Goal: Information Seeking & Learning: Learn about a topic

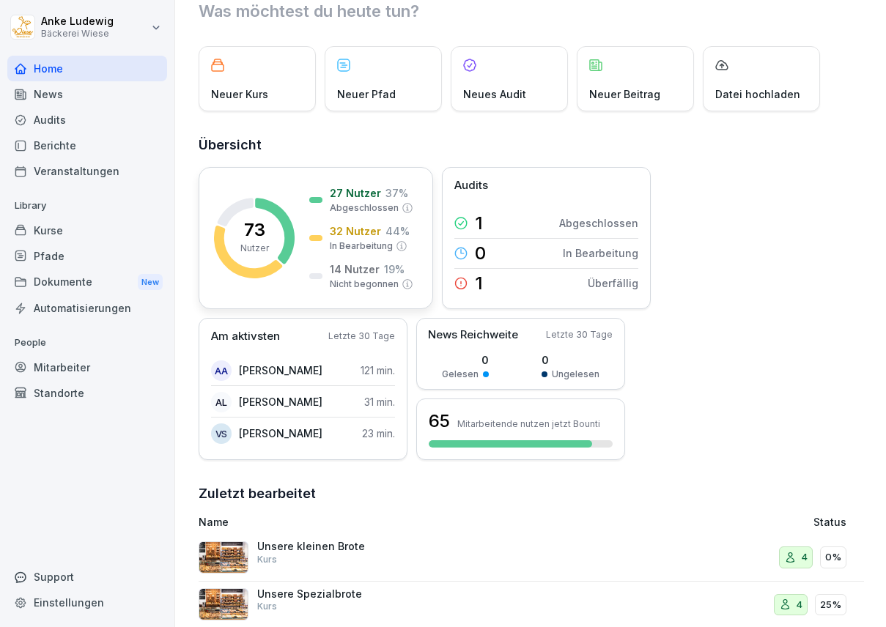
scroll to position [49, 0]
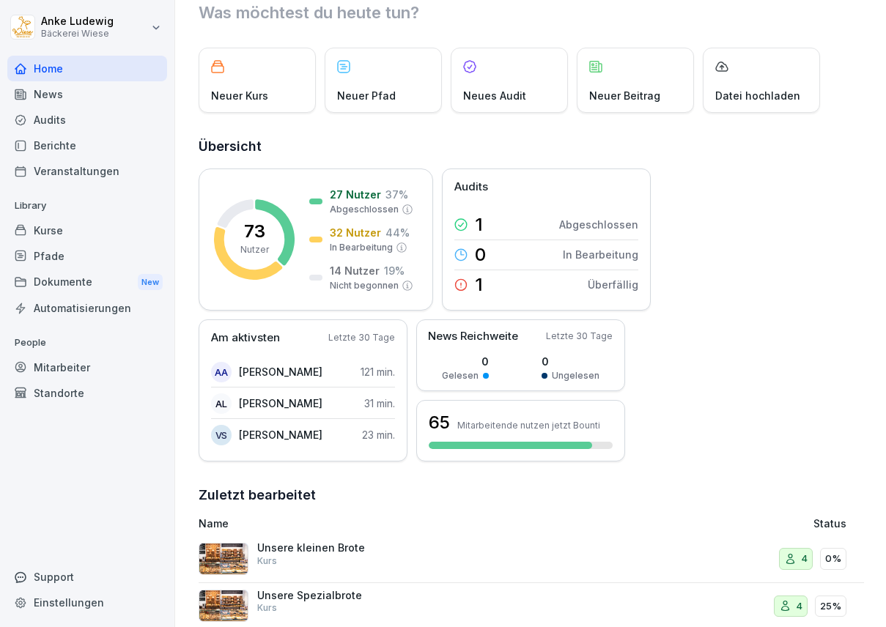
click at [54, 234] on div "Kurse" at bounding box center [87, 231] width 160 height 26
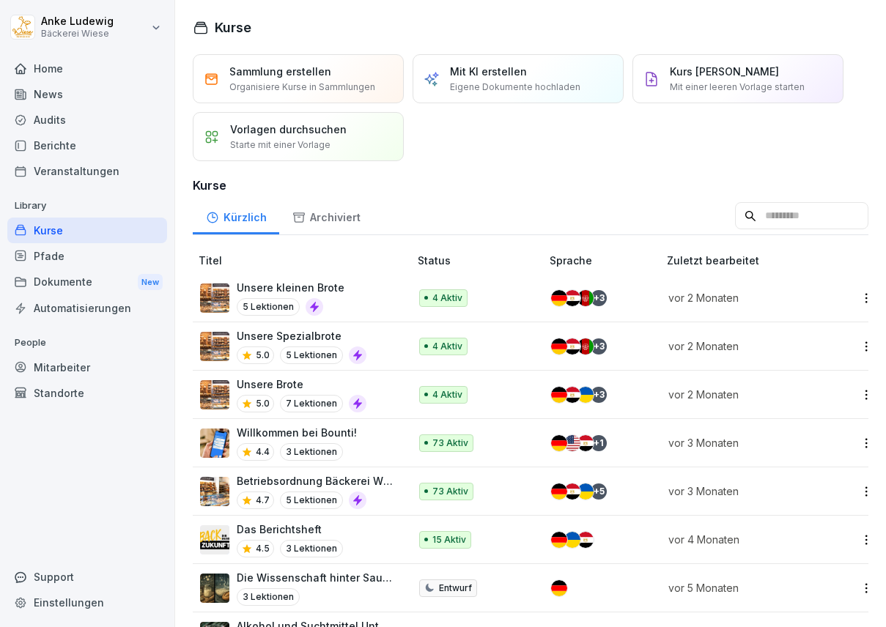
click at [42, 60] on div "Home" at bounding box center [87, 69] width 160 height 26
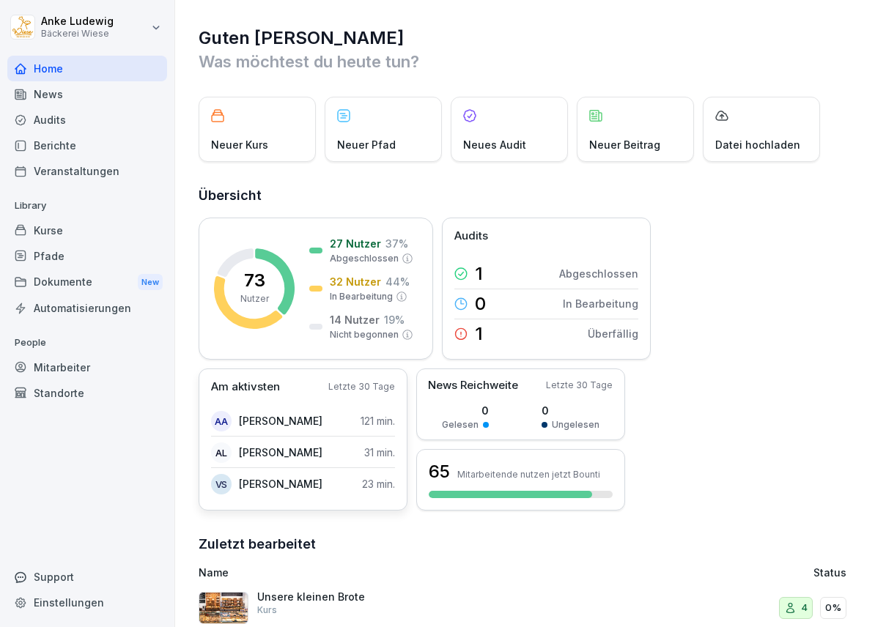
click at [265, 381] on p "Am aktivsten" at bounding box center [245, 387] width 69 height 17
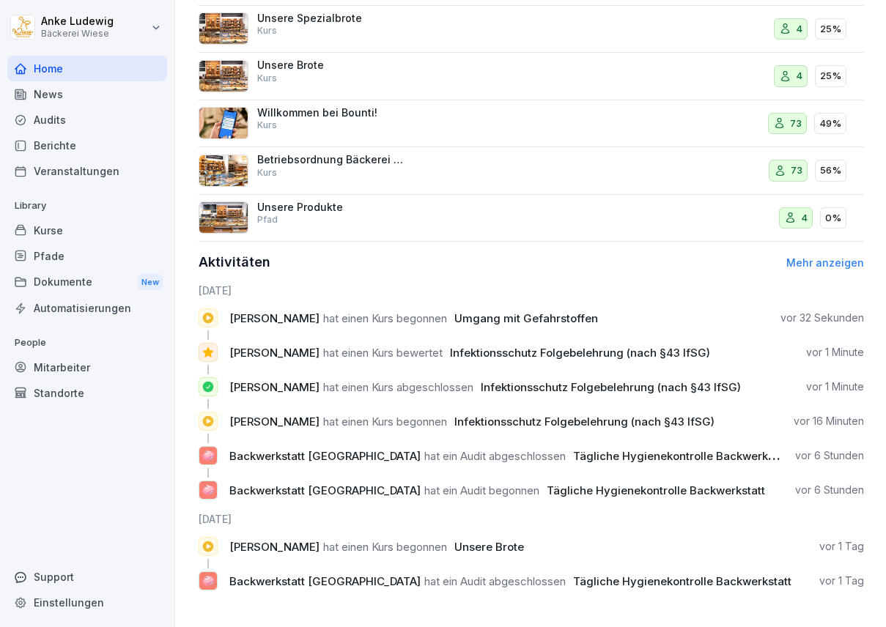
scroll to position [626, 0]
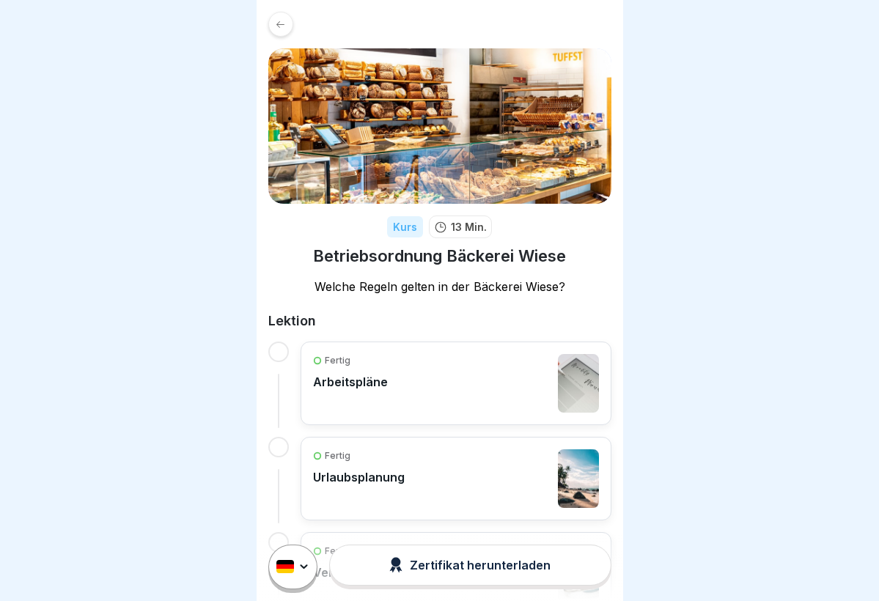
click at [287, 26] on div at bounding box center [280, 24] width 25 height 25
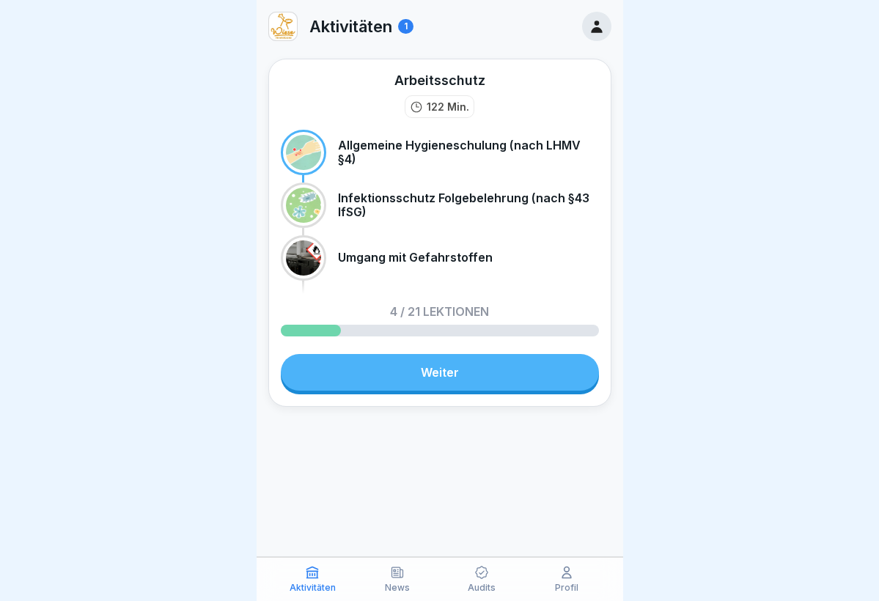
click at [434, 368] on link "Weiter" at bounding box center [440, 372] width 318 height 37
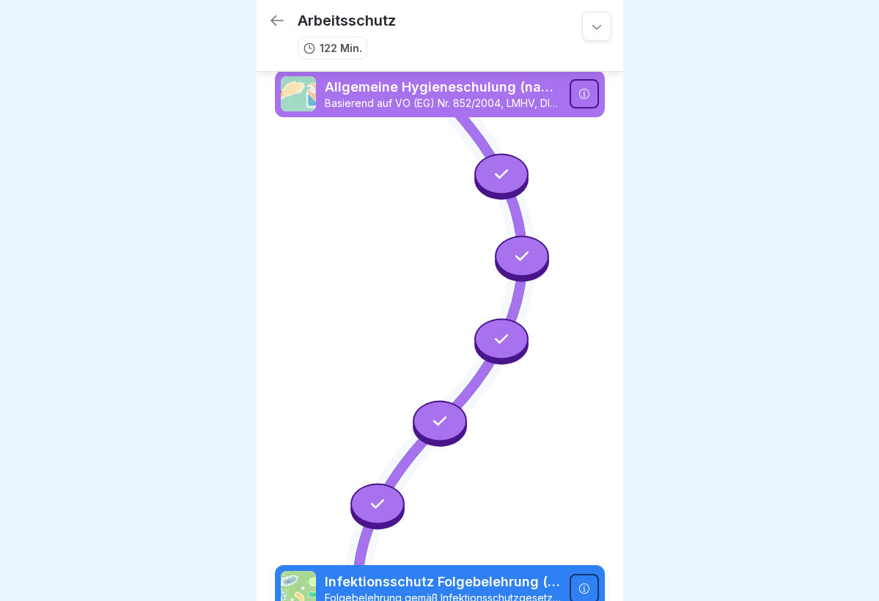
click at [270, 18] on icon at bounding box center [277, 21] width 18 height 18
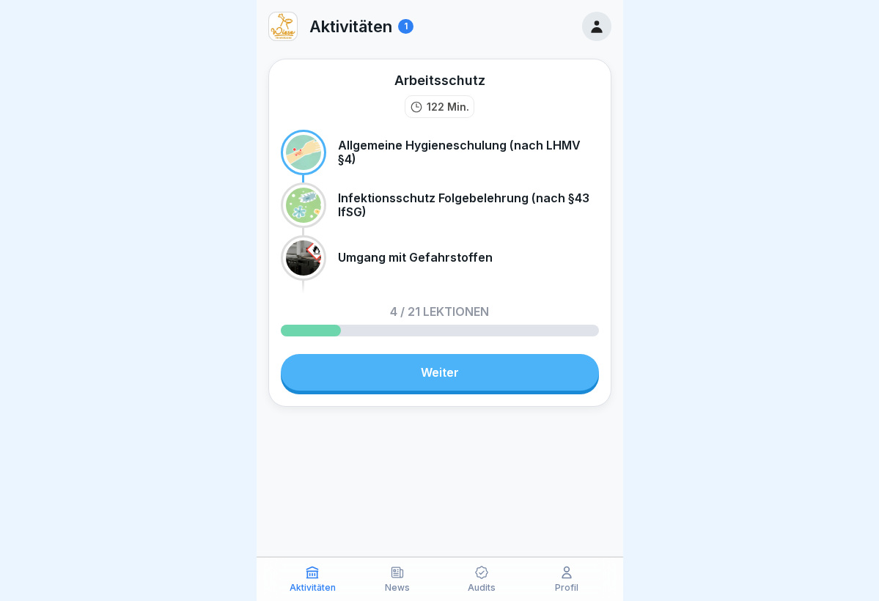
click at [405, 403] on div "Arbeitsschutz 122 Min. Allgemeine Hygieneschulung (nach LHMV §4) Infektionsschu…" at bounding box center [439, 233] width 343 height 348
click at [396, 358] on link "Weiter" at bounding box center [440, 372] width 318 height 37
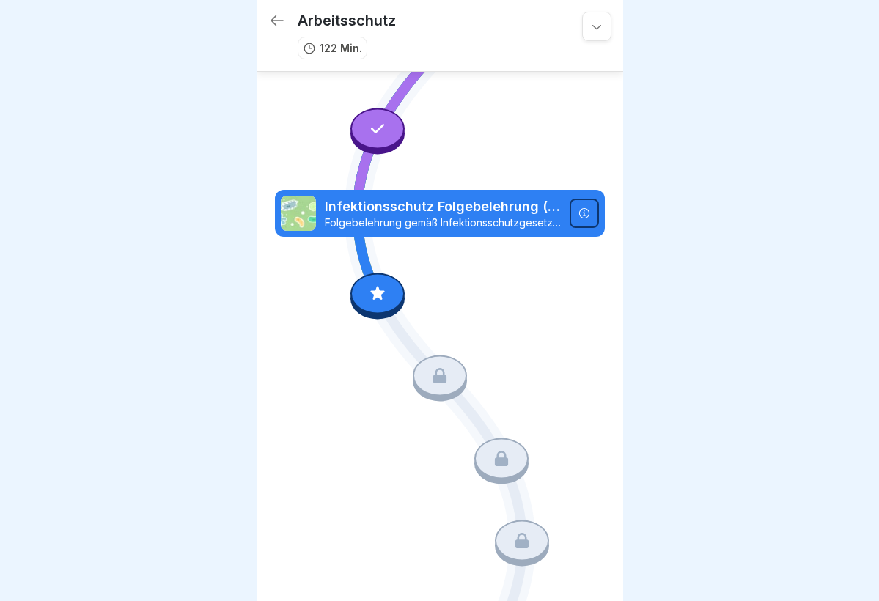
scroll to position [376, 0]
click at [411, 218] on p "Folgebelehrung gemäß Infektionsschutzgesetz §43 IfSG. Diese Schulung ist nur gü…" at bounding box center [443, 222] width 236 height 13
click at [380, 308] on div at bounding box center [377, 292] width 54 height 41
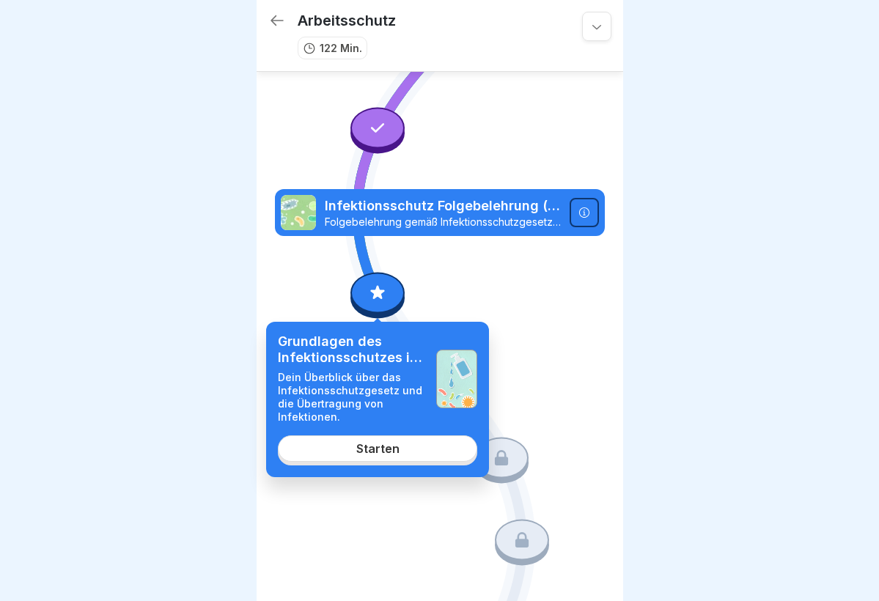
click at [386, 459] on link "Starten" at bounding box center [377, 448] width 199 height 26
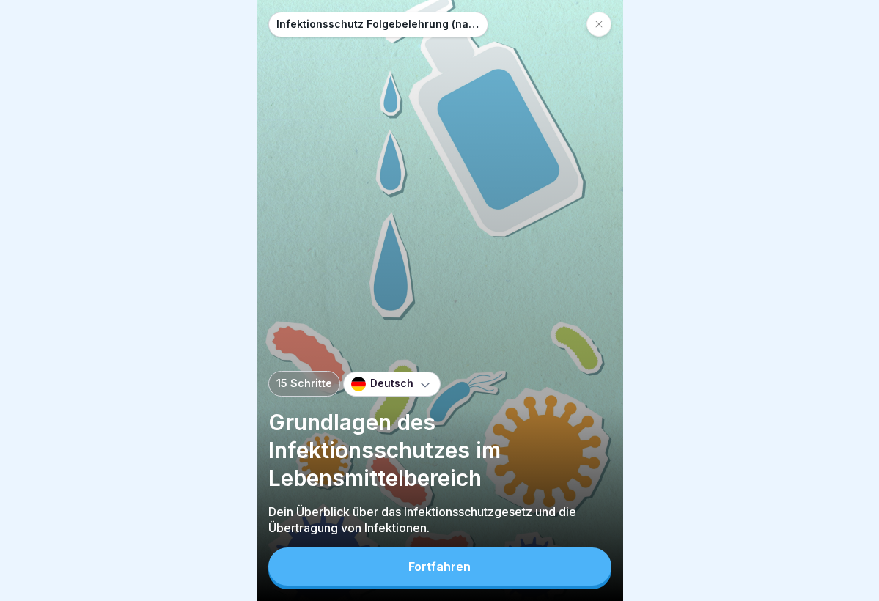
click at [430, 570] on div "Fortfahren" at bounding box center [439, 566] width 62 height 13
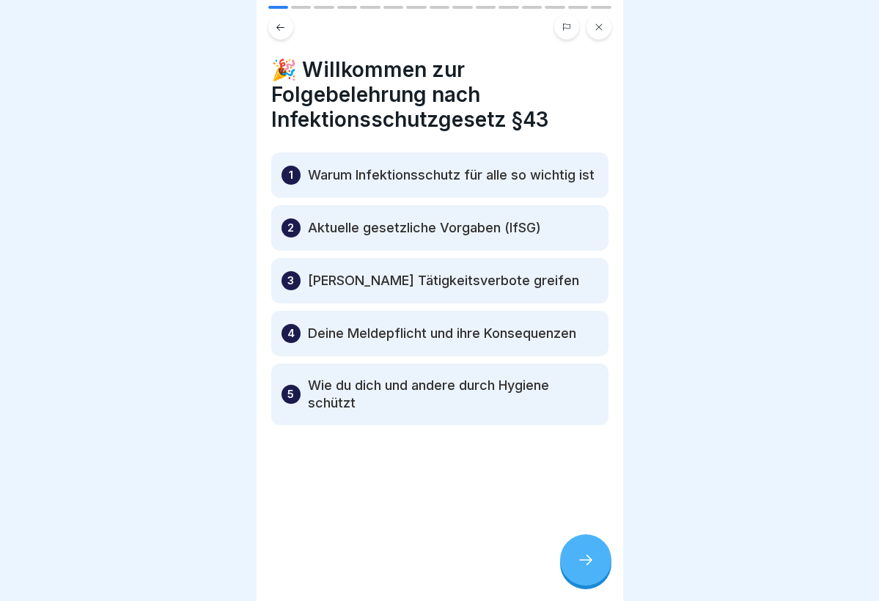
click at [574, 550] on div at bounding box center [585, 559] width 51 height 51
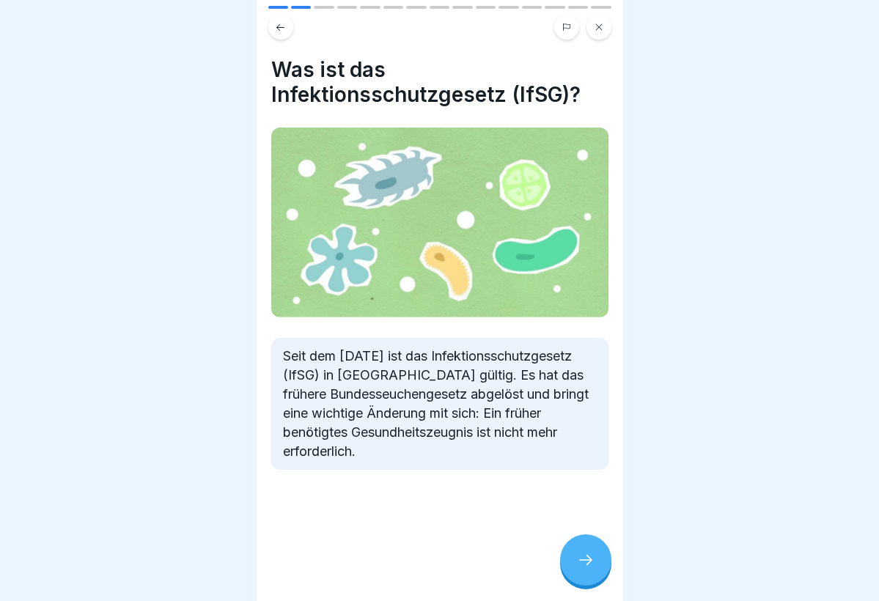
click at [574, 550] on div at bounding box center [585, 559] width 51 height 51
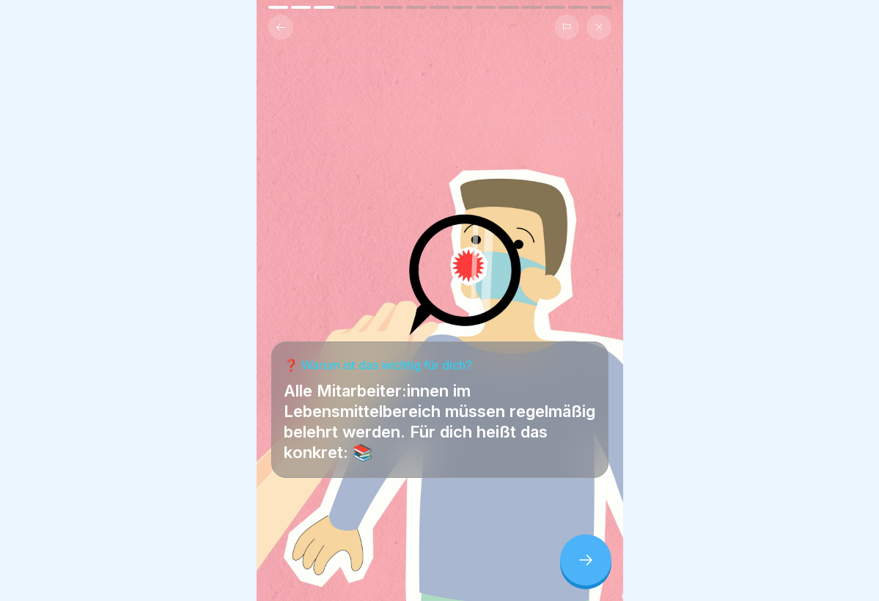
click at [590, 549] on div at bounding box center [585, 559] width 51 height 51
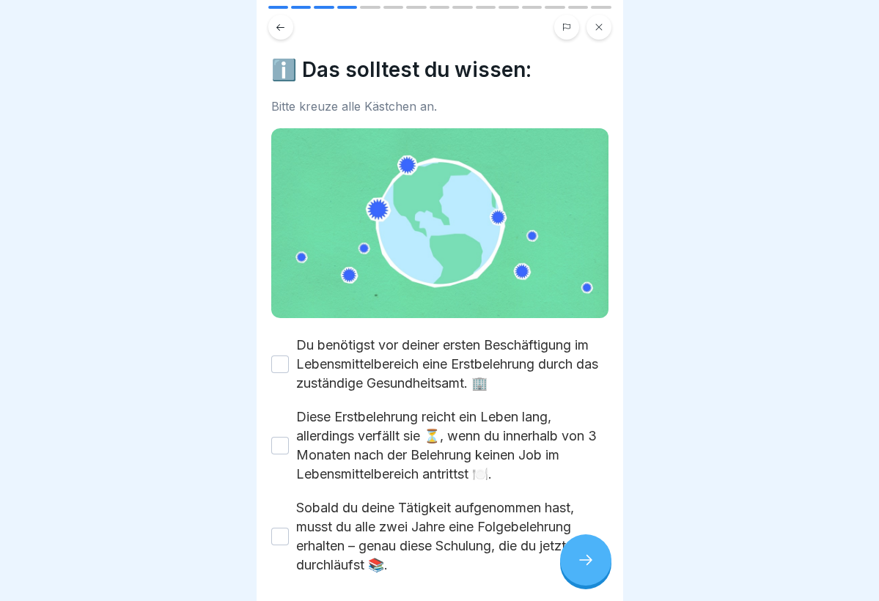
click at [275, 361] on button "Du benötigst vor deiner ersten Beschäftigung im Lebensmittelbereich eine Erstbe…" at bounding box center [280, 365] width 18 height 18
click at [278, 531] on button "Sobald du deine Tätigkeit aufgenommen hast, musst du alle zwei Jahre eine Folge…" at bounding box center [280, 537] width 18 height 18
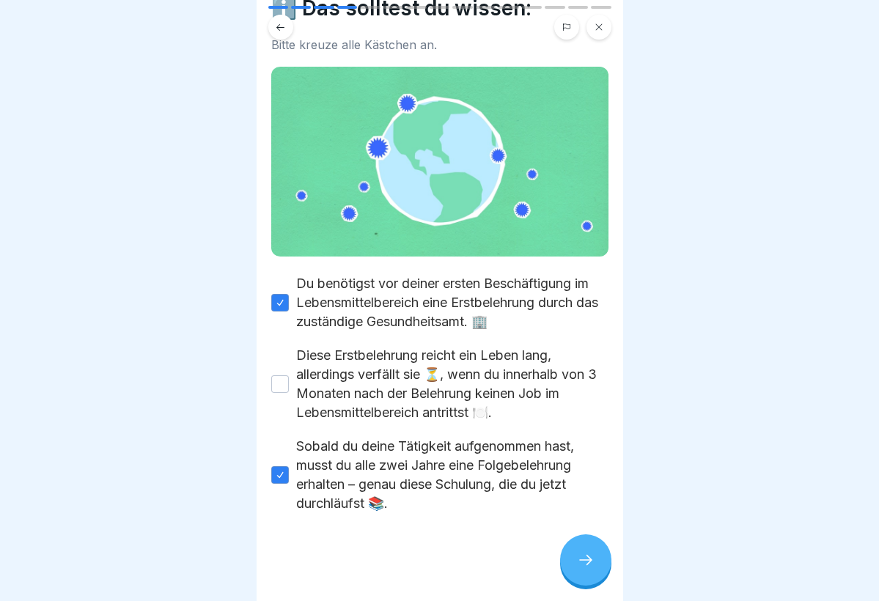
scroll to position [62, 0]
click at [598, 563] on div at bounding box center [585, 559] width 51 height 51
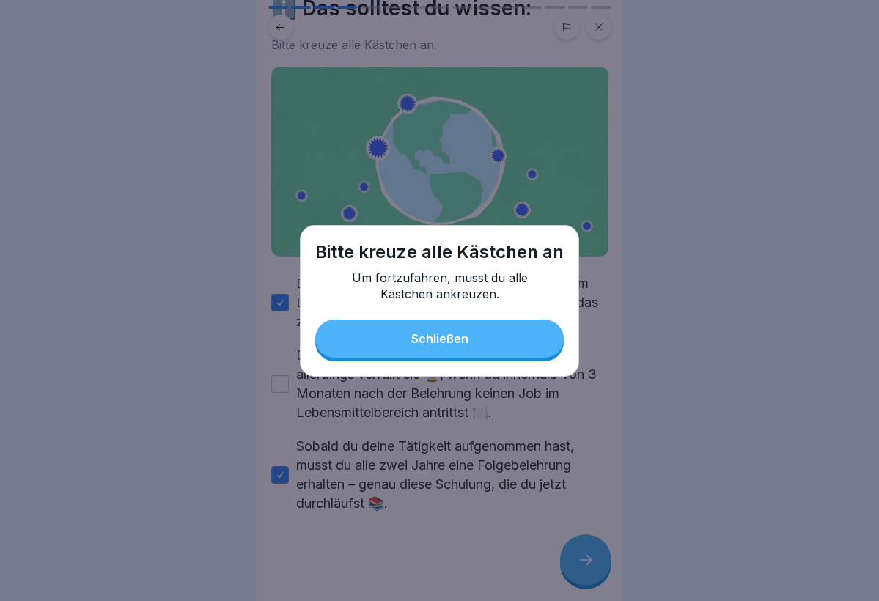
click at [500, 331] on button "Schließen" at bounding box center [439, 339] width 248 height 38
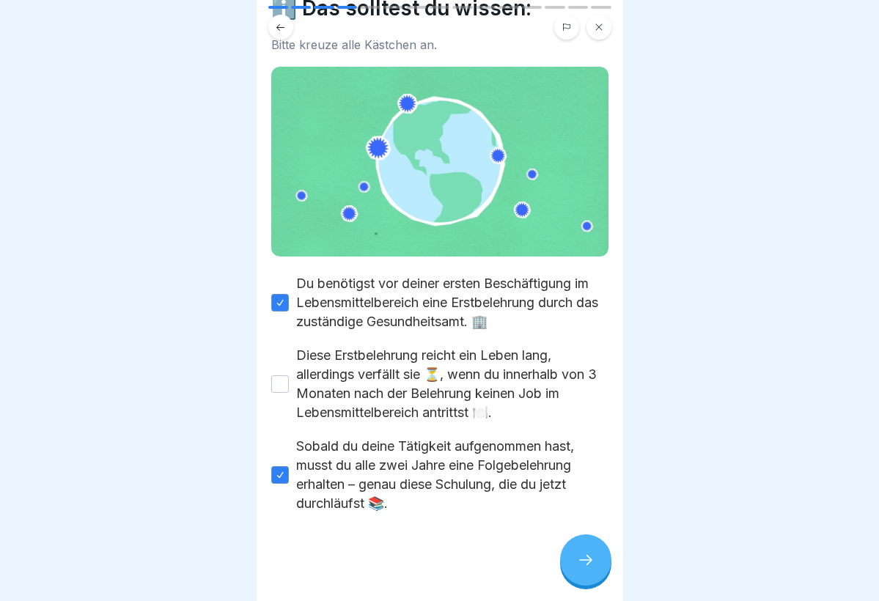
click at [274, 382] on button "Diese Erstbelehrung reicht ein Leben lang, allerdings verfällt sie ⏳, wenn du i…" at bounding box center [280, 384] width 18 height 18
click at [588, 561] on icon at bounding box center [586, 560] width 18 height 18
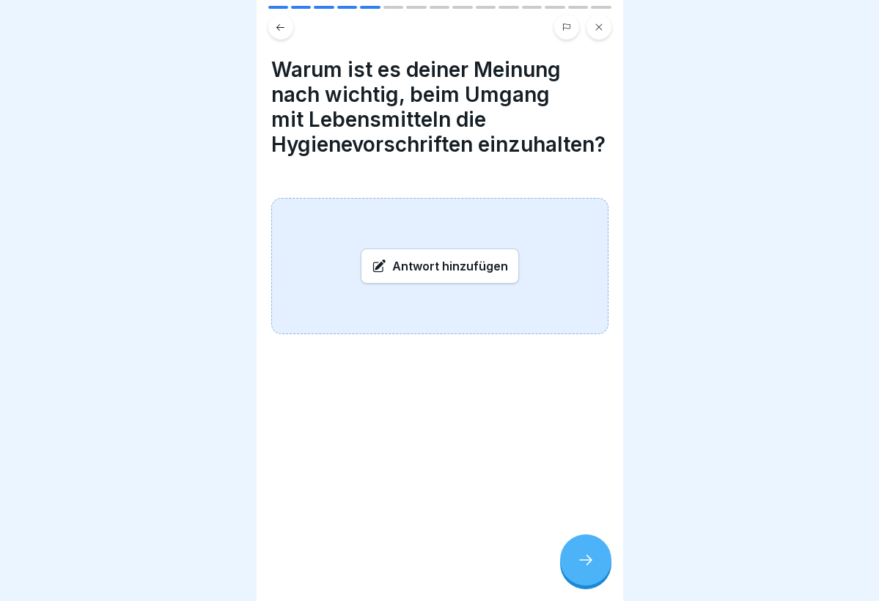
click at [438, 273] on div "Antwort hinzufügen" at bounding box center [440, 265] width 158 height 35
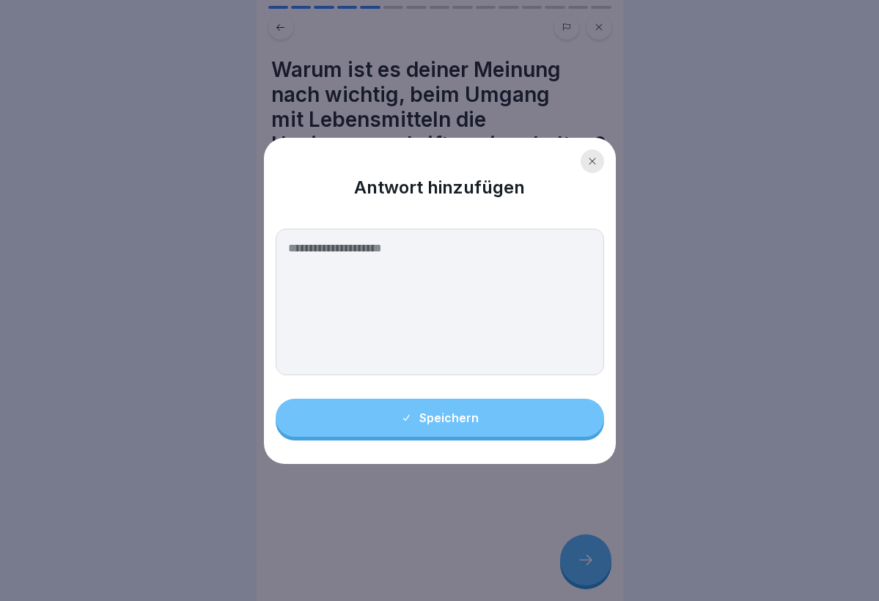
drag, startPoint x: 471, startPoint y: 155, endPoint x: 366, endPoint y: 108, distance: 115.2
click at [366, 110] on body "Infektionsschutz Folgebelehrung (nach §43 IfSG) 15 Schritte Deutsch Grundlagen …" at bounding box center [439, 300] width 879 height 601
click at [600, 160] on div at bounding box center [592, 161] width 23 height 23
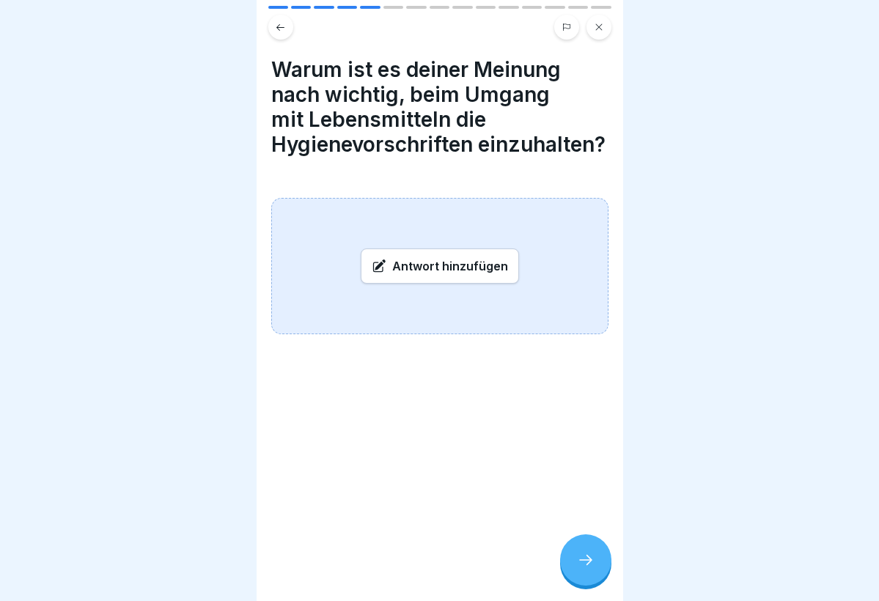
click at [425, 269] on div "Antwort hinzufügen" at bounding box center [440, 265] width 158 height 35
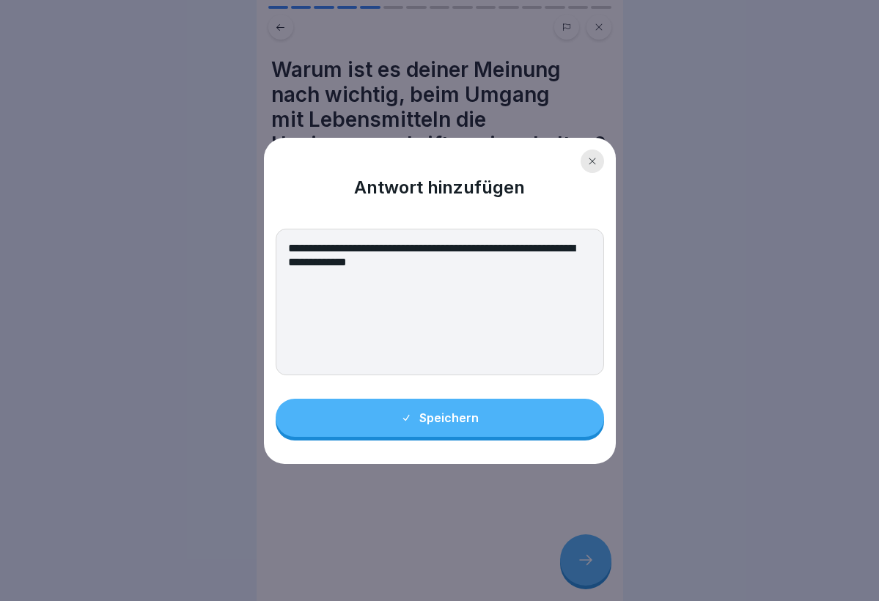
click at [330, 261] on textarea "**********" at bounding box center [440, 302] width 328 height 147
drag, startPoint x: 513, startPoint y: 259, endPoint x: 490, endPoint y: 262, distance: 23.0
click at [490, 262] on textarea "**********" at bounding box center [440, 302] width 328 height 147
type textarea "**********"
click at [472, 432] on button "Speichern" at bounding box center [440, 418] width 328 height 38
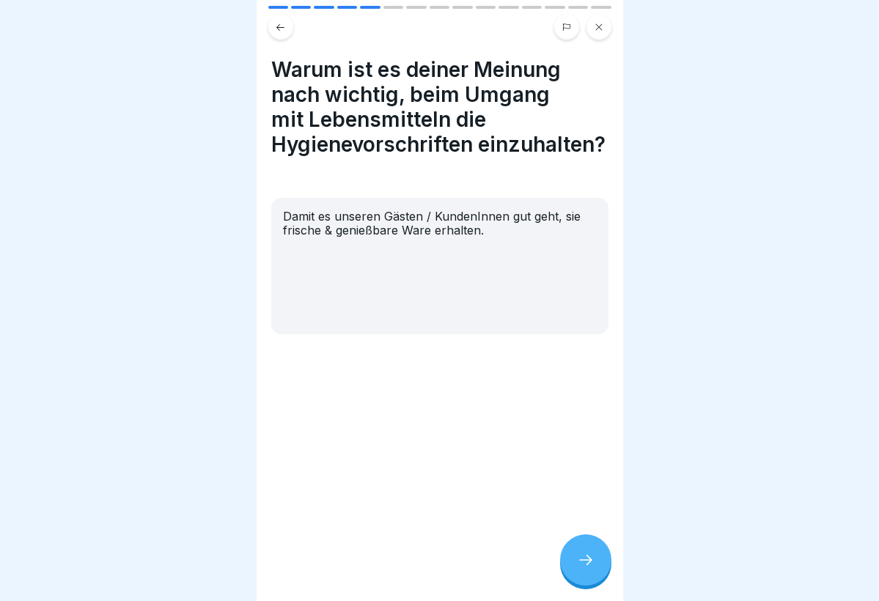
click at [592, 558] on icon at bounding box center [586, 560] width 18 height 18
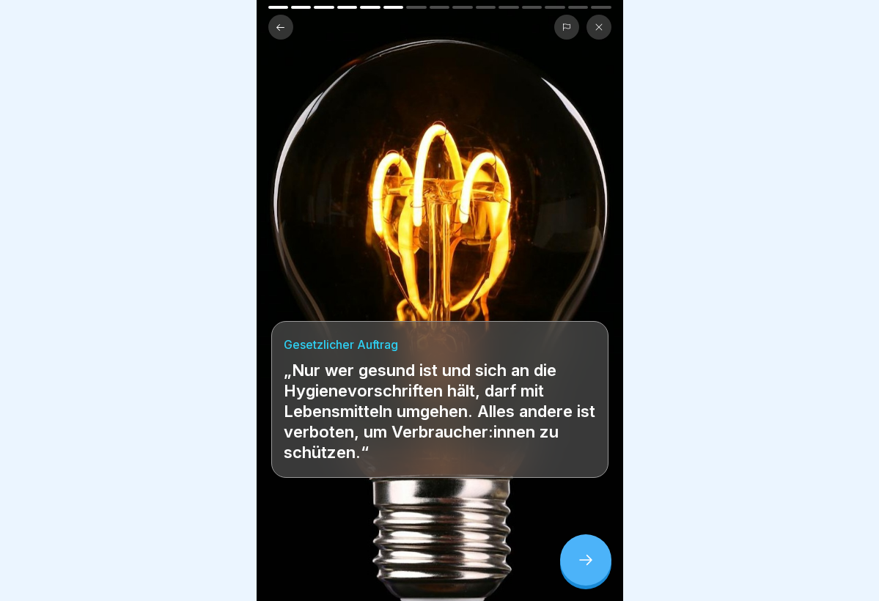
click at [589, 548] on div at bounding box center [585, 559] width 51 height 51
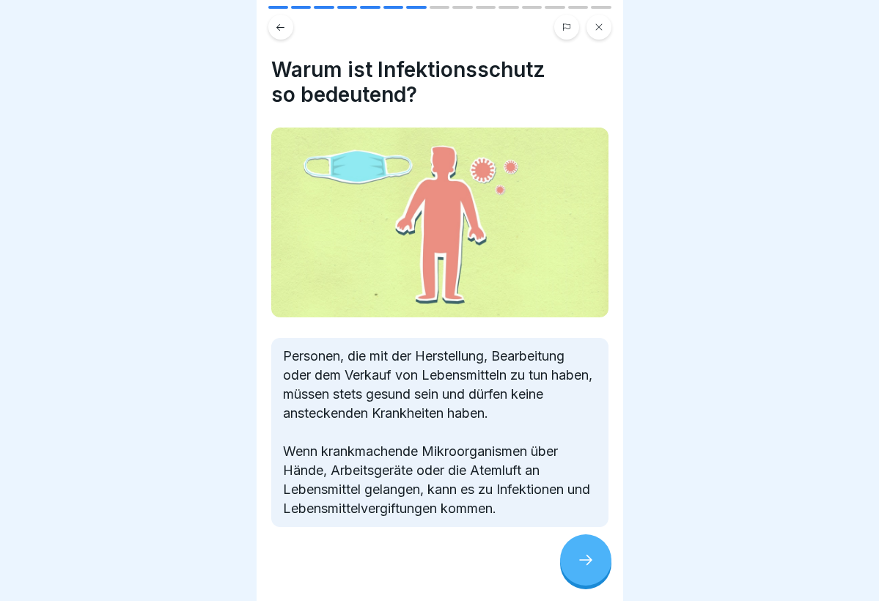
click at [589, 548] on div at bounding box center [585, 559] width 51 height 51
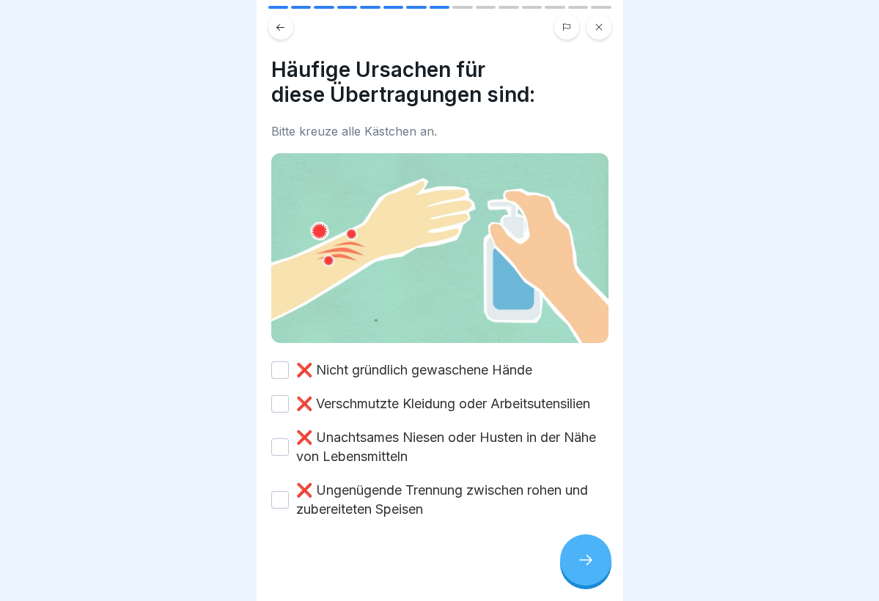
click at [284, 369] on button "❌ Nicht gründlich gewaschene Hände" at bounding box center [280, 370] width 18 height 18
click at [276, 397] on button "❌ Verschmutzte Kleidung oder Arbeitsutensilien" at bounding box center [280, 404] width 18 height 18
click at [279, 439] on button "❌ Unachtsames Niesen oder Husten in der Nähe von Lebensmitteln" at bounding box center [280, 447] width 18 height 18
click at [274, 492] on button "❌ Ungenügende Trennung zwischen rohen und zubereiteten Speisen" at bounding box center [280, 500] width 18 height 18
click at [597, 548] on div at bounding box center [585, 559] width 51 height 51
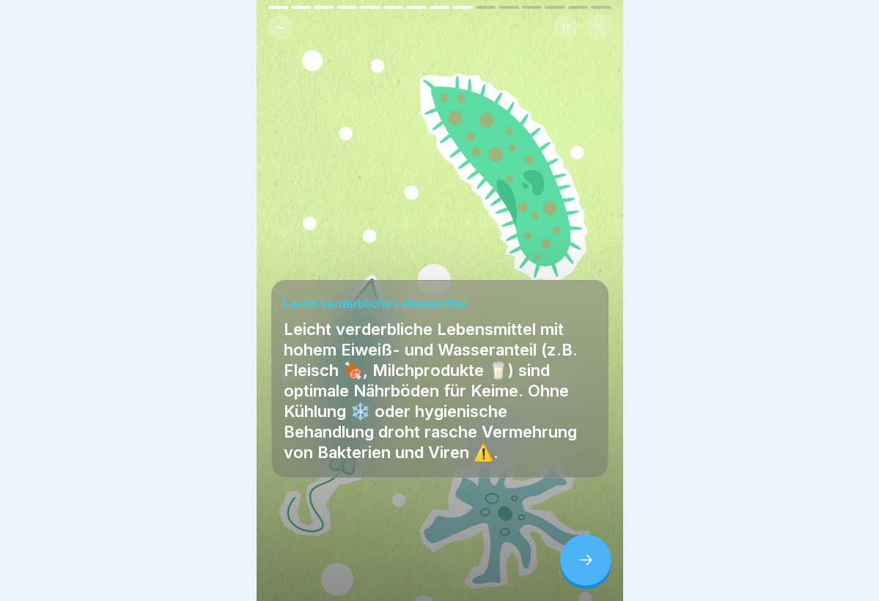
click at [574, 553] on div at bounding box center [585, 559] width 51 height 51
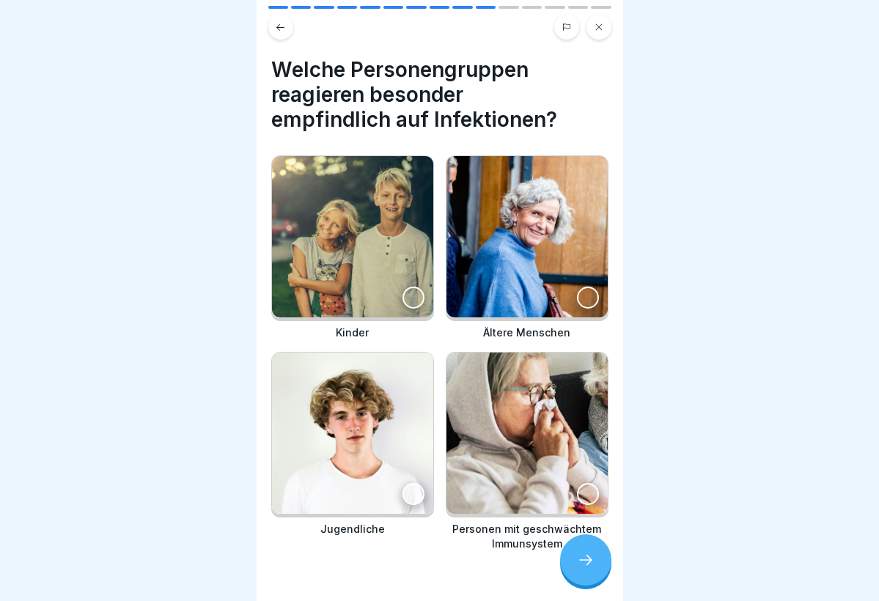
click at [536, 249] on img at bounding box center [526, 236] width 161 height 161
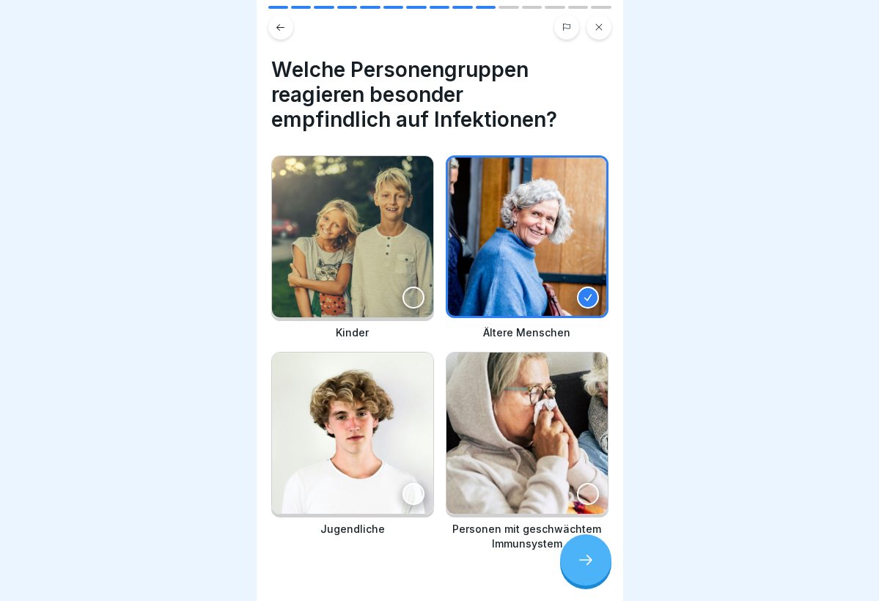
click at [550, 418] on img at bounding box center [526, 433] width 161 height 161
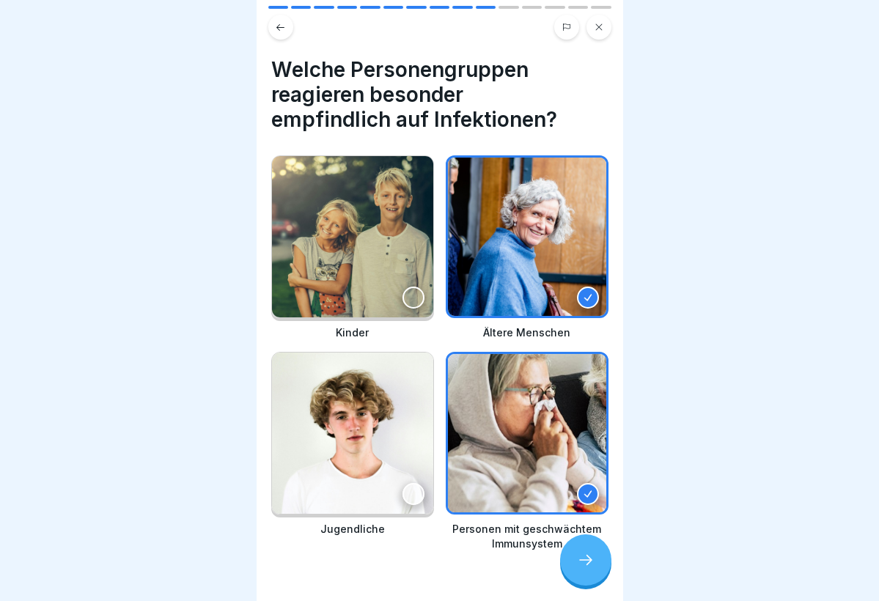
click at [334, 265] on img at bounding box center [352, 236] width 161 height 161
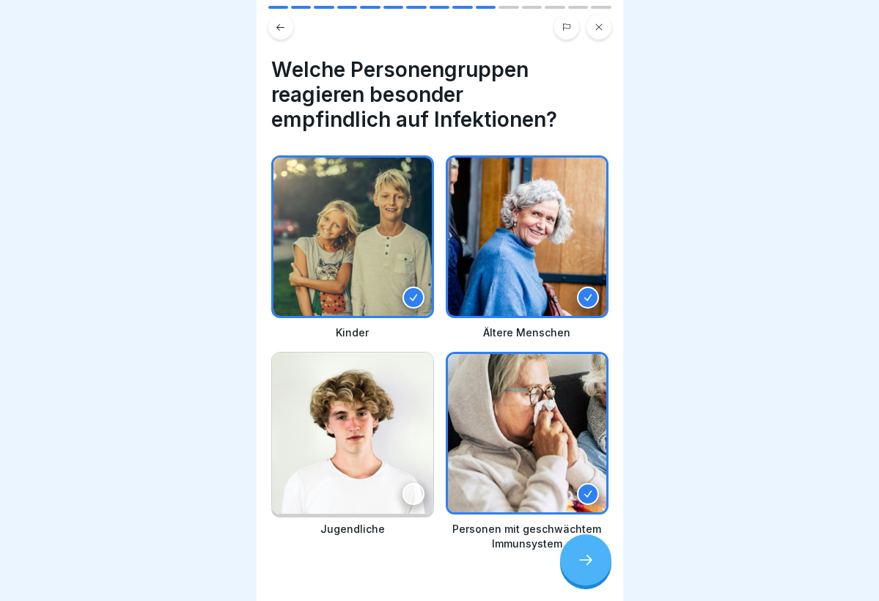
click at [583, 572] on div at bounding box center [585, 559] width 51 height 51
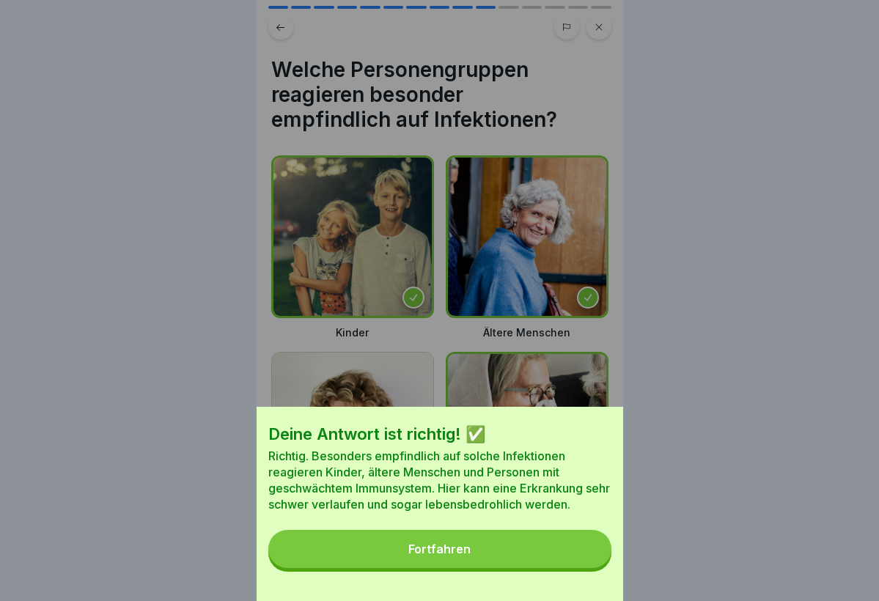
click at [498, 535] on button "Fortfahren" at bounding box center [439, 549] width 343 height 38
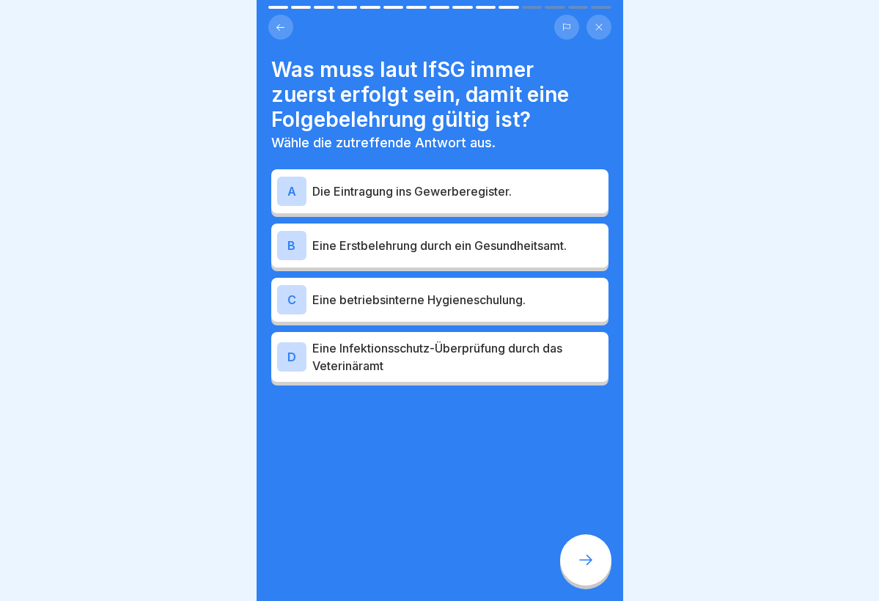
click at [438, 257] on div "B Eine Erstbelehrung durch ein Gesundheitsamt." at bounding box center [439, 245] width 325 height 29
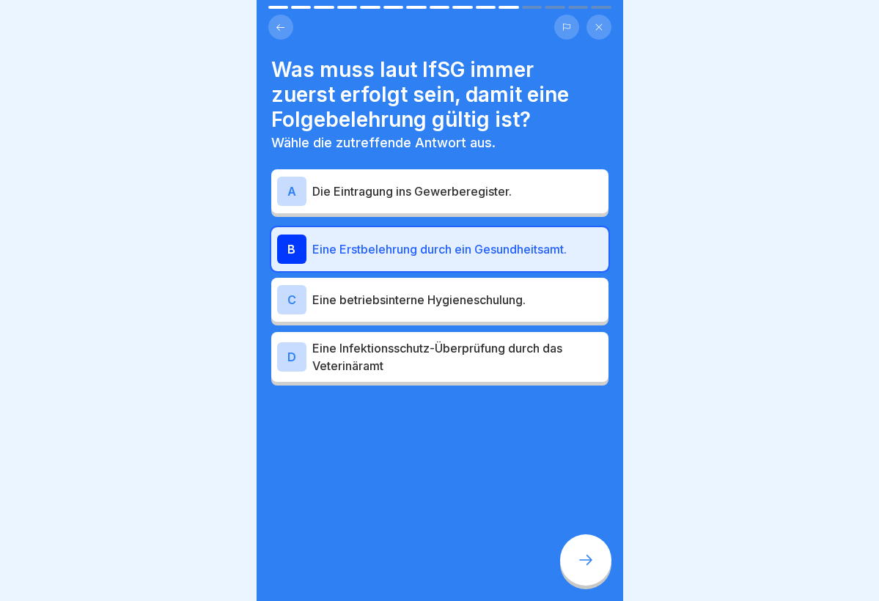
click at [571, 558] on div at bounding box center [585, 559] width 51 height 51
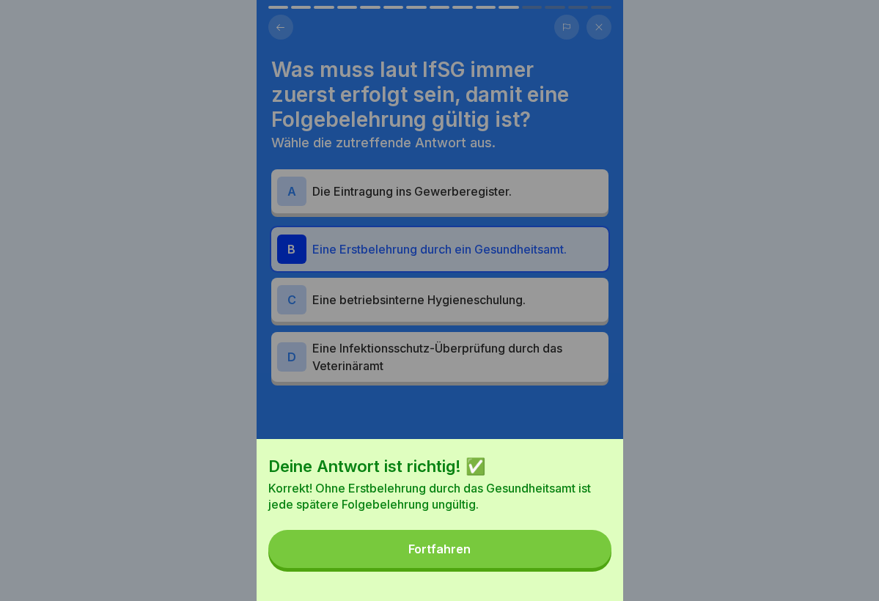
click at [503, 556] on button "Fortfahren" at bounding box center [439, 549] width 343 height 38
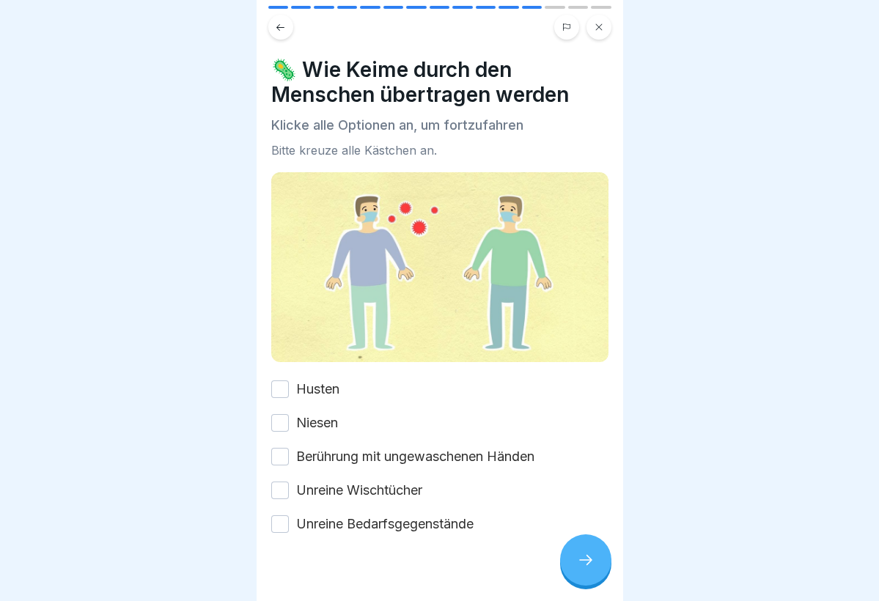
click at [274, 392] on button "Husten" at bounding box center [280, 389] width 18 height 18
click at [275, 425] on button "Niesen" at bounding box center [280, 423] width 18 height 18
click at [276, 463] on button "Berührung mit ungewaschenen Händen" at bounding box center [280, 457] width 18 height 18
click at [276, 490] on button "Unreine Wischtücher" at bounding box center [280, 491] width 18 height 18
click at [279, 527] on button "Unreine Bedarfsgegenstände" at bounding box center [280, 524] width 18 height 18
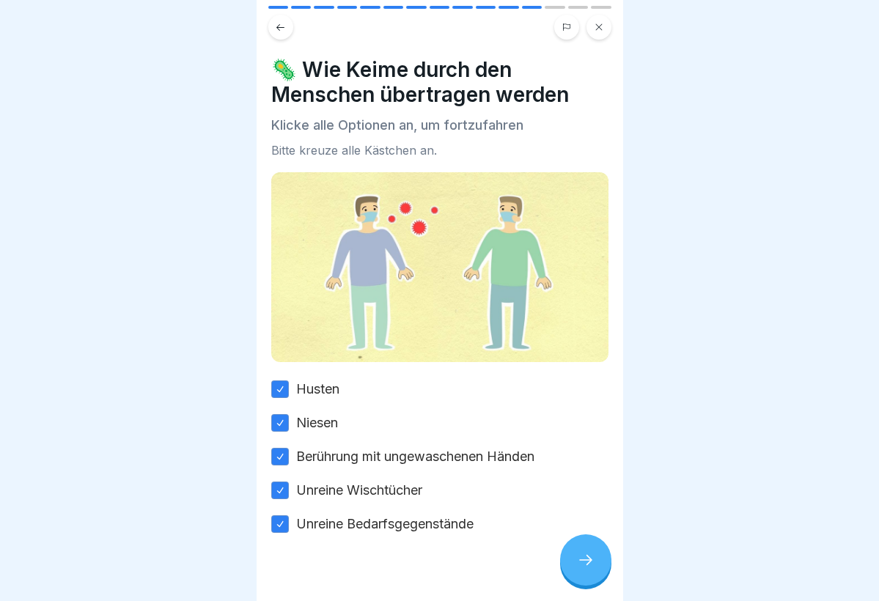
click at [590, 559] on icon at bounding box center [586, 560] width 18 height 18
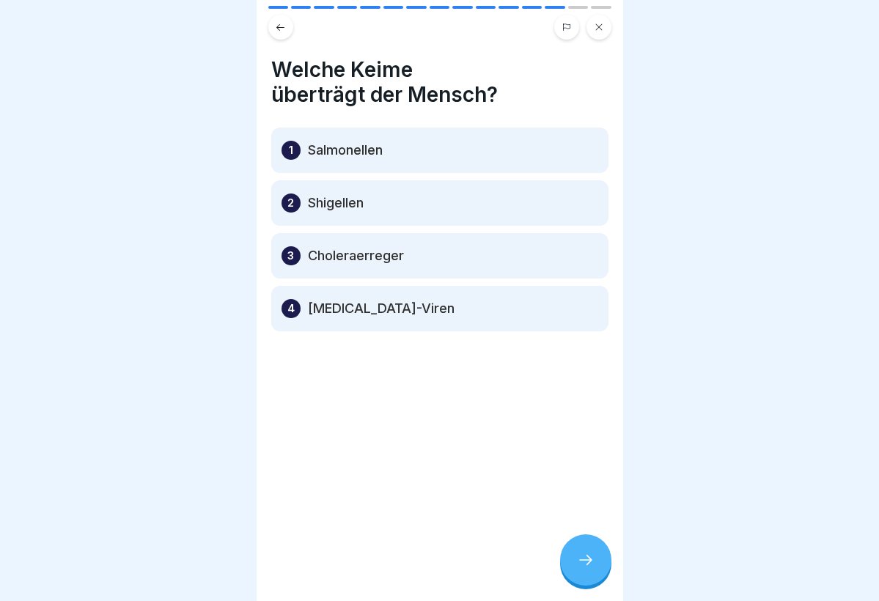
click at [328, 205] on p "Shigellen" at bounding box center [336, 203] width 56 height 18
click at [313, 140] on div "1 Salmonellen" at bounding box center [439, 150] width 337 height 45
click at [324, 215] on div "2 Shigellen" at bounding box center [439, 202] width 337 height 45
click at [324, 240] on div "3 Choleraerreger" at bounding box center [439, 255] width 337 height 45
click at [586, 566] on icon at bounding box center [586, 560] width 18 height 18
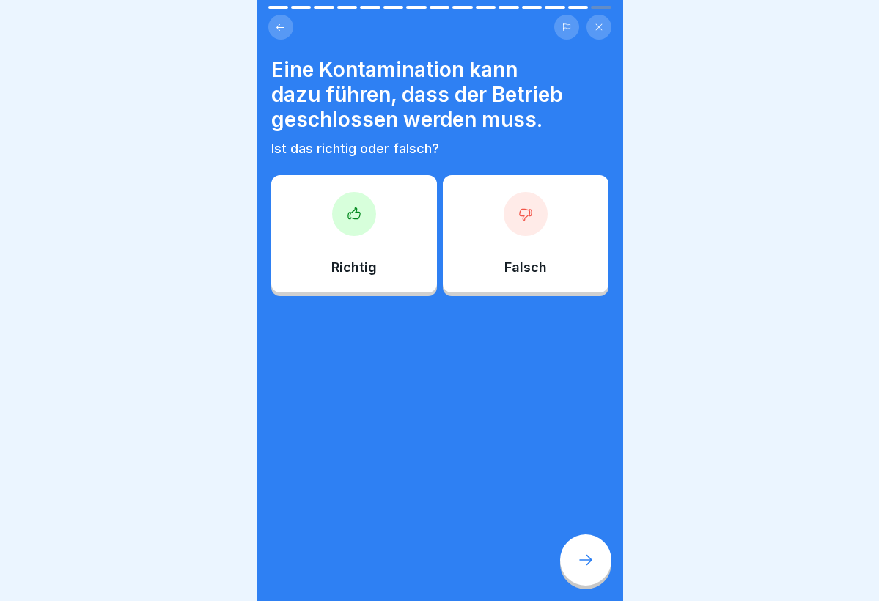
click at [370, 228] on div at bounding box center [354, 214] width 44 height 44
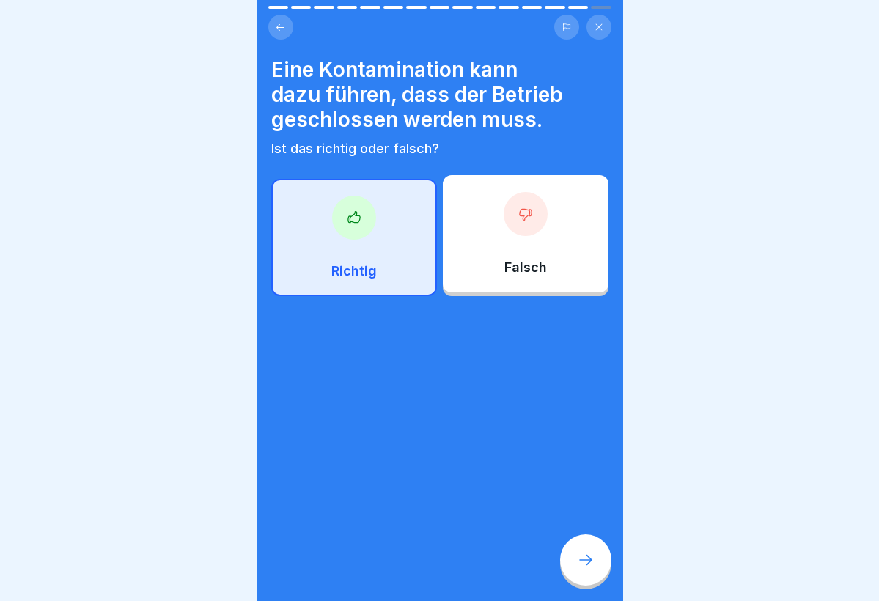
click at [591, 561] on icon at bounding box center [586, 560] width 18 height 18
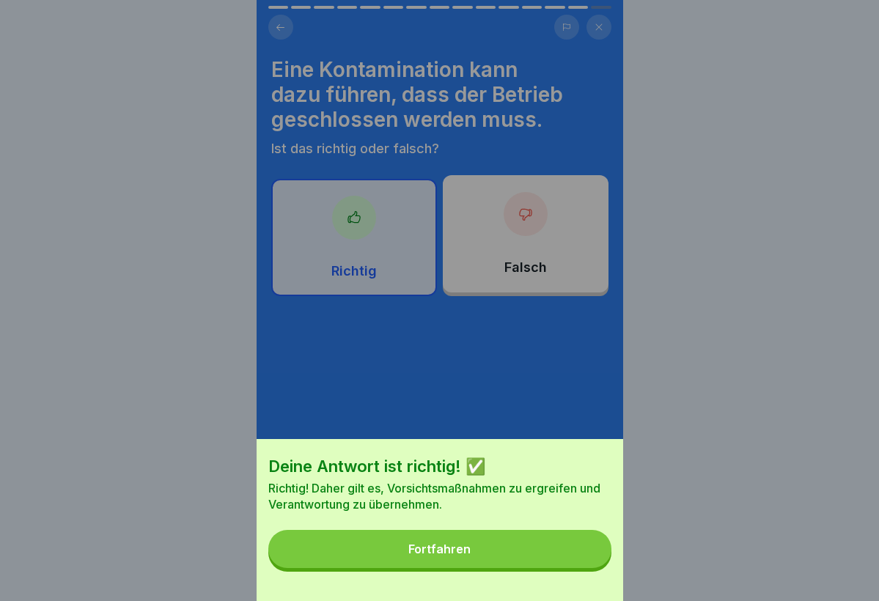
click at [505, 541] on button "Fortfahren" at bounding box center [439, 549] width 343 height 38
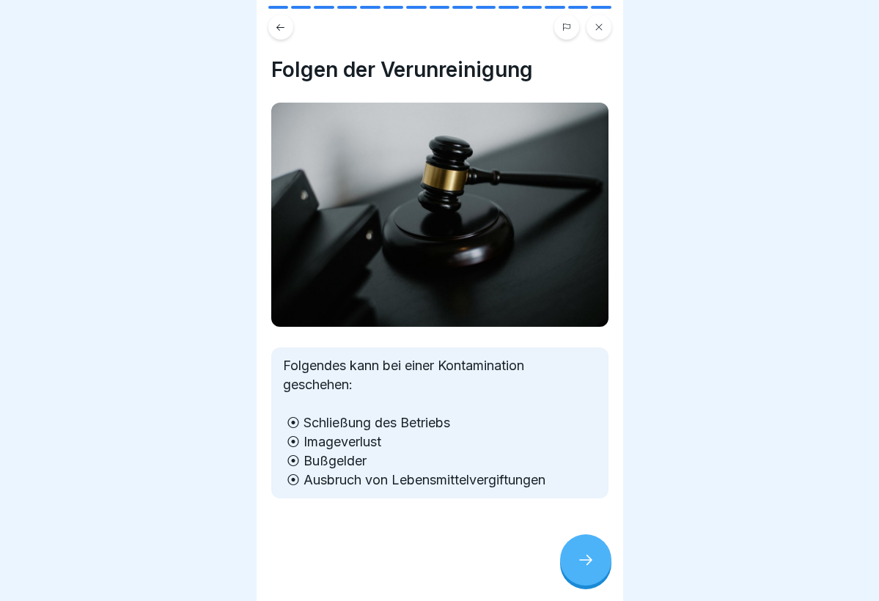
click at [596, 559] on div at bounding box center [585, 559] width 51 height 51
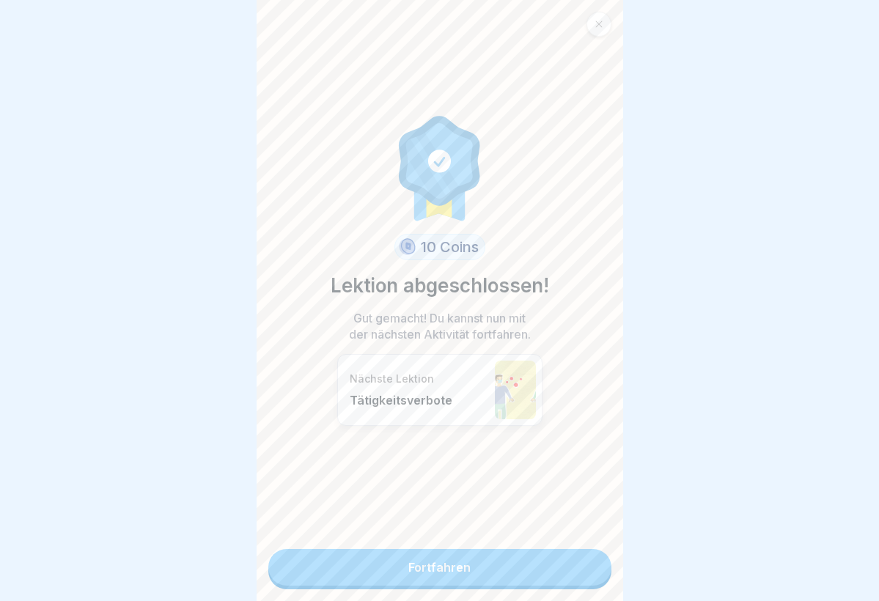
click at [498, 571] on link "Fortfahren" at bounding box center [439, 567] width 343 height 37
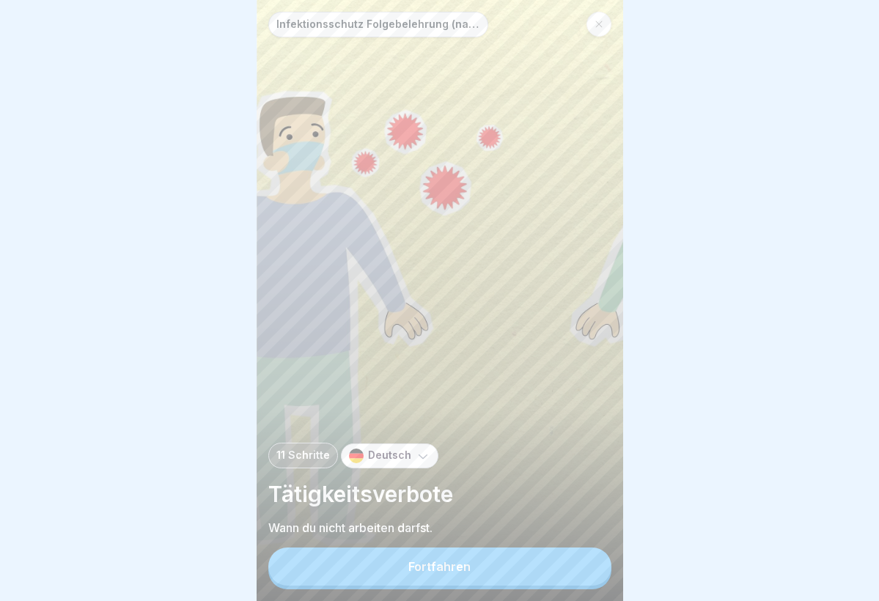
click at [498, 571] on button "Fortfahren" at bounding box center [439, 567] width 343 height 38
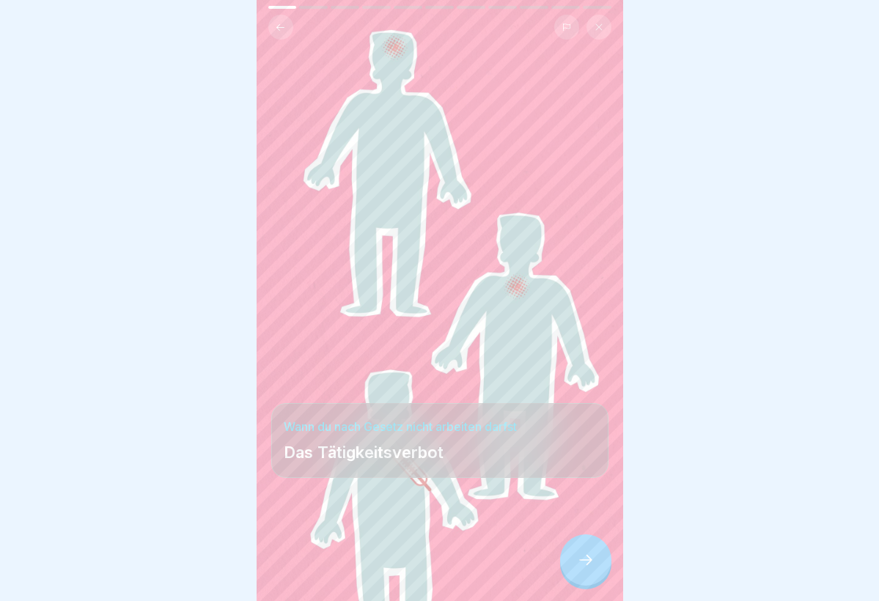
click at [582, 564] on icon at bounding box center [586, 560] width 18 height 18
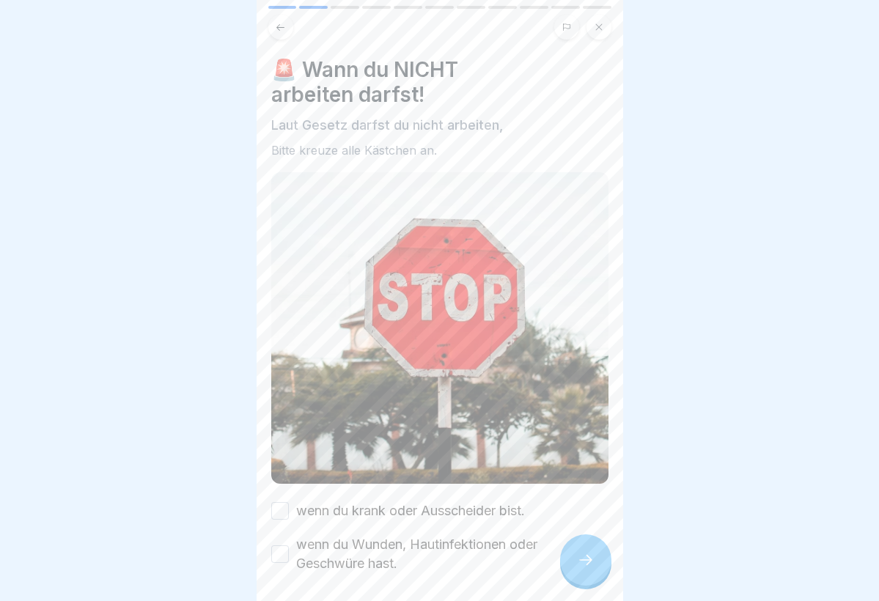
click at [490, 512] on label "wenn du krank oder Ausscheider bist." at bounding box center [410, 510] width 229 height 19
click at [289, 512] on button "wenn du krank oder Ausscheider bist." at bounding box center [280, 511] width 18 height 18
click at [471, 537] on label "wenn du Wunden, Hautinfektionen oder Geschwüre hast." at bounding box center [452, 554] width 312 height 38
click at [289, 545] on button "wenn du Wunden, Hautinfektionen oder Geschwüre hast." at bounding box center [280, 554] width 18 height 18
click at [594, 572] on div at bounding box center [585, 559] width 51 height 51
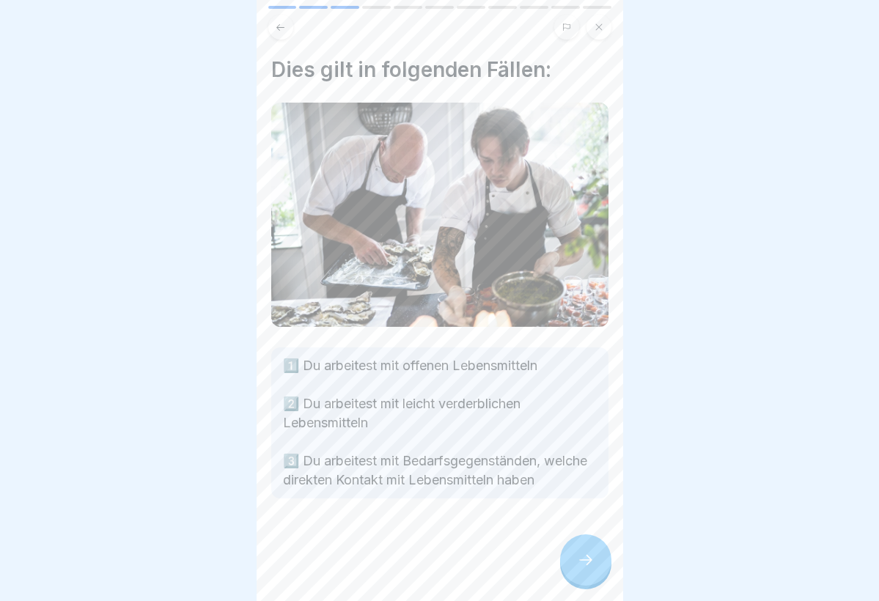
click at [594, 572] on div at bounding box center [585, 559] width 51 height 51
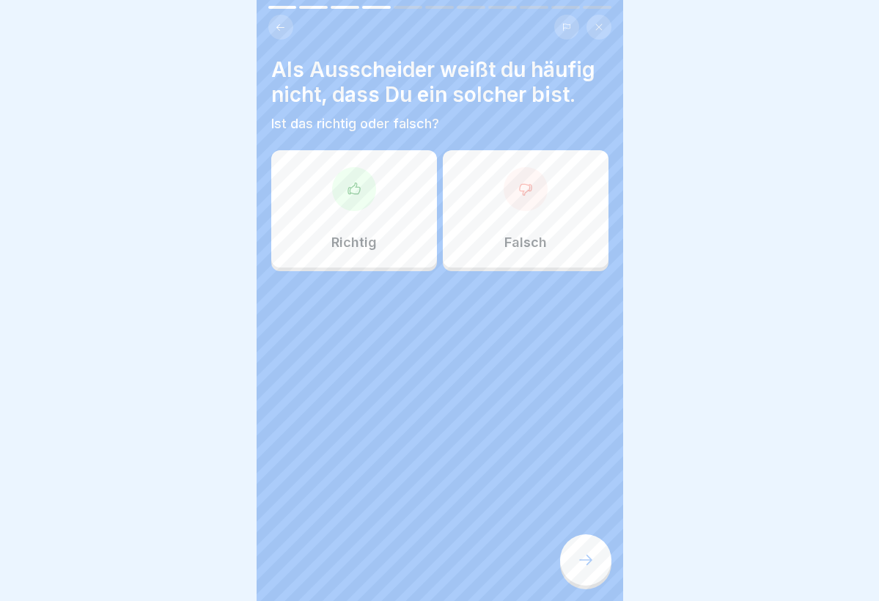
click at [381, 187] on div "Richtig" at bounding box center [354, 208] width 166 height 117
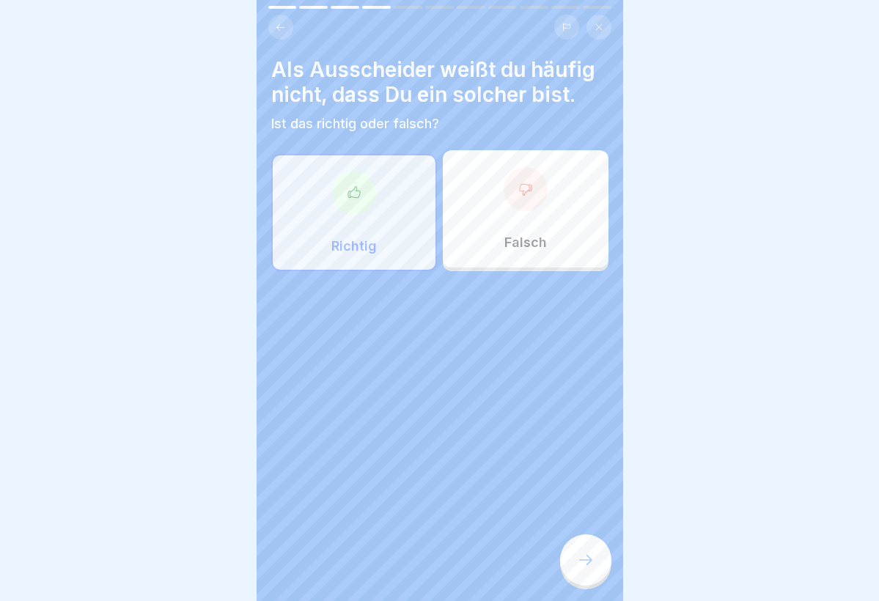
click at [597, 557] on div at bounding box center [585, 559] width 51 height 51
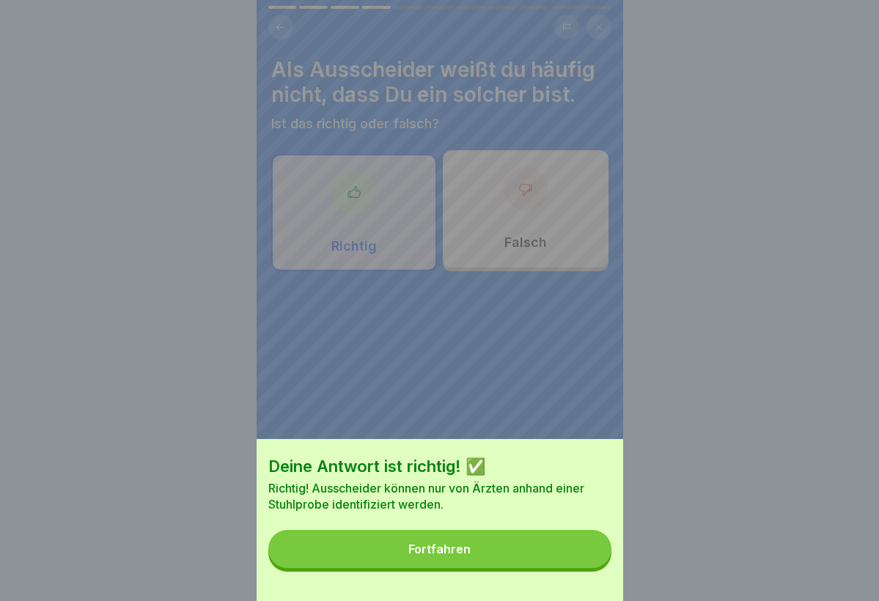
click at [466, 564] on button "Fortfahren" at bounding box center [439, 549] width 343 height 38
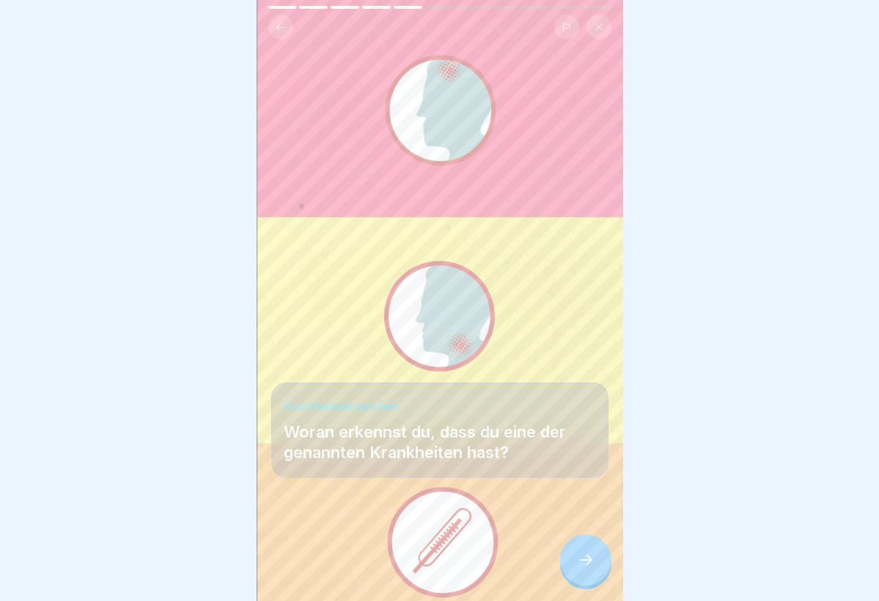
click at [478, 332] on div "Krankheitsanzeichen Woran erkennst du, dass du eine der genannten Krankheiten h…" at bounding box center [440, 300] width 367 height 601
click at [474, 435] on p "Woran erkennst du, dass du eine der genannten Krankheiten hast?" at bounding box center [440, 441] width 312 height 41
click at [454, 520] on div at bounding box center [439, 557] width 337 height 88
click at [468, 361] on div "Krankheitsanzeichen Woran erkennst du, dass du eine der genannten Krankheiten h…" at bounding box center [440, 300] width 367 height 601
click at [468, 57] on div "Krankheitsanzeichen Woran erkennst du, dass du eine der genannten Krankheiten h…" at bounding box center [440, 300] width 367 height 601
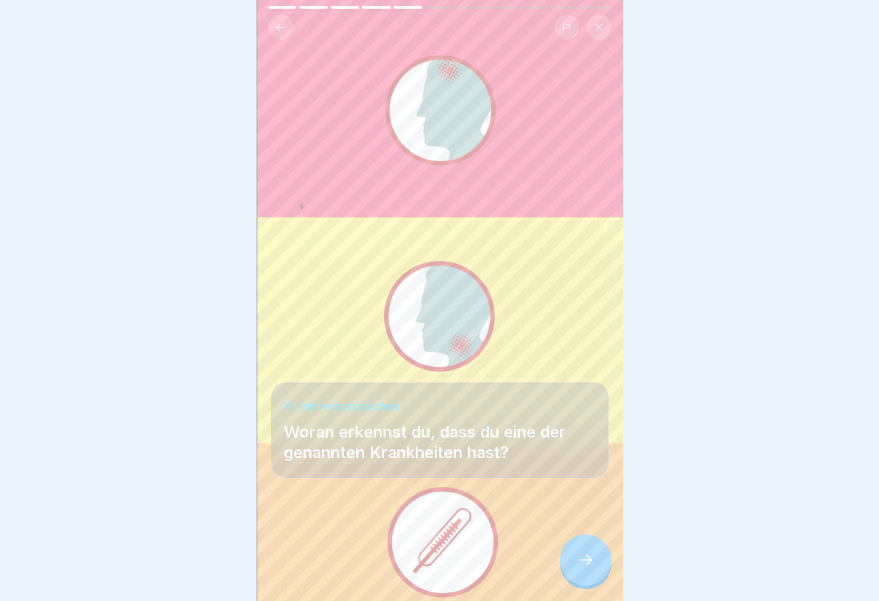
click at [586, 566] on icon at bounding box center [586, 560] width 18 height 18
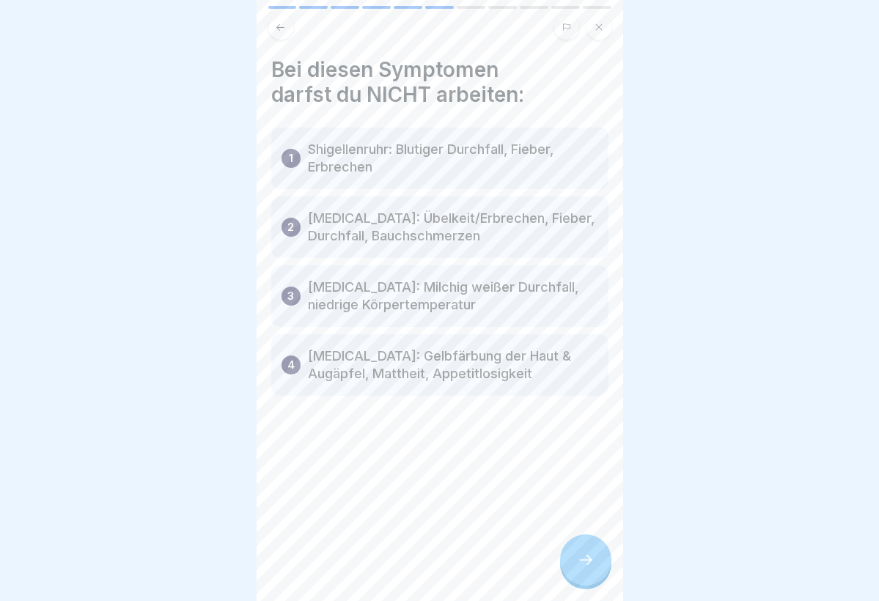
click at [578, 564] on icon at bounding box center [586, 560] width 18 height 18
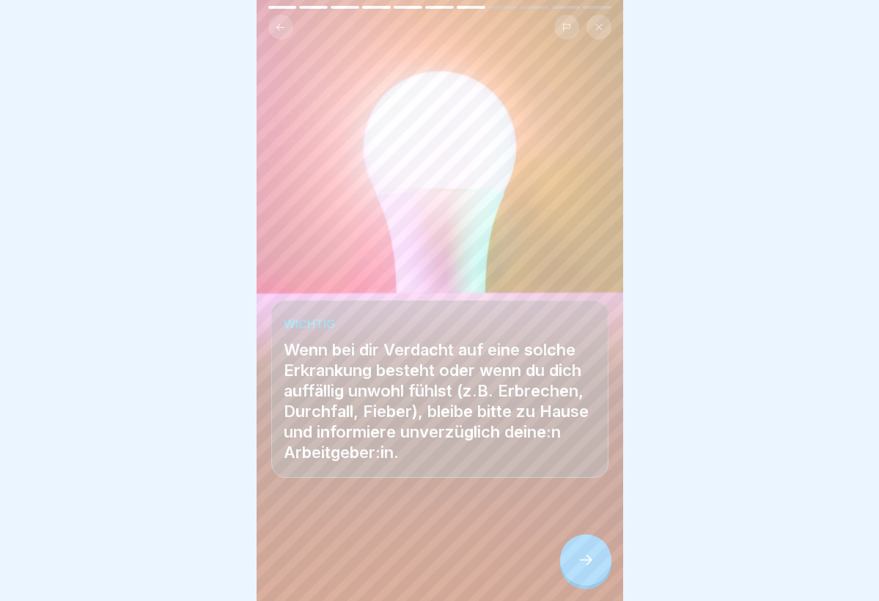
click at [578, 564] on icon at bounding box center [586, 560] width 18 height 18
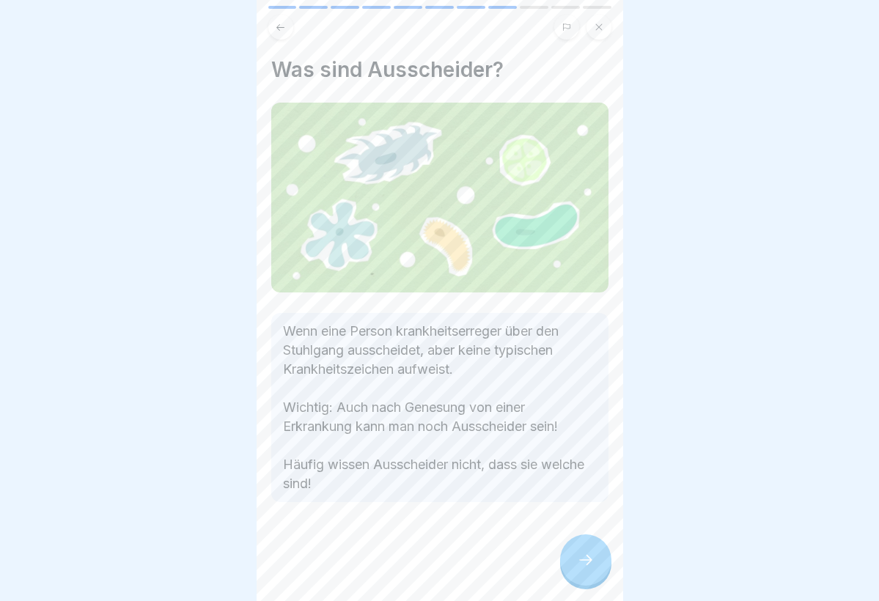
click at [578, 564] on icon at bounding box center [586, 560] width 18 height 18
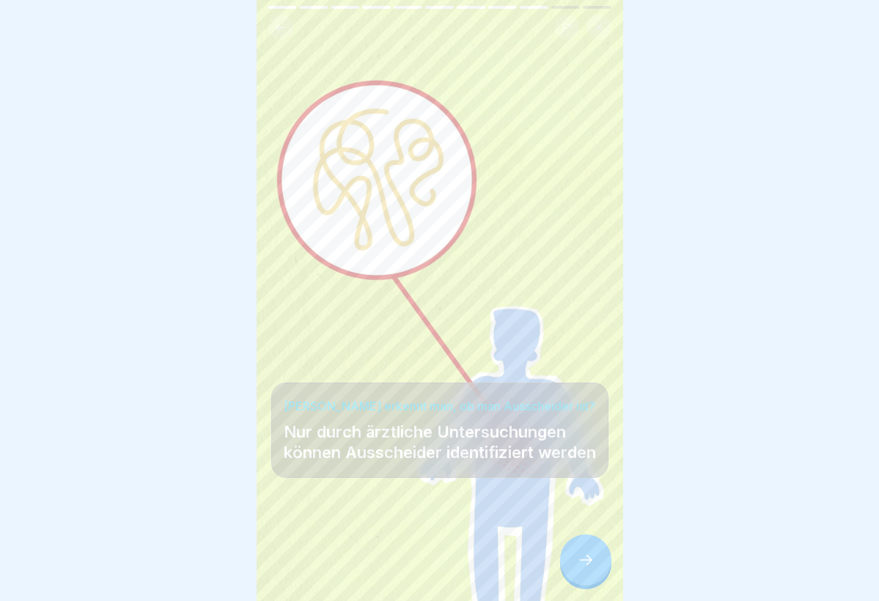
click at [578, 564] on icon at bounding box center [586, 560] width 18 height 18
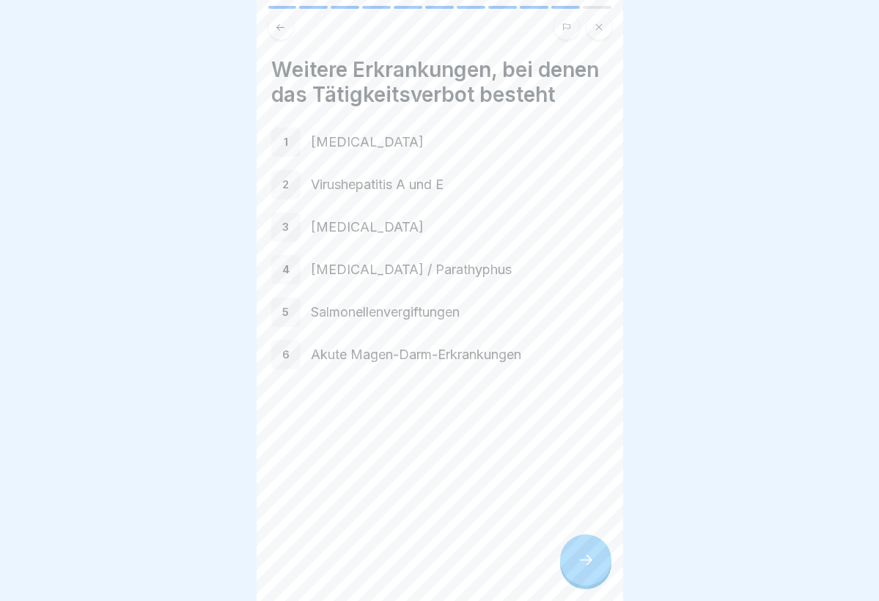
click at [578, 564] on icon at bounding box center [586, 560] width 18 height 18
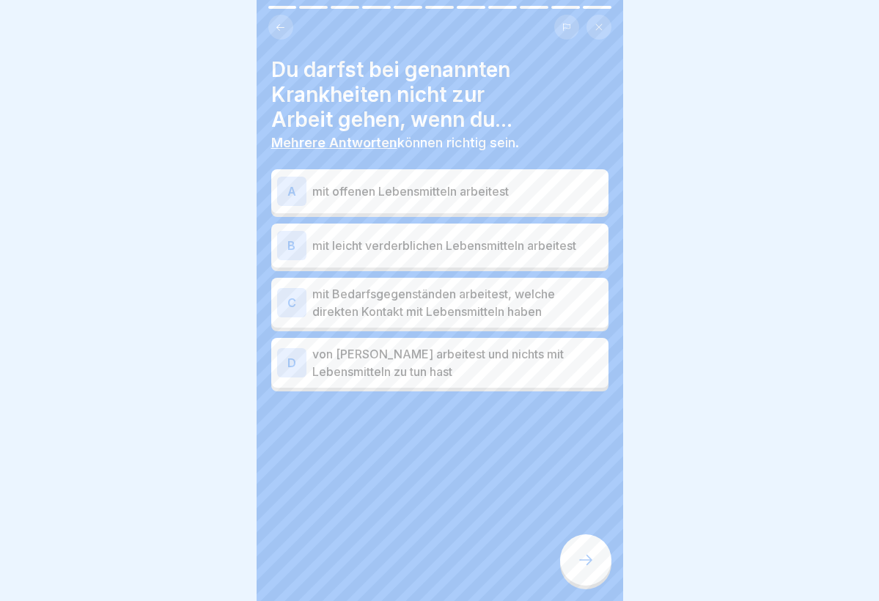
click at [392, 188] on p "mit offenen Lebensmitteln arbeitest" at bounding box center [457, 192] width 290 height 18
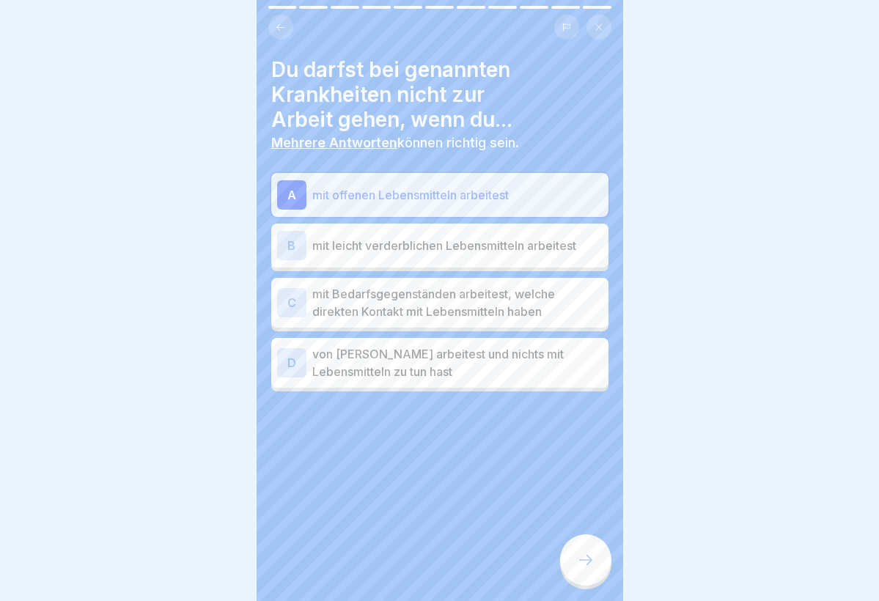
click at [388, 251] on p "mit leicht verderblichen Lebensmitteln arbeitest" at bounding box center [457, 246] width 290 height 18
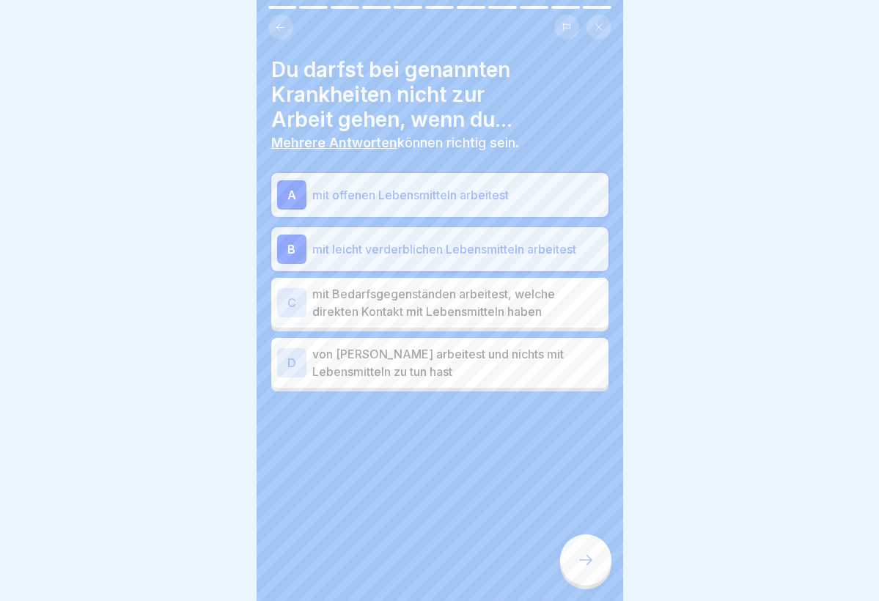
click at [394, 303] on p "mit Bedarfsgegenständen arbeitest, welche direkten Kontakt mit Lebensmitteln ha…" at bounding box center [457, 302] width 290 height 35
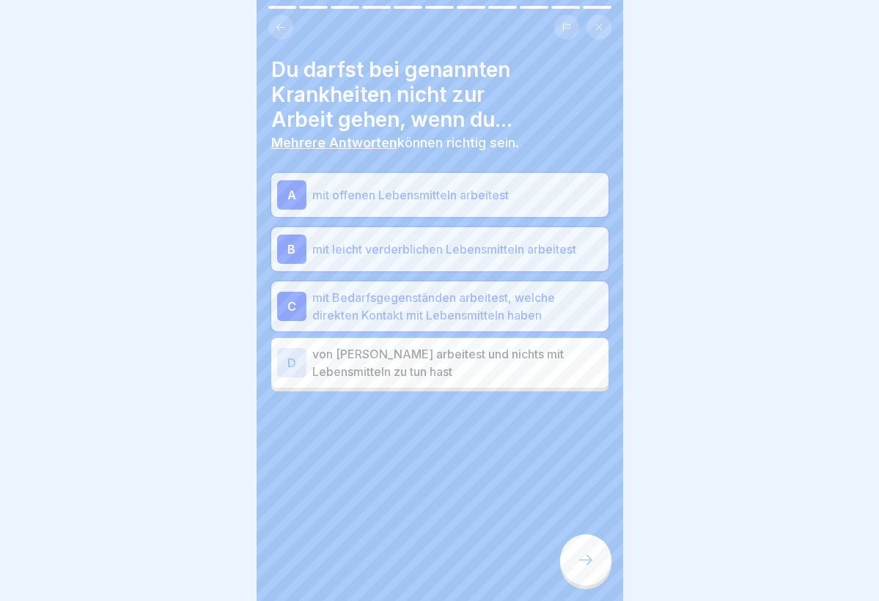
click at [578, 557] on icon at bounding box center [586, 560] width 18 height 18
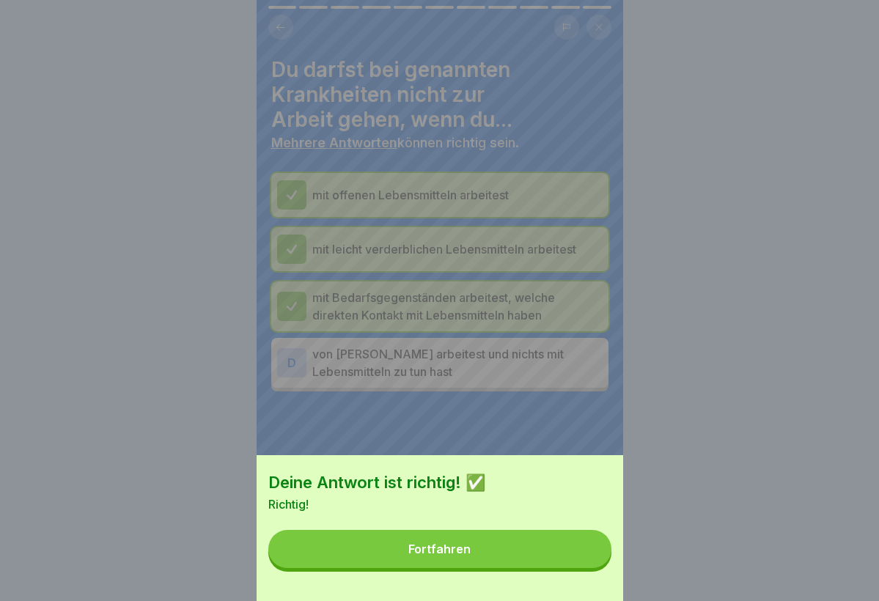
click at [500, 537] on button "Fortfahren" at bounding box center [439, 549] width 343 height 38
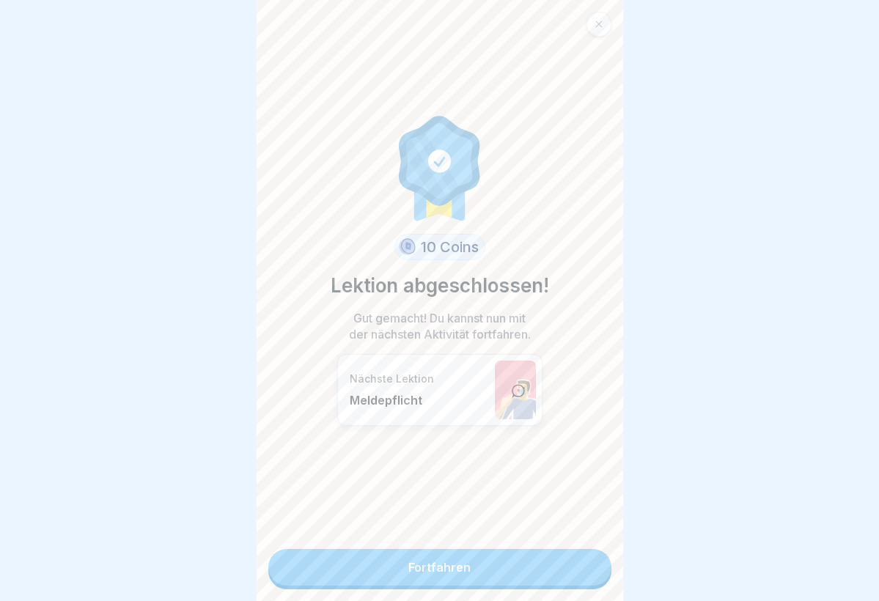
click at [511, 571] on link "Fortfahren" at bounding box center [439, 567] width 343 height 37
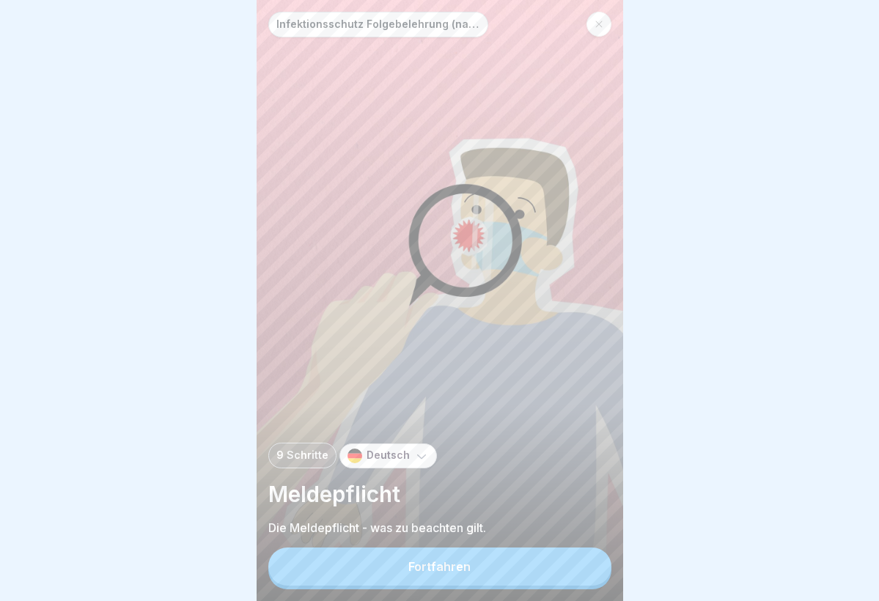
click at [511, 571] on button "Fortfahren" at bounding box center [439, 567] width 343 height 38
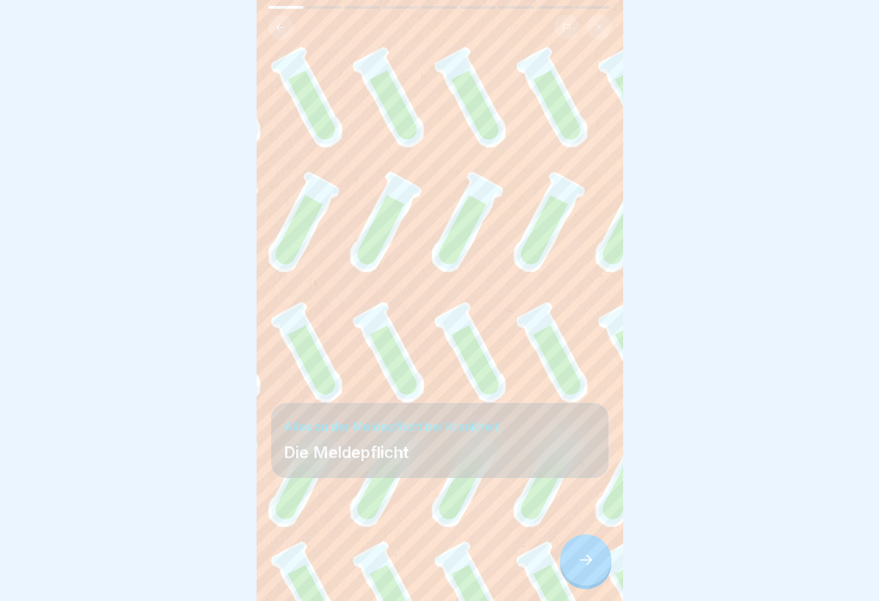
click at [583, 562] on icon at bounding box center [586, 560] width 18 height 18
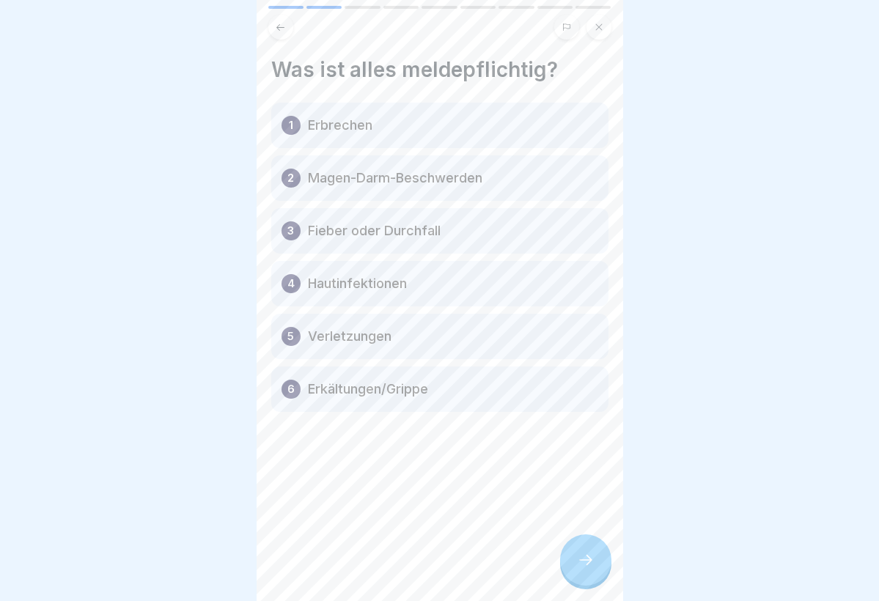
click at [583, 562] on icon at bounding box center [586, 560] width 18 height 18
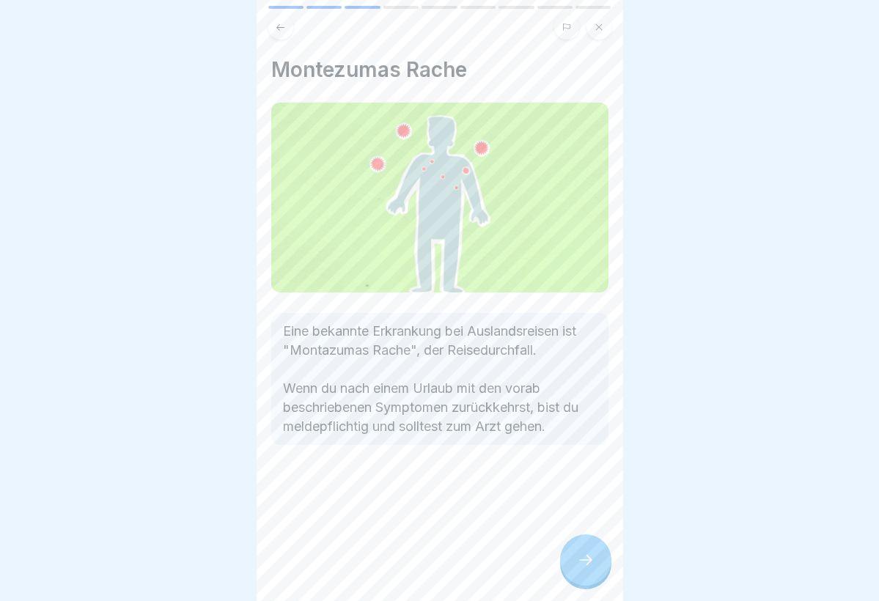
click at [583, 562] on icon at bounding box center [586, 560] width 18 height 18
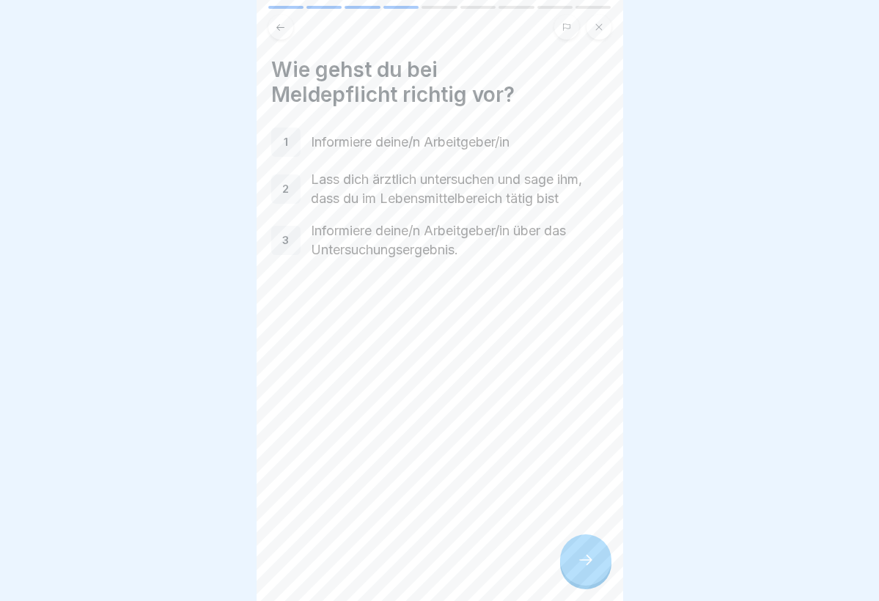
click at [583, 562] on icon at bounding box center [586, 560] width 18 height 18
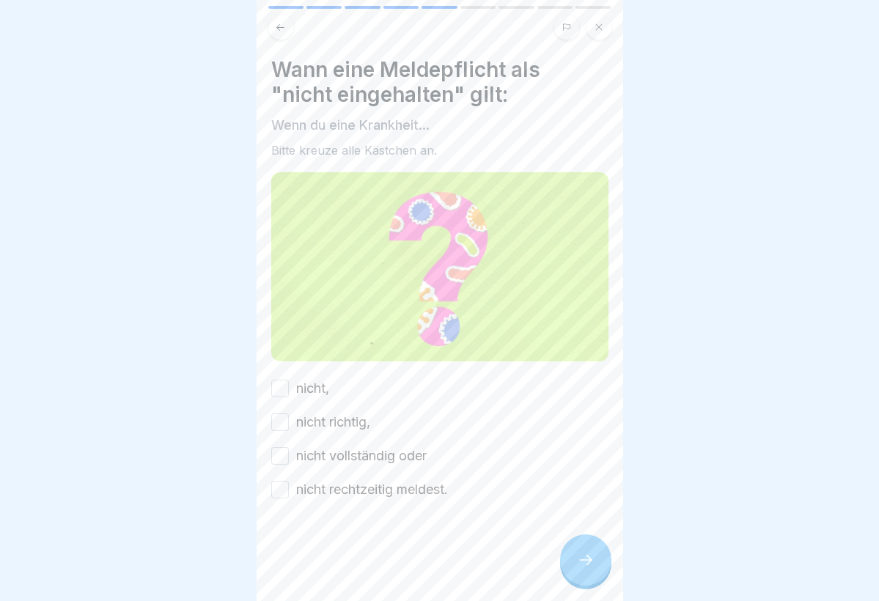
click at [289, 487] on div "nicht rechtzeitig meldest." at bounding box center [359, 489] width 177 height 19
click at [279, 490] on button "nicht rechtzeitig meldest." at bounding box center [280, 490] width 18 height 18
click at [567, 549] on div at bounding box center [585, 559] width 51 height 51
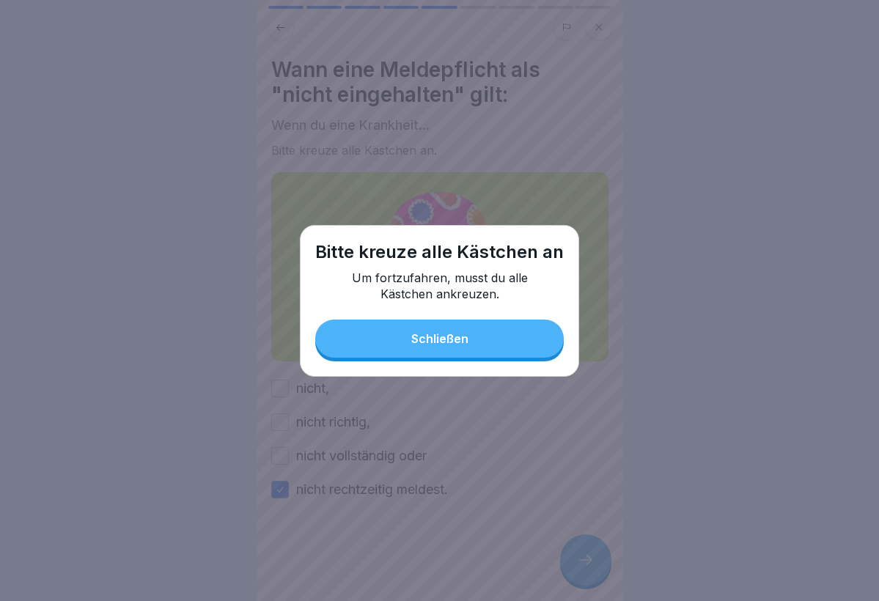
click at [402, 338] on button "Schließen" at bounding box center [439, 339] width 248 height 38
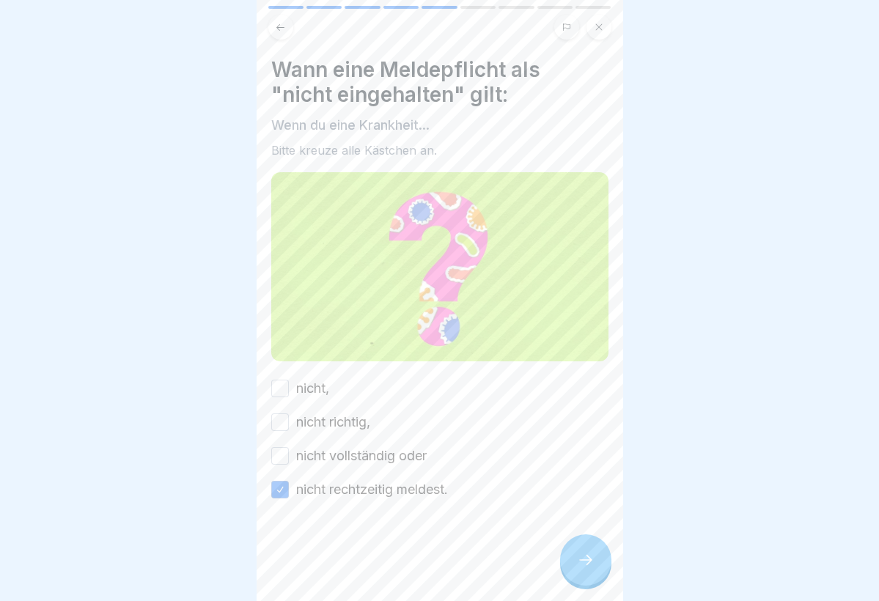
click at [279, 420] on button "nicht richtig," at bounding box center [280, 422] width 18 height 18
click at [275, 458] on button "nicht vollständig oder" at bounding box center [280, 456] width 18 height 18
click at [582, 570] on div at bounding box center [585, 559] width 51 height 51
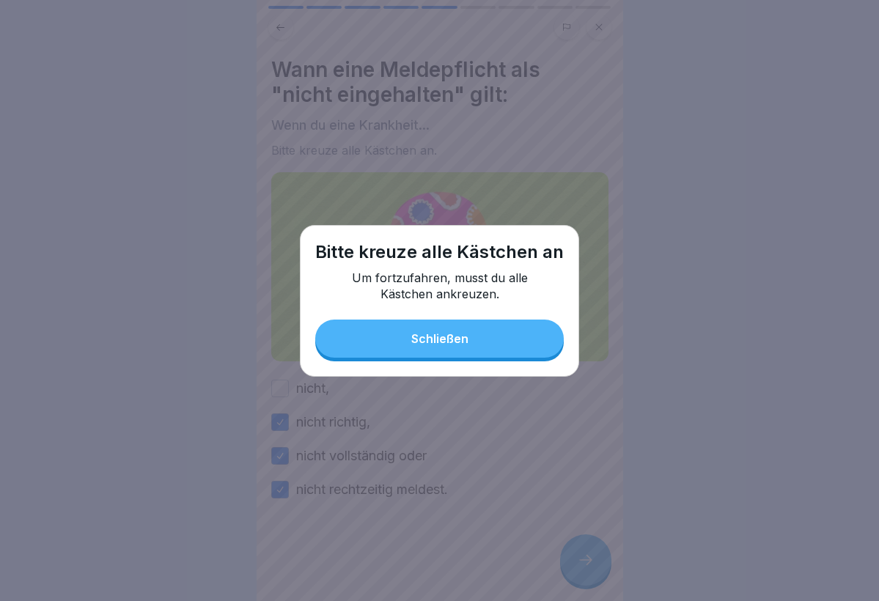
click at [474, 334] on button "Schließen" at bounding box center [439, 339] width 248 height 38
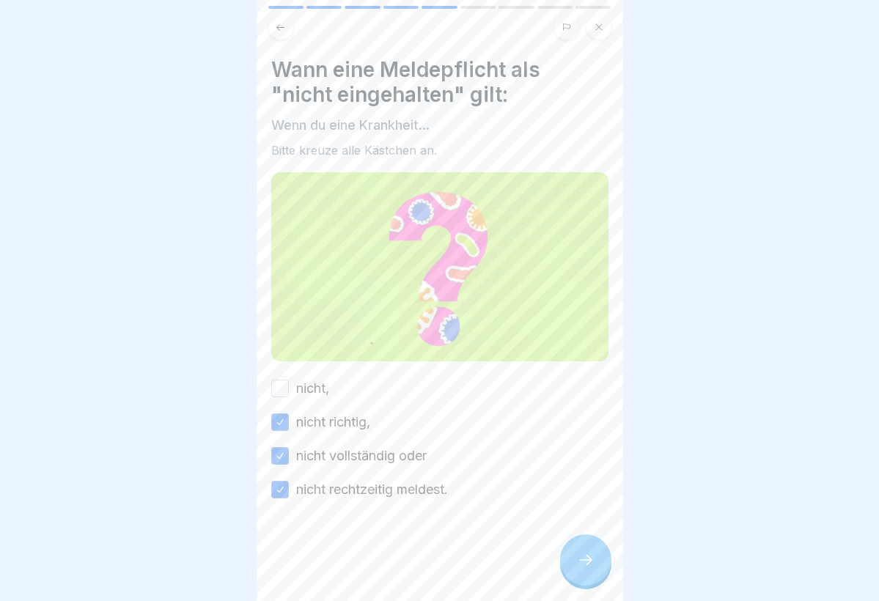
click at [290, 389] on div "nicht," at bounding box center [300, 388] width 58 height 19
click at [270, 390] on div "Wann eine Meldepflicht als "nicht eingehalten" gilt: Wenn du eine Krankheit... …" at bounding box center [440, 300] width 367 height 601
click at [284, 388] on button "nicht," at bounding box center [280, 389] width 18 height 18
click at [585, 559] on icon at bounding box center [586, 560] width 18 height 18
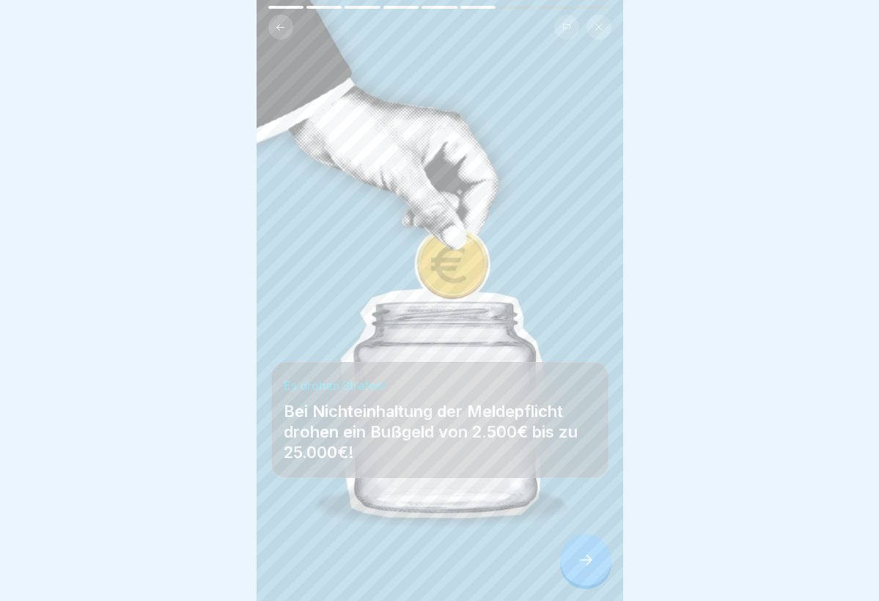
click at [585, 559] on icon at bounding box center [586, 560] width 18 height 18
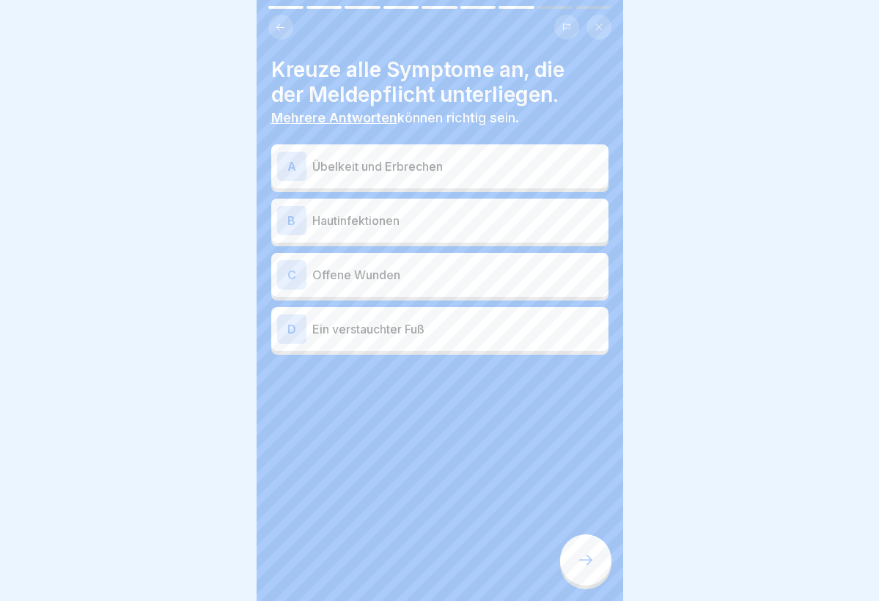
click at [345, 155] on div "A Übelkeit und Erbrechen" at bounding box center [439, 166] width 325 height 29
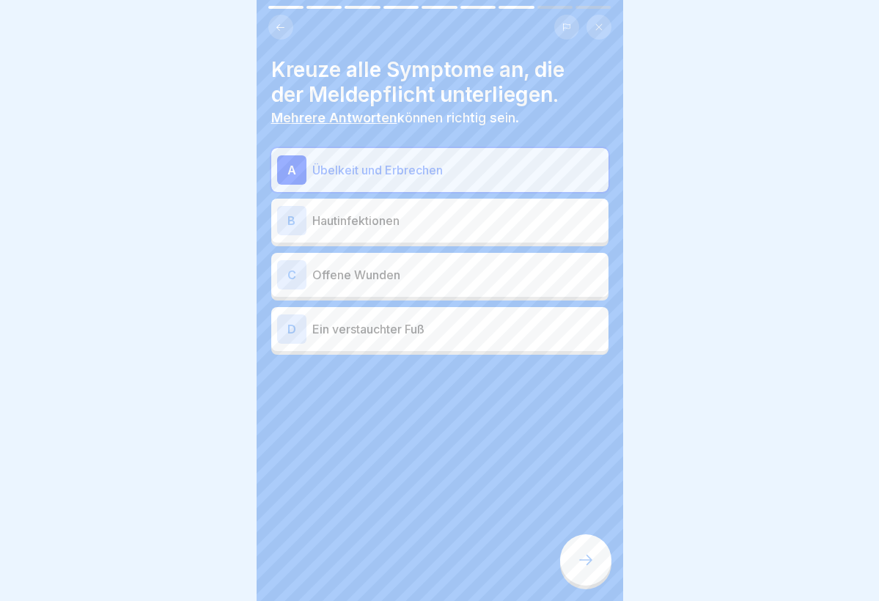
click at [345, 218] on p "Hautinfektionen" at bounding box center [457, 221] width 290 height 18
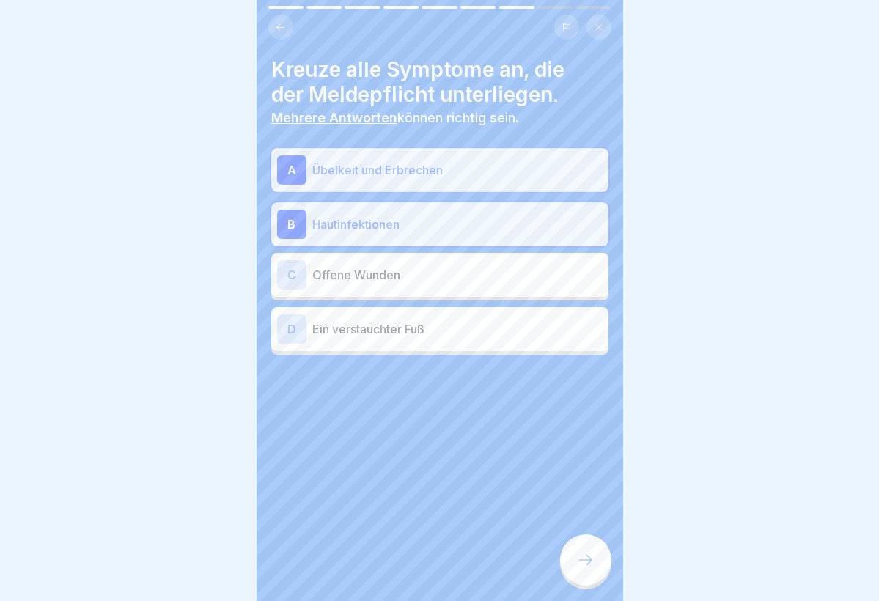
click at [336, 272] on p "Offene Wunden" at bounding box center [457, 275] width 290 height 18
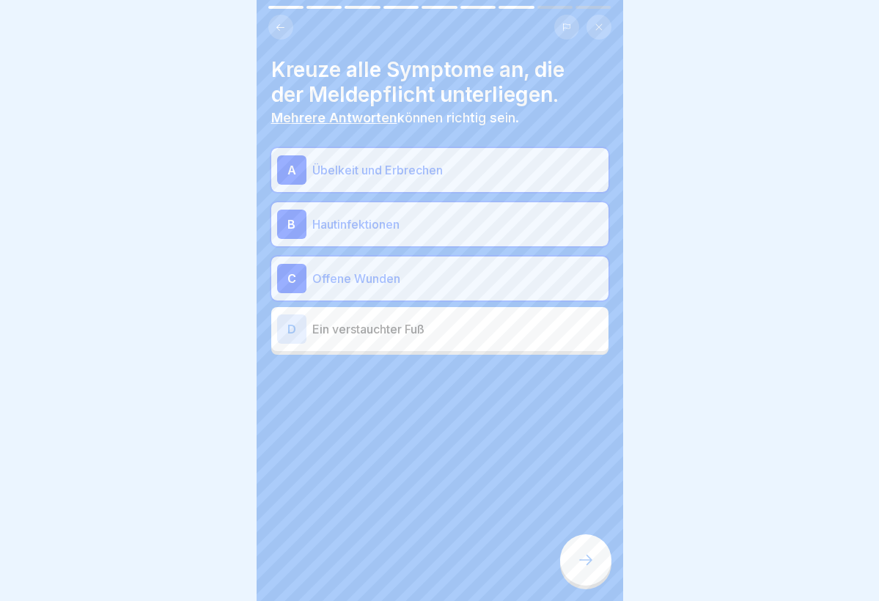
click at [588, 550] on div at bounding box center [585, 559] width 51 height 51
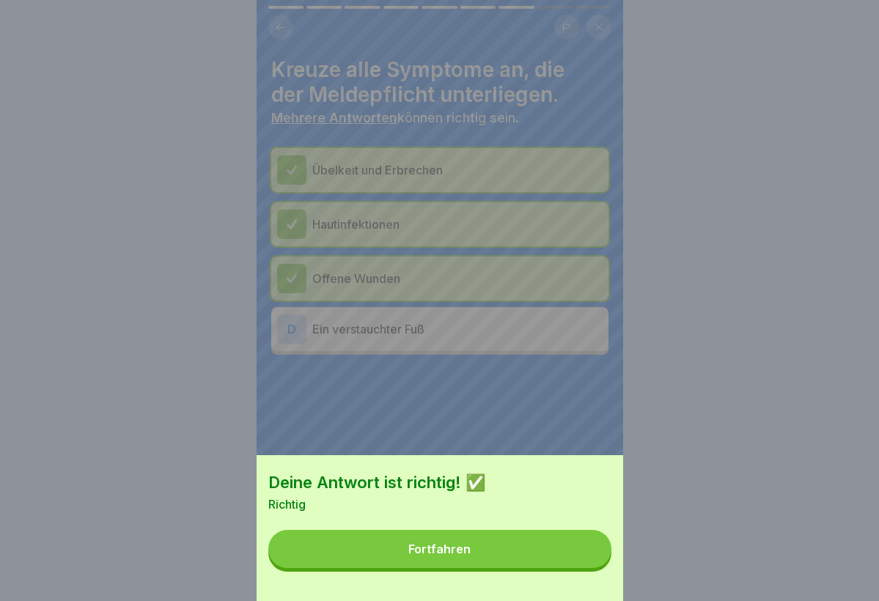
click at [454, 544] on div "Fortfahren" at bounding box center [439, 548] width 62 height 13
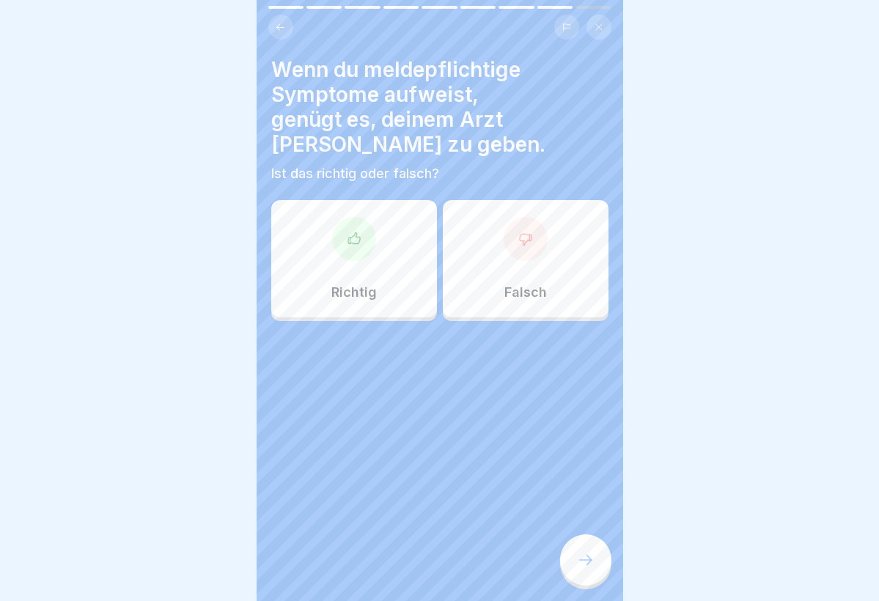
click at [493, 254] on div "Falsch" at bounding box center [526, 258] width 166 height 117
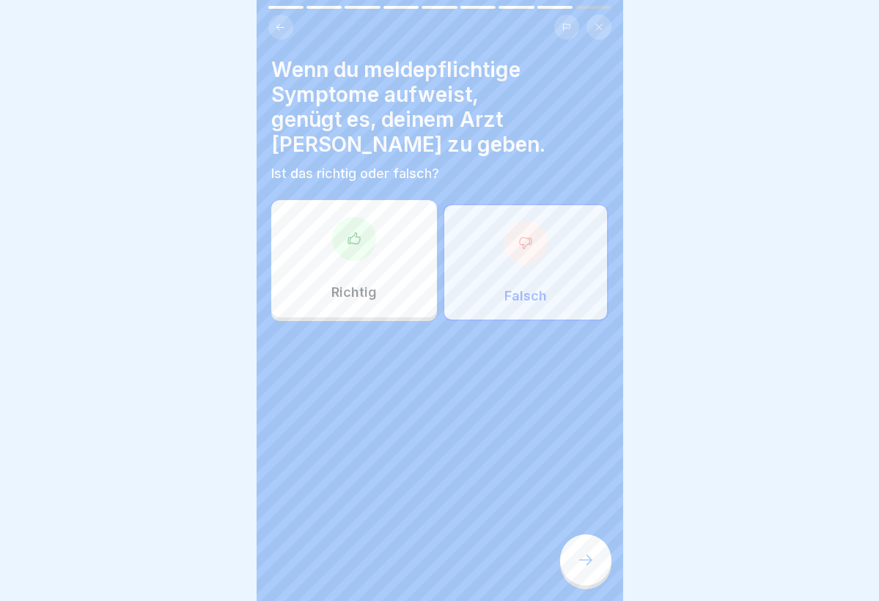
click at [583, 553] on div at bounding box center [585, 559] width 51 height 51
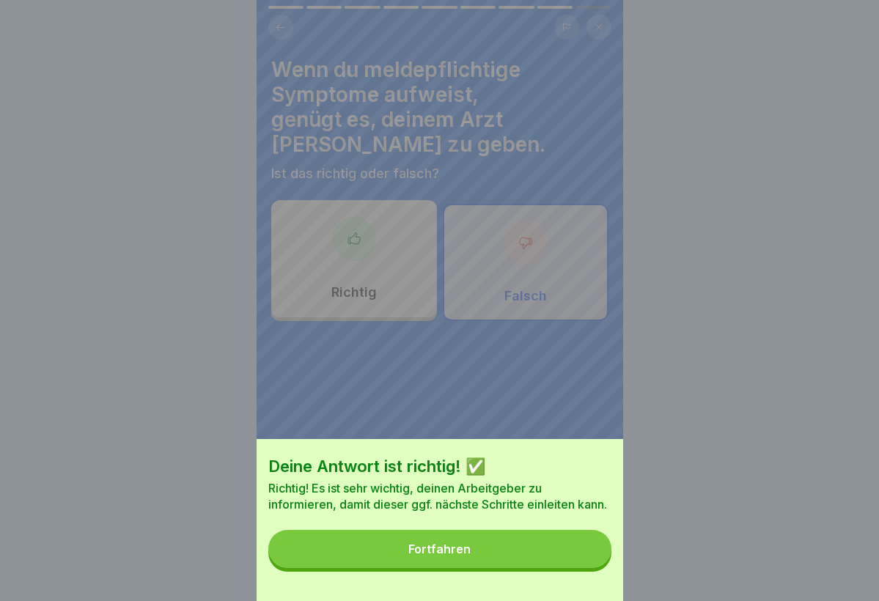
click at [465, 562] on button "Fortfahren" at bounding box center [439, 549] width 343 height 38
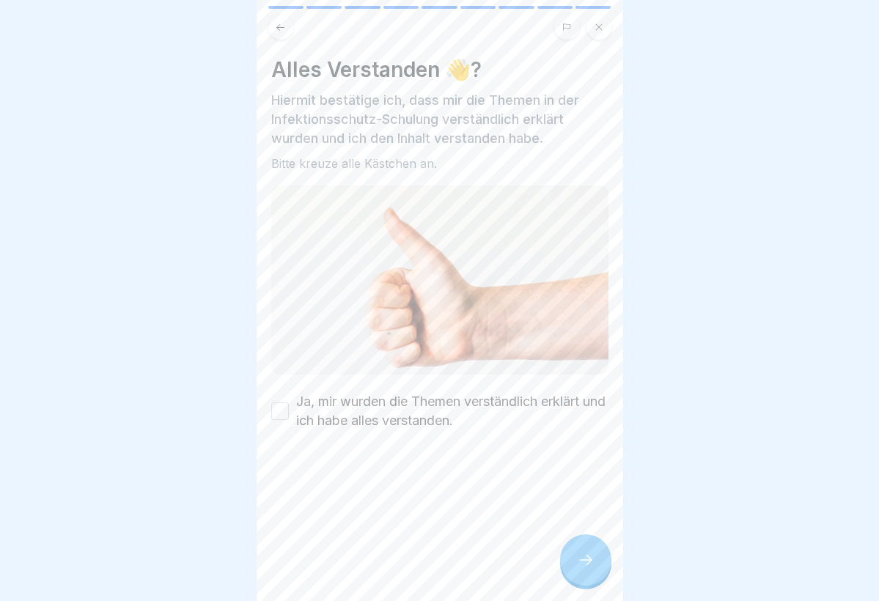
click at [334, 415] on label "Ja, mir wurden die Themen verständlich erklärt und ich habe alles verstanden." at bounding box center [452, 411] width 312 height 38
click at [289, 415] on button "Ja, mir wurden die Themen verständlich erklärt und ich habe alles verstanden." at bounding box center [280, 411] width 18 height 18
click at [579, 557] on icon at bounding box center [586, 560] width 18 height 18
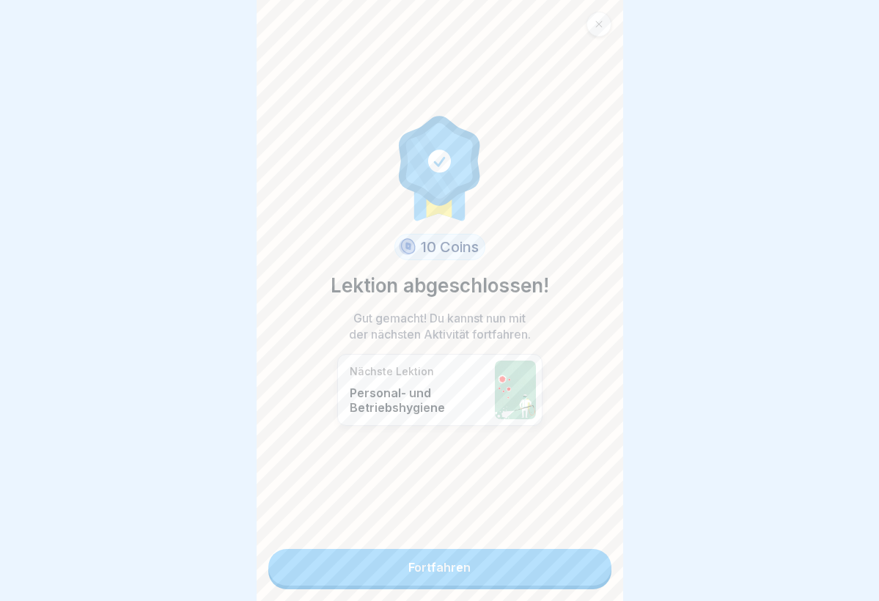
click at [471, 581] on link "Fortfahren" at bounding box center [439, 567] width 343 height 37
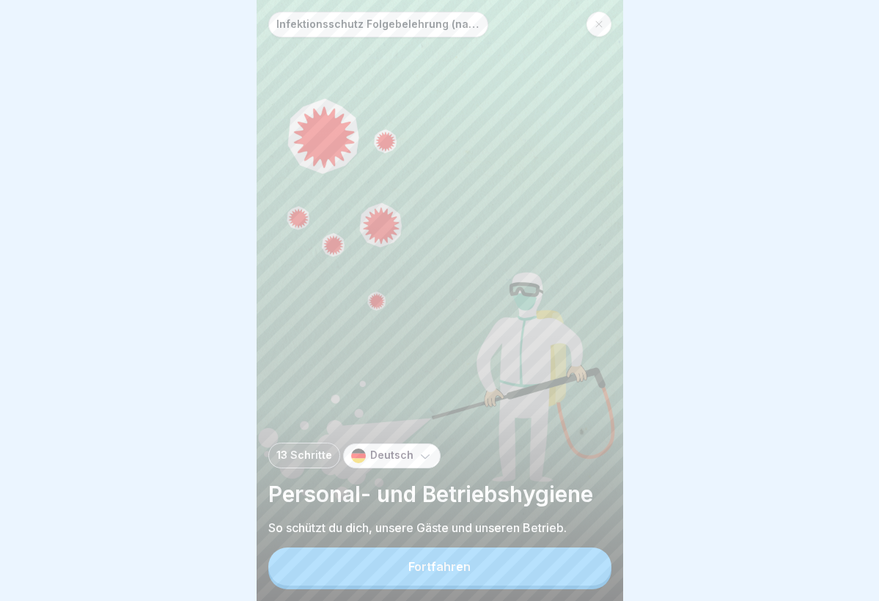
click at [471, 583] on button "Fortfahren" at bounding box center [439, 567] width 343 height 38
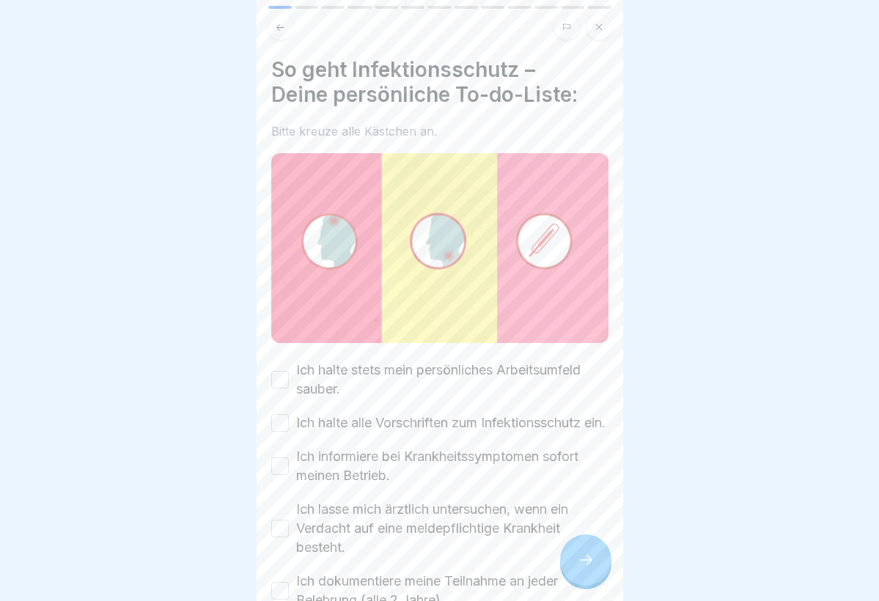
click at [394, 369] on label "Ich halte stets mein persönliches Arbeitsumfeld sauber." at bounding box center [452, 380] width 312 height 38
click at [289, 371] on button "Ich halte stets mein persönliches Arbeitsumfeld sauber." at bounding box center [280, 380] width 18 height 18
click at [389, 421] on label "Ich halte alle Vorschriften zum Infektionsschutz ein." at bounding box center [450, 422] width 309 height 19
click at [289, 421] on button "Ich halte alle Vorschriften zum Infektionsschutz ein." at bounding box center [280, 423] width 18 height 18
click at [386, 471] on label "Ich informiere bei Krankheitssymptomen sofort meinen Betrieb." at bounding box center [452, 466] width 312 height 38
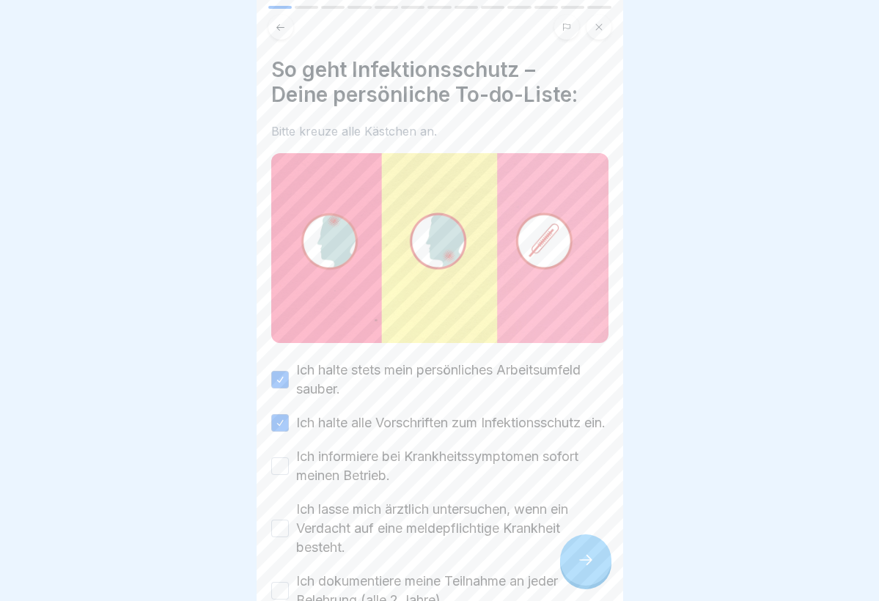
click at [289, 471] on button "Ich informiere bei Krankheitssymptomen sofort meinen Betrieb." at bounding box center [280, 466] width 18 height 18
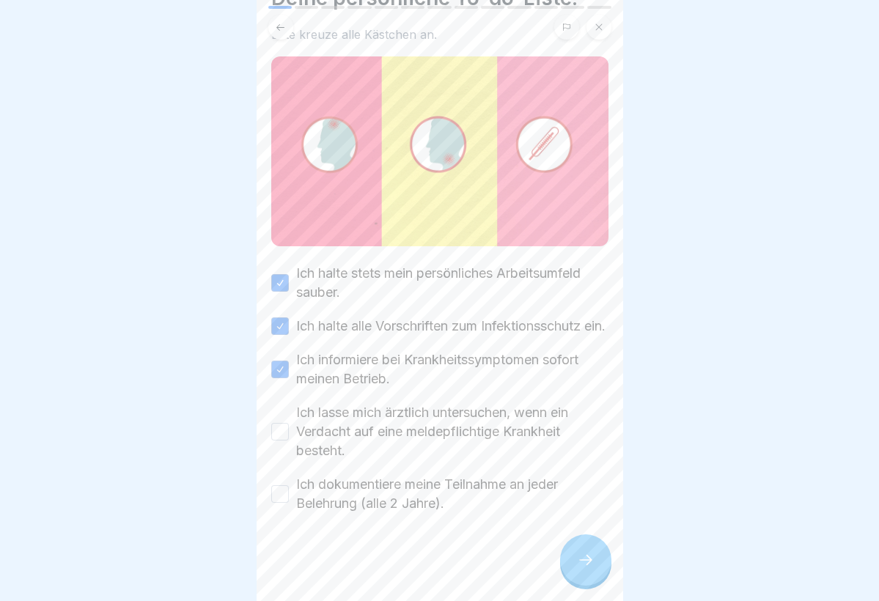
scroll to position [116, 0]
click at [359, 432] on label "Ich lasse mich ärztlich untersuchen, wenn ein Verdacht auf eine meldepflichtige…" at bounding box center [452, 431] width 312 height 57
click at [289, 432] on button "Ich lasse mich ärztlich untersuchen, wenn ein Verdacht auf eine meldepflichtige…" at bounding box center [280, 432] width 18 height 18
click at [414, 502] on label "Ich dokumentiere meine Teilnahme an jeder Belehrung (alle 2 Jahre)." at bounding box center [452, 494] width 312 height 38
click at [289, 502] on button "Ich dokumentiere meine Teilnahme an jeder Belehrung (alle 2 Jahre)." at bounding box center [280, 494] width 18 height 18
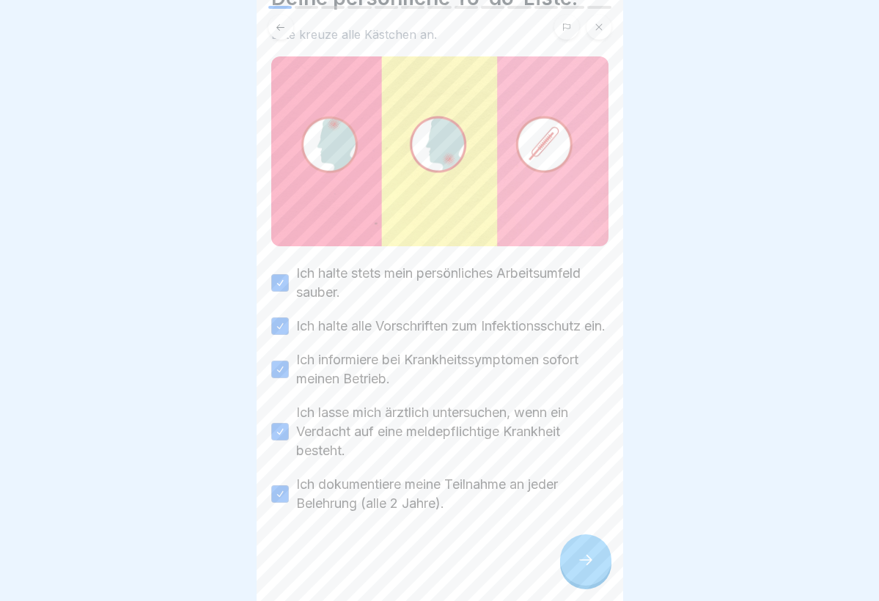
click at [607, 561] on div at bounding box center [585, 559] width 51 height 51
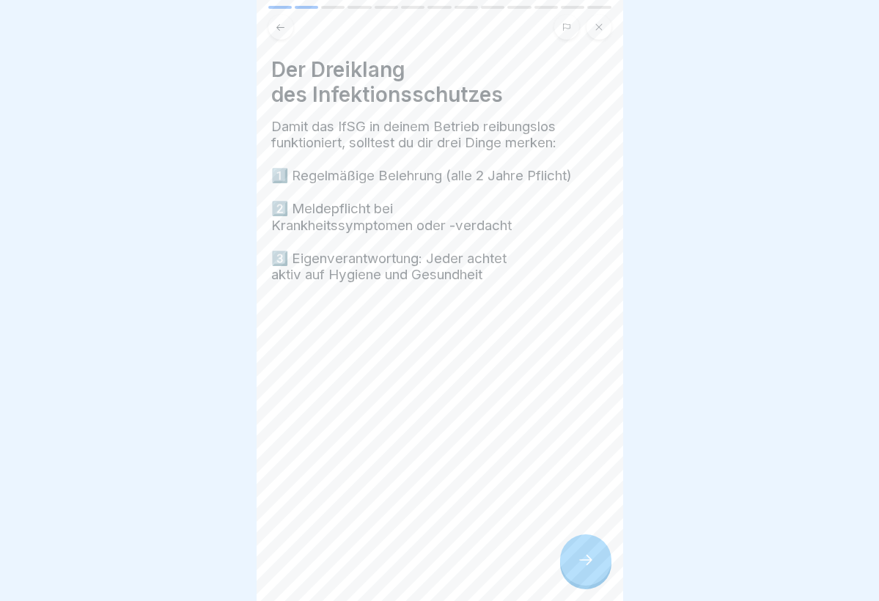
click at [544, 565] on div "Der Dreiklang des Infektionsschutzes Damit das IfSG in deinem Betrieb reibungsl…" at bounding box center [440, 300] width 367 height 601
click at [581, 561] on icon at bounding box center [586, 560] width 18 height 18
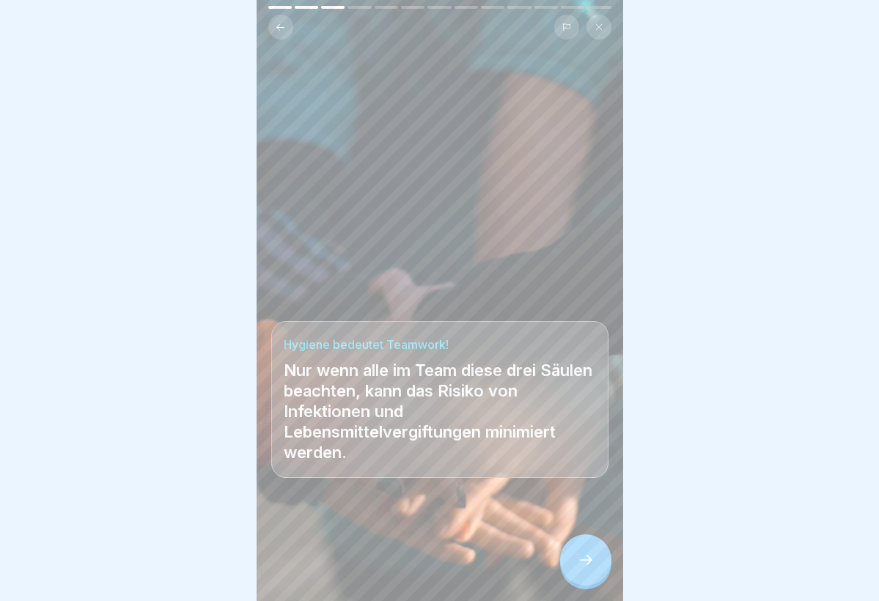
click at [581, 561] on icon at bounding box center [586, 560] width 18 height 18
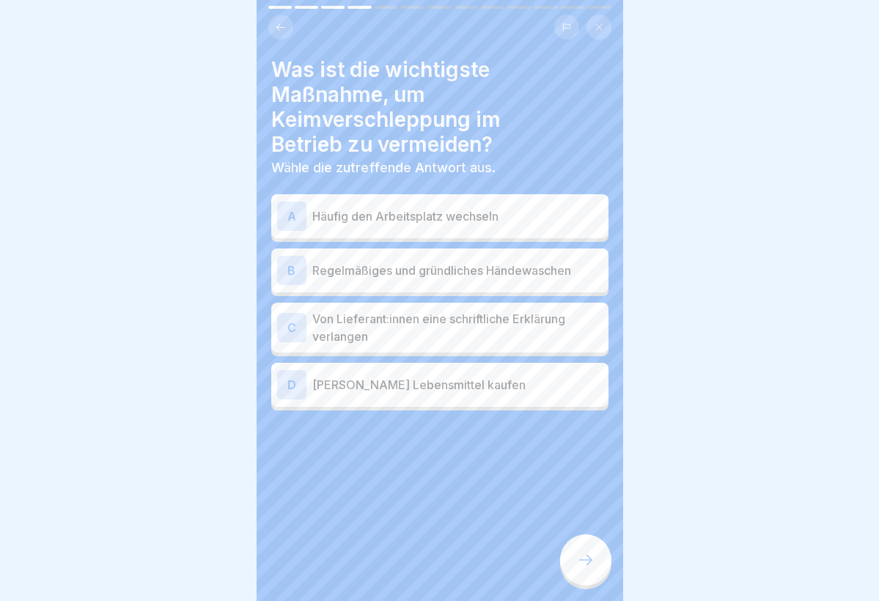
click at [369, 265] on p "Regelmäßiges und gründliches Händewaschen" at bounding box center [457, 271] width 290 height 18
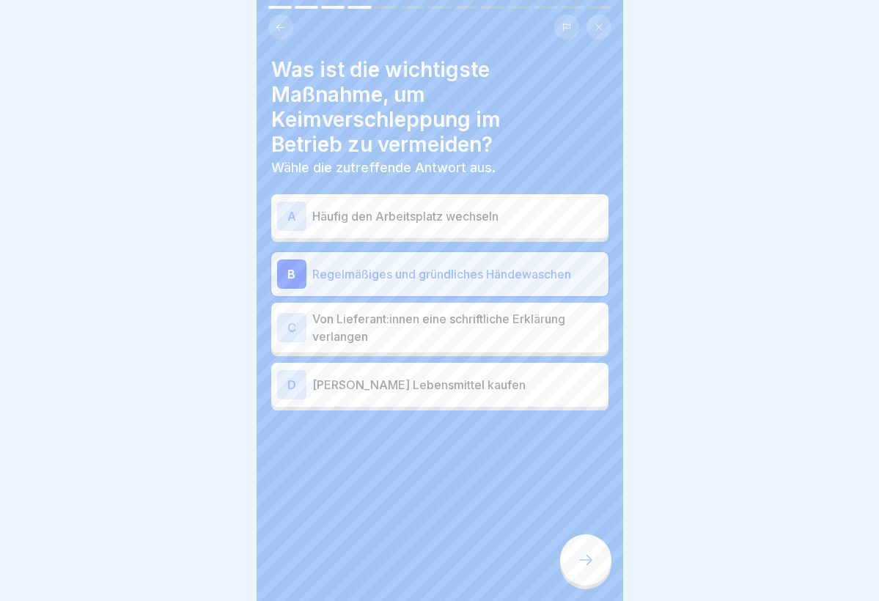
click at [373, 322] on p "Von Lieferant:innen eine schriftliche Erklärung verlangen" at bounding box center [457, 327] width 290 height 35
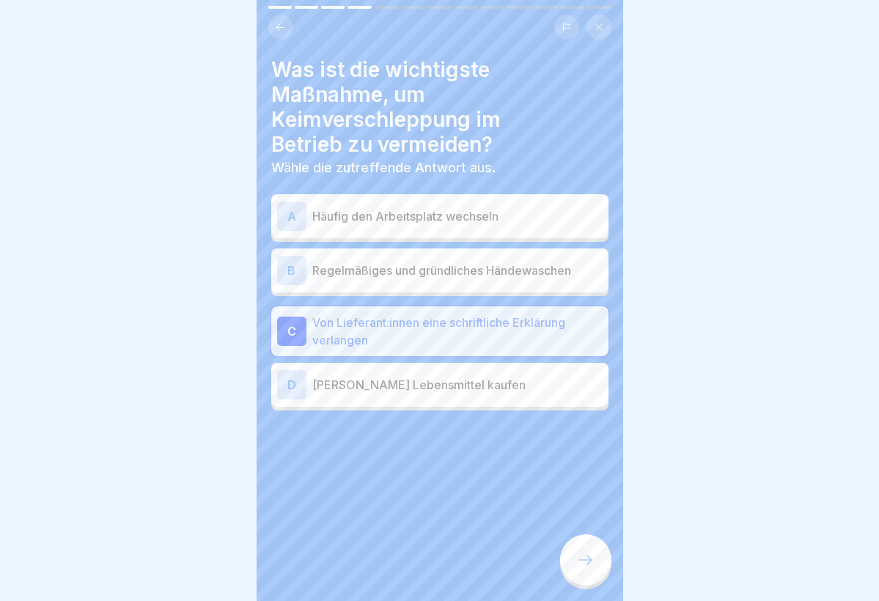
click at [373, 383] on p "[PERSON_NAME] Lebensmittel kaufen" at bounding box center [457, 385] width 290 height 18
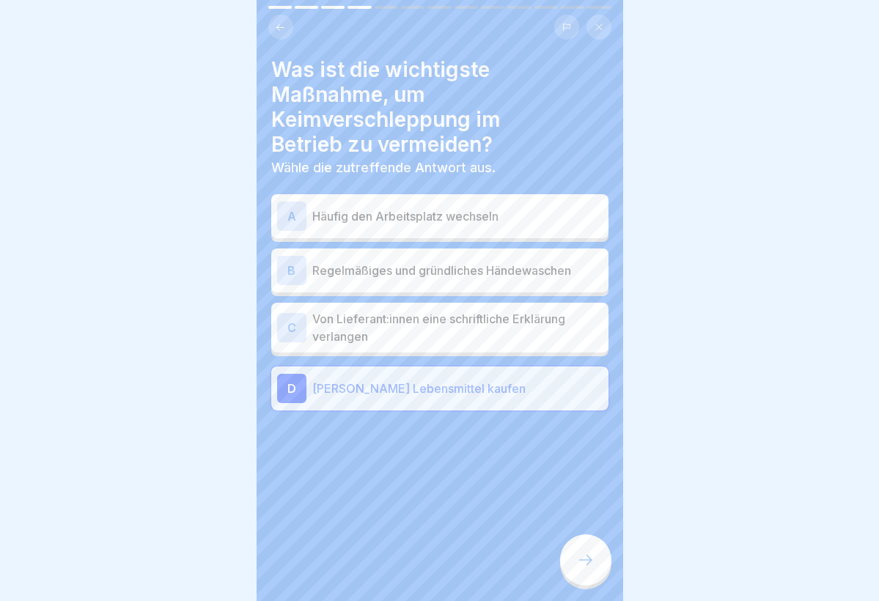
click at [576, 565] on div at bounding box center [585, 559] width 51 height 51
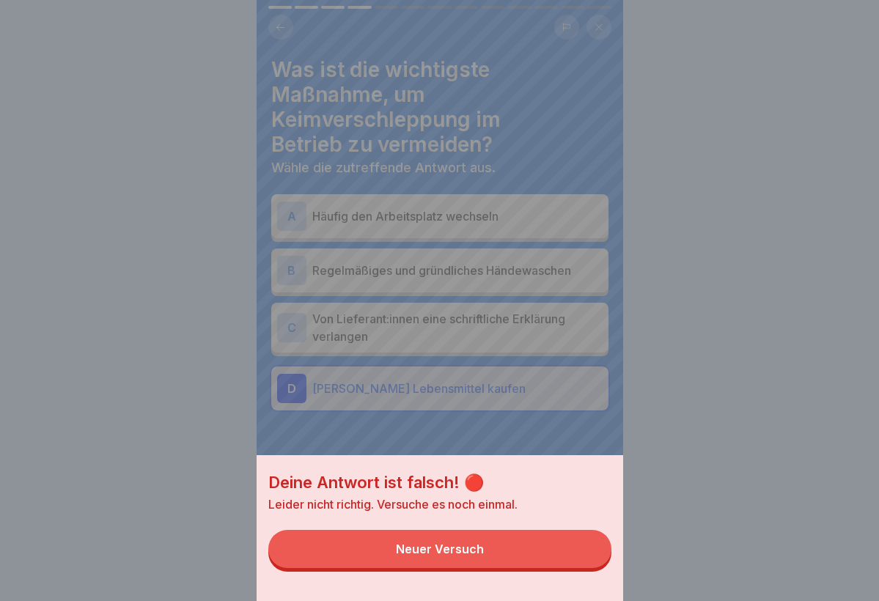
click at [425, 553] on div "Neuer Versuch" at bounding box center [440, 548] width 88 height 13
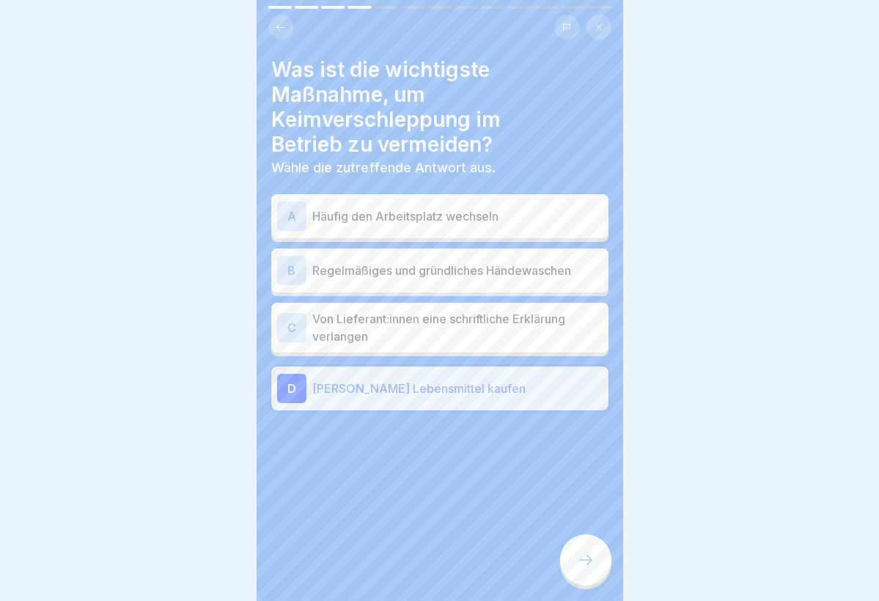
click at [409, 344] on p "Von Lieferant:innen eine schriftliche Erklärung verlangen" at bounding box center [457, 327] width 290 height 35
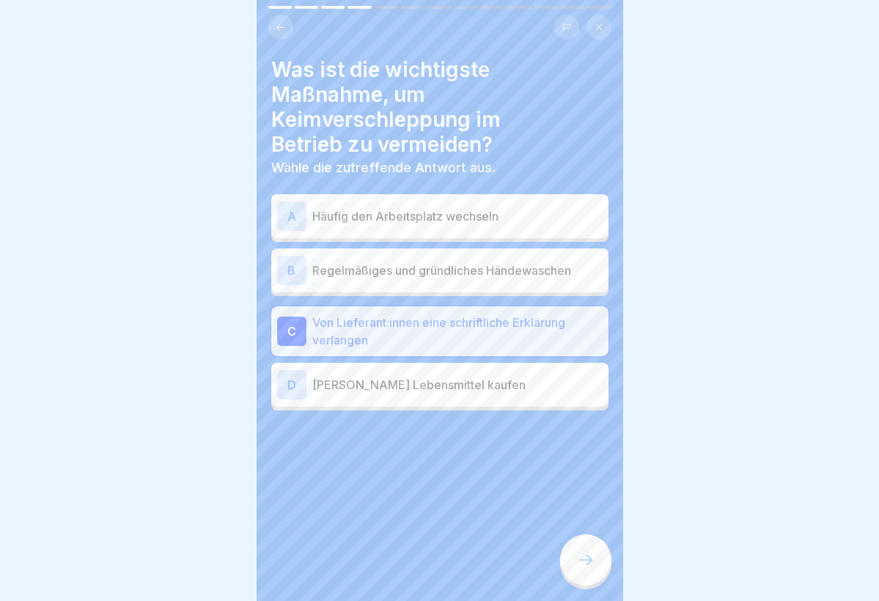
click at [371, 275] on p "Regelmäßiges und gründliches Händewaschen" at bounding box center [457, 271] width 290 height 18
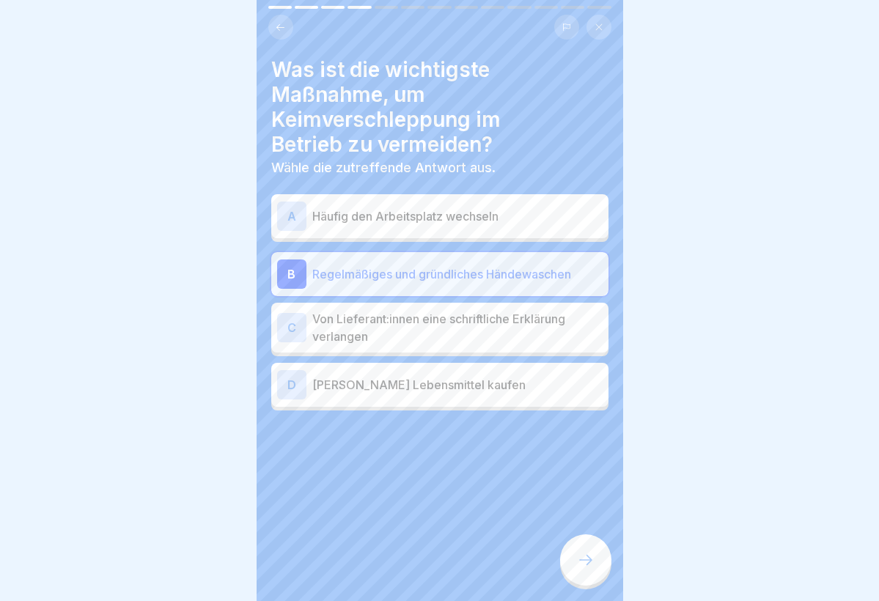
click at [586, 557] on icon at bounding box center [586, 560] width 18 height 18
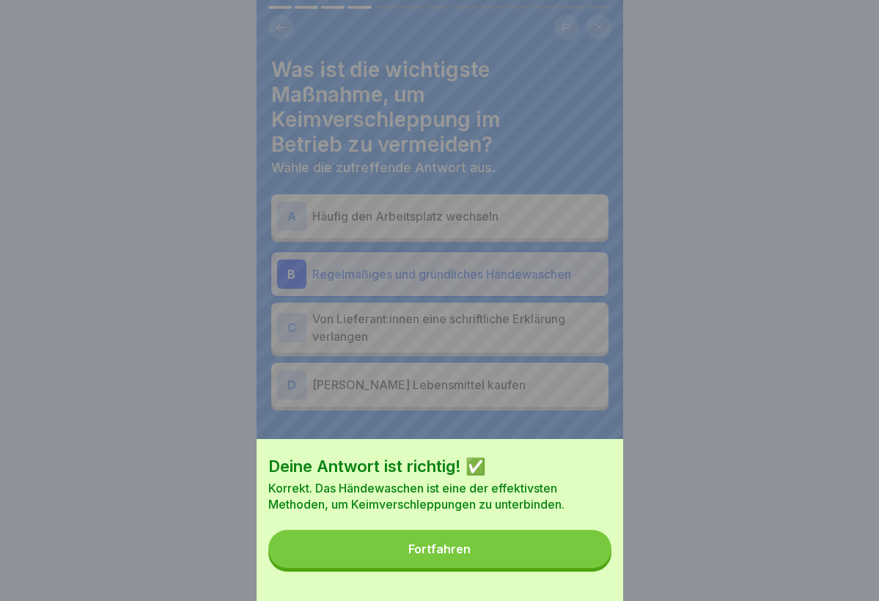
click at [459, 558] on button "Fortfahren" at bounding box center [439, 549] width 343 height 38
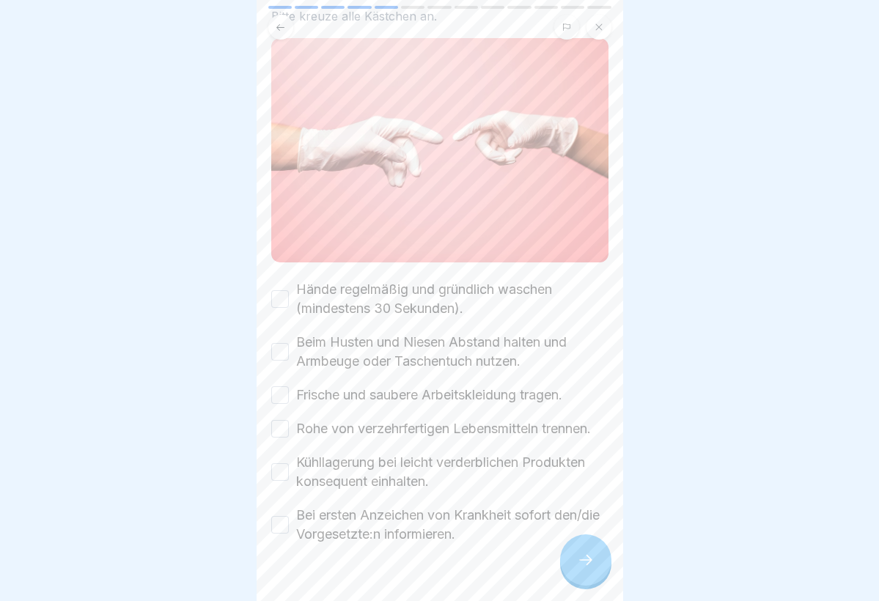
scroll to position [117, 0]
click at [391, 293] on label "Hände regelmäßig und gründlich waschen (mindestens 30 Sekunden)." at bounding box center [452, 298] width 312 height 38
click at [289, 293] on button "Hände regelmäßig und gründlich waschen (mindestens 30 Sekunden)." at bounding box center [280, 298] width 18 height 18
click at [367, 359] on label "Beim Husten und Niesen Abstand halten und Armbeuge oder Taschentuch nutzen." at bounding box center [452, 350] width 312 height 38
click at [289, 359] on button "Beim Husten und Niesen Abstand halten und Armbeuge oder Taschentuch nutzen." at bounding box center [280, 351] width 18 height 18
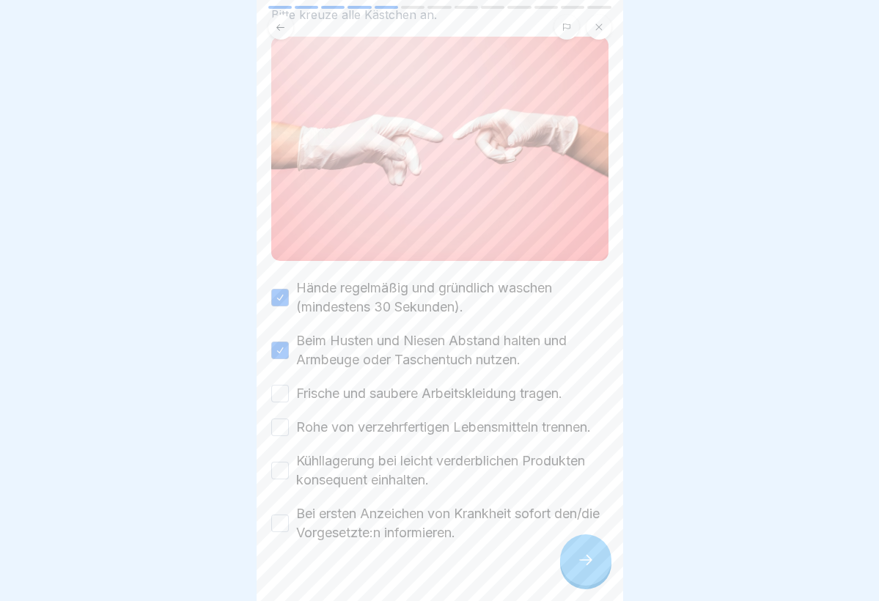
click at [365, 394] on label "Frische und saubere Arbeitskleidung tragen." at bounding box center [429, 393] width 266 height 19
click at [289, 394] on button "Frische und saubere Arbeitskleidung tragen." at bounding box center [280, 394] width 18 height 18
click at [357, 427] on label "Rohe von verzehrfertigen Lebensmitteln trennen." at bounding box center [443, 427] width 295 height 19
click at [289, 427] on button "Rohe von verzehrfertigen Lebensmitteln trennen." at bounding box center [280, 428] width 18 height 18
click at [339, 464] on label "Kühllagerung bei leicht verderblichen Produkten konsequent einhalten." at bounding box center [452, 471] width 312 height 38
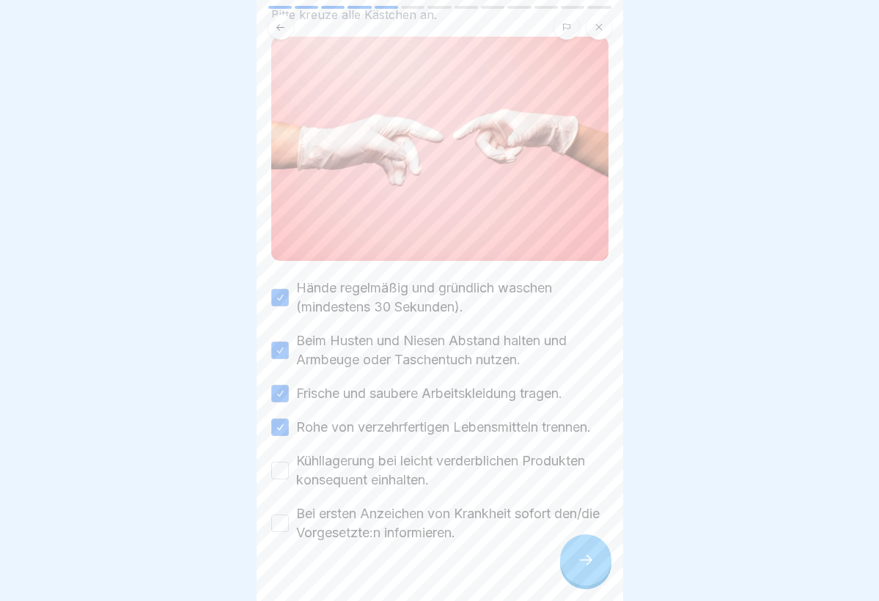
click at [289, 464] on button "Kühllagerung bei leicht verderblichen Produkten konsequent einhalten." at bounding box center [280, 471] width 18 height 18
click at [345, 514] on label "Bei ersten Anzeichen von Krankheit sofort den/die Vorgesetzte:n informieren." at bounding box center [452, 523] width 312 height 38
click at [289, 515] on button "Bei ersten Anzeichen von Krankheit sofort den/die Vorgesetzte:n informieren." at bounding box center [280, 524] width 18 height 18
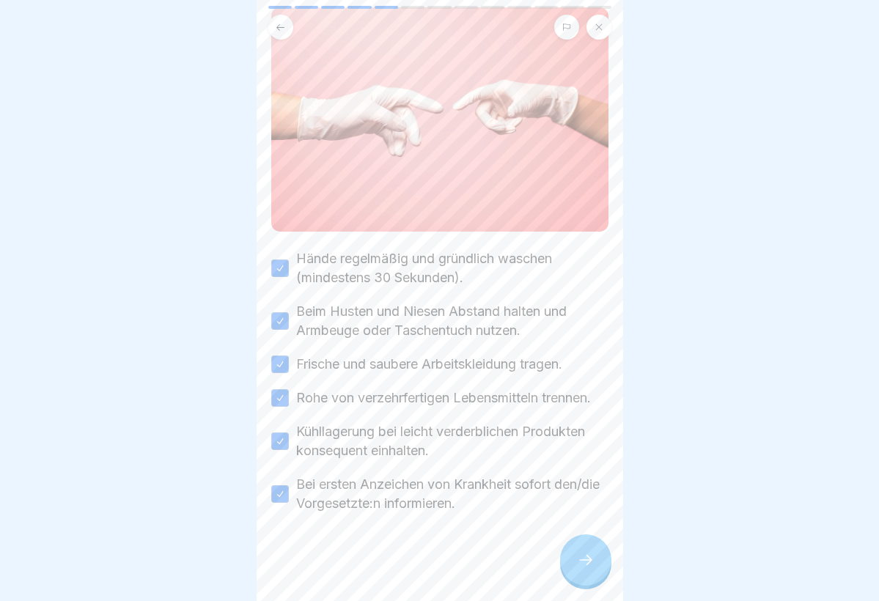
scroll to position [146, 0]
click at [582, 569] on icon at bounding box center [586, 560] width 18 height 18
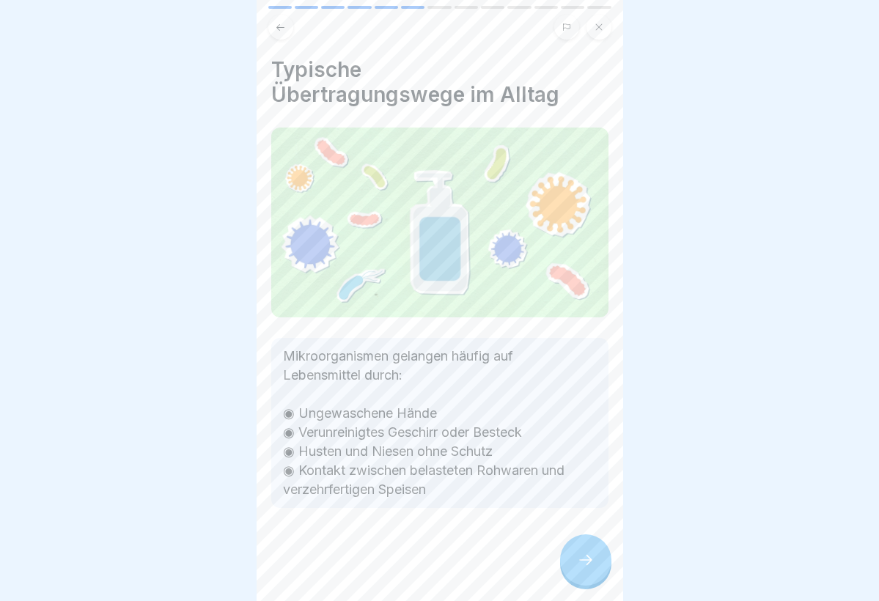
click at [611, 572] on div "Typische Übertragungswege im Alltag Mikroorganismen gelangen häufig auf Lebensm…" at bounding box center [440, 300] width 367 height 601
click at [590, 564] on icon at bounding box center [586, 560] width 18 height 18
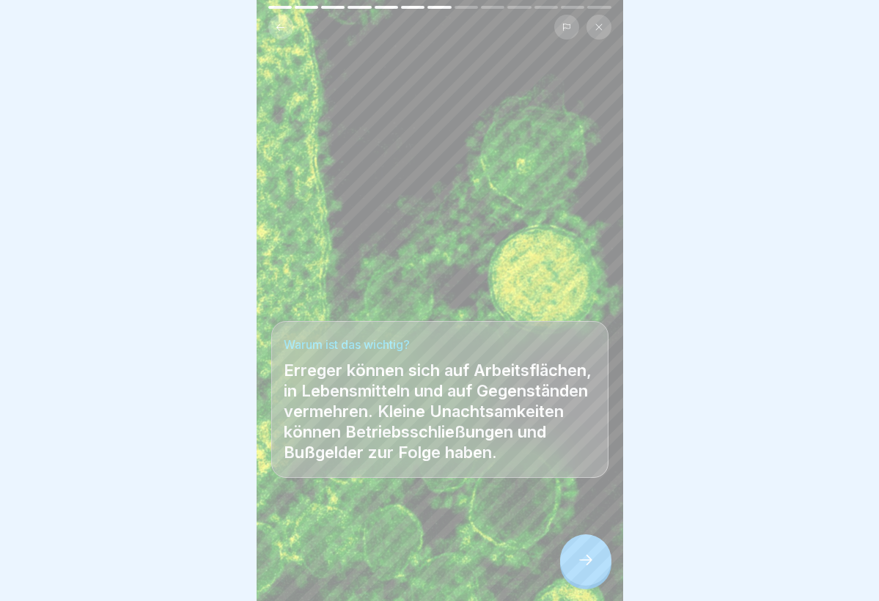
click at [590, 564] on icon at bounding box center [586, 560] width 18 height 18
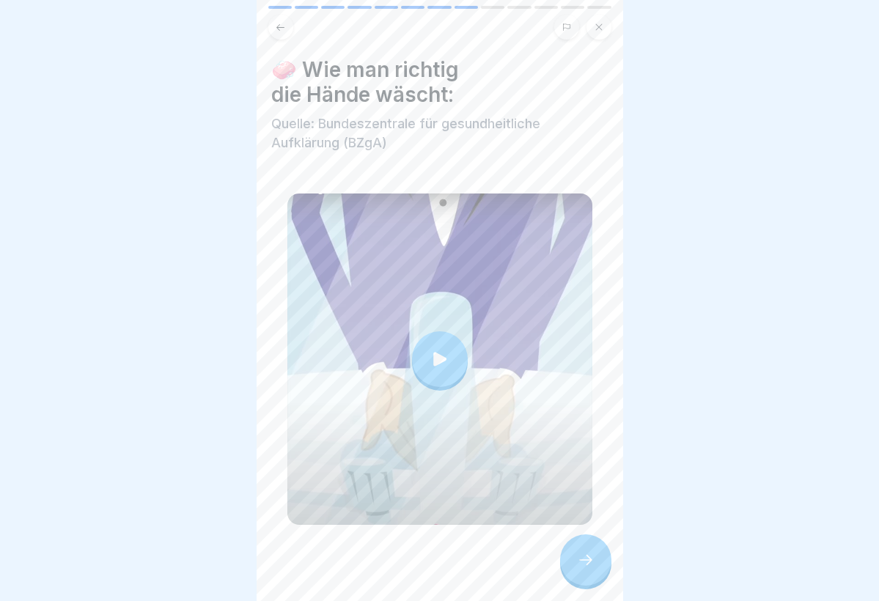
click at [590, 564] on icon at bounding box center [586, 560] width 18 height 18
click at [589, 550] on div at bounding box center [585, 559] width 51 height 51
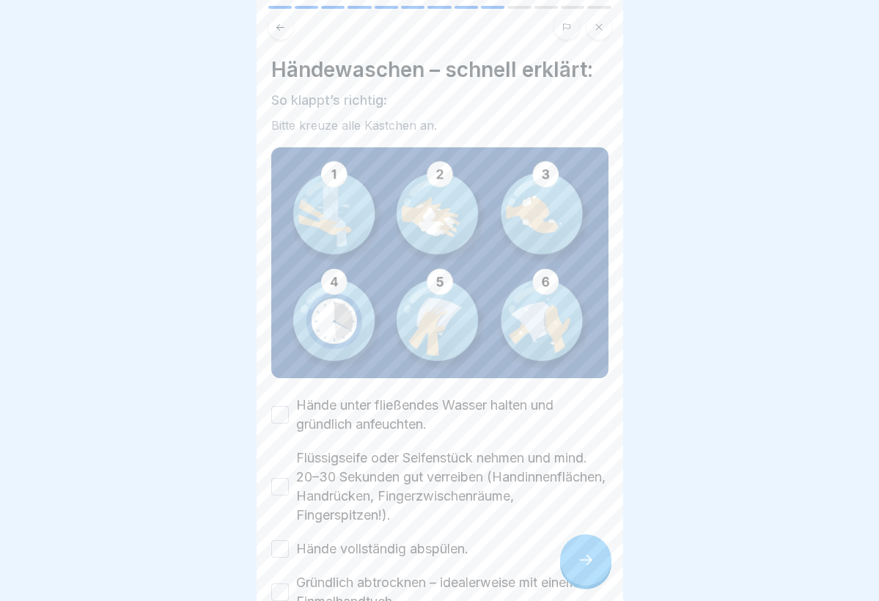
click at [375, 408] on label "Hände unter fließendes Wasser halten und gründlich anfeuchten." at bounding box center [452, 415] width 312 height 38
click at [289, 408] on button "Hände unter fließendes Wasser halten und gründlich anfeuchten." at bounding box center [280, 415] width 18 height 18
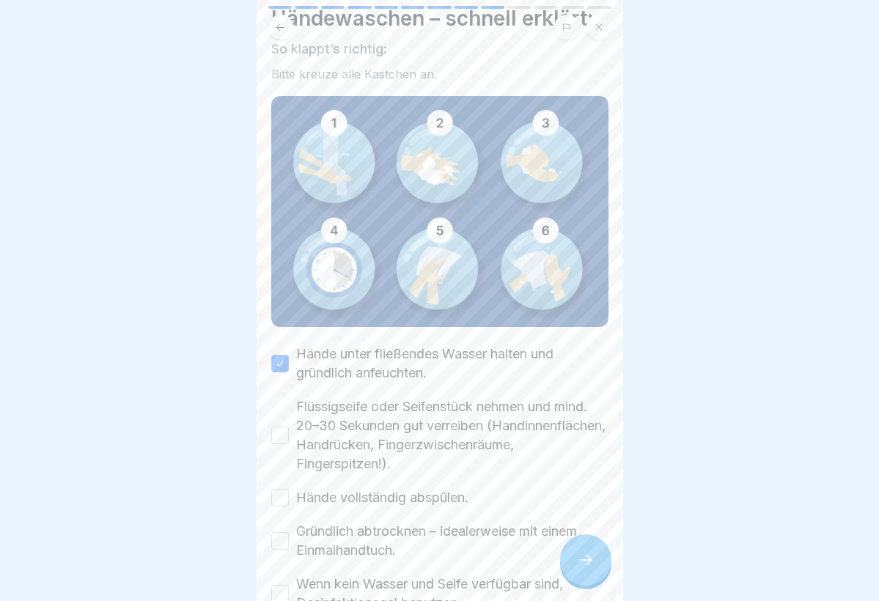
scroll to position [57, 0]
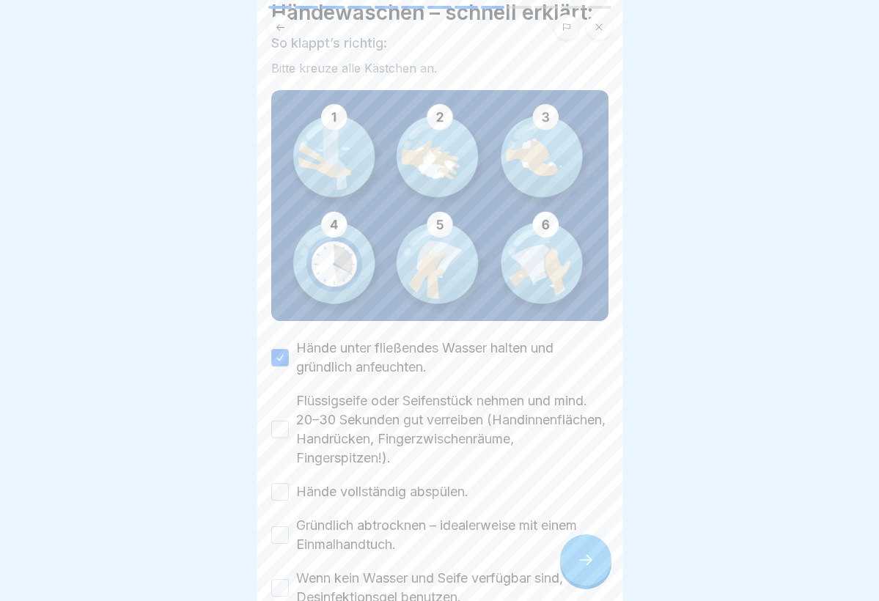
click at [285, 433] on button "Flüssigseife oder Seifenstück nehmen und mind. 20–30 Sekunden gut verreiben (Ha…" at bounding box center [280, 430] width 18 height 18
click at [279, 493] on button "Hände vollständig abspülen." at bounding box center [280, 492] width 18 height 18
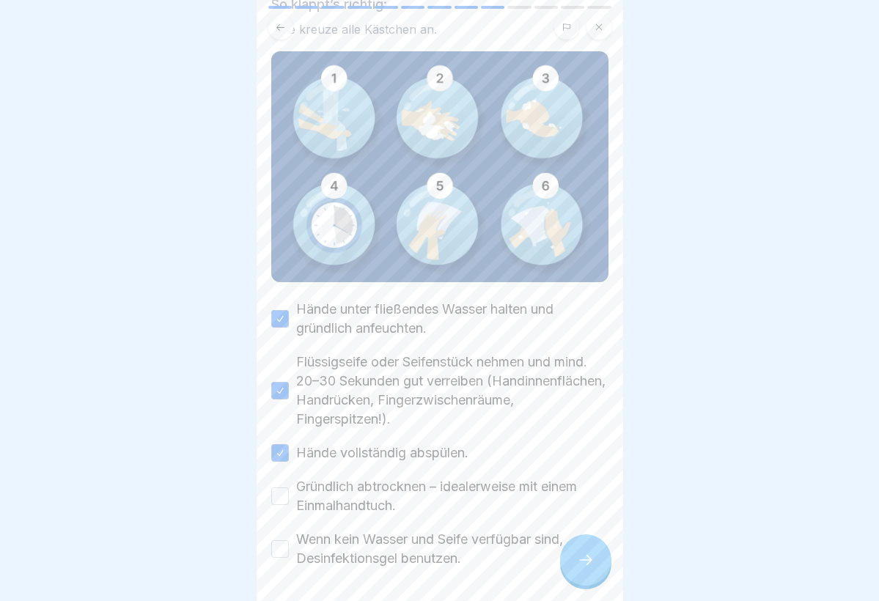
scroll to position [98, 0]
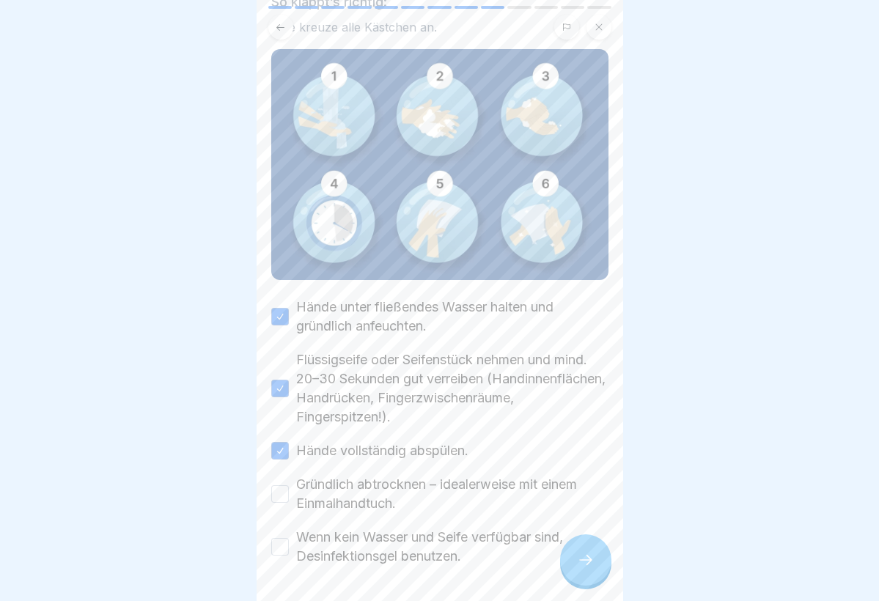
click at [279, 493] on button "Gründlich abtrocknen – idealerweise mit einem Einmalhandtuch." at bounding box center [280, 494] width 18 height 18
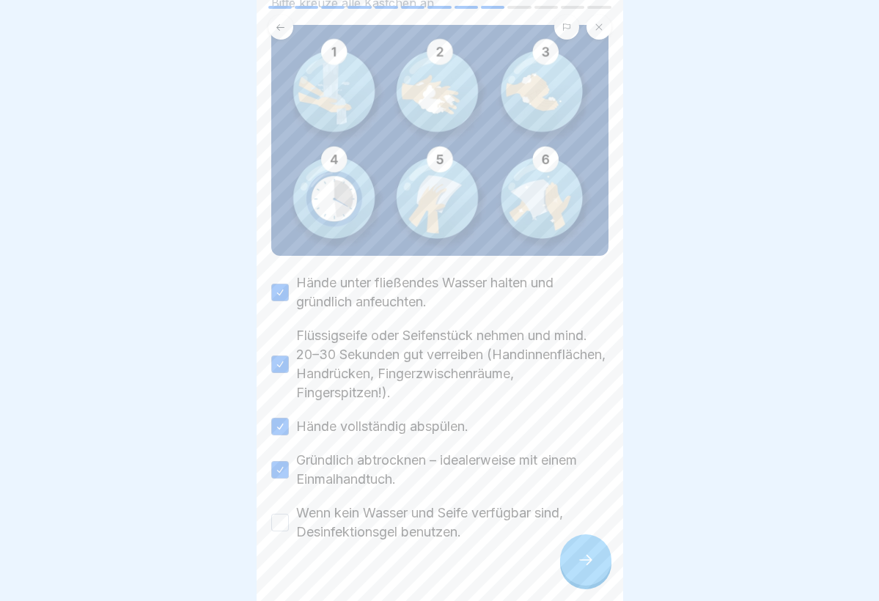
click at [279, 524] on button "Wenn kein Wasser und Seife verfügbar sind, Desinfektionsgel benutzen." at bounding box center [280, 523] width 18 height 18
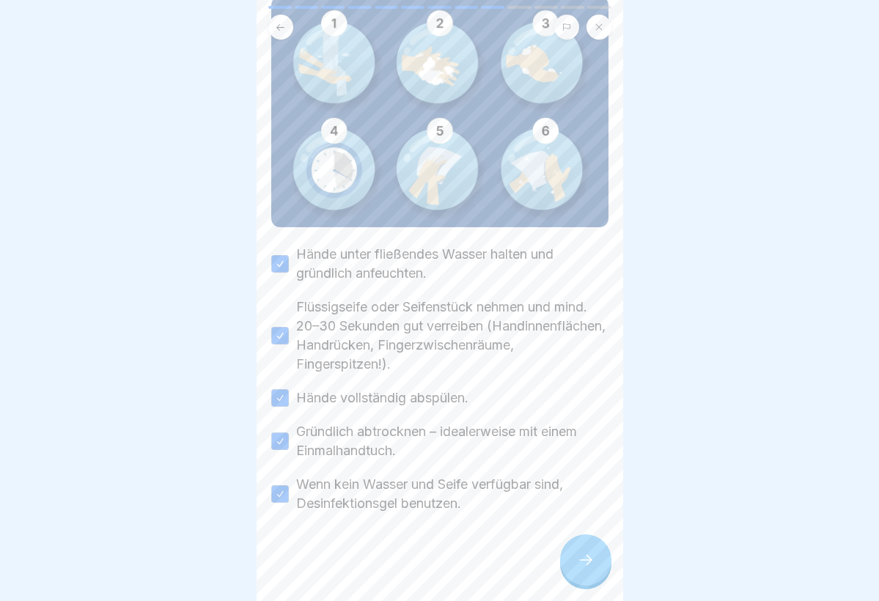
scroll to position [151, 0]
click at [587, 561] on icon at bounding box center [586, 560] width 18 height 18
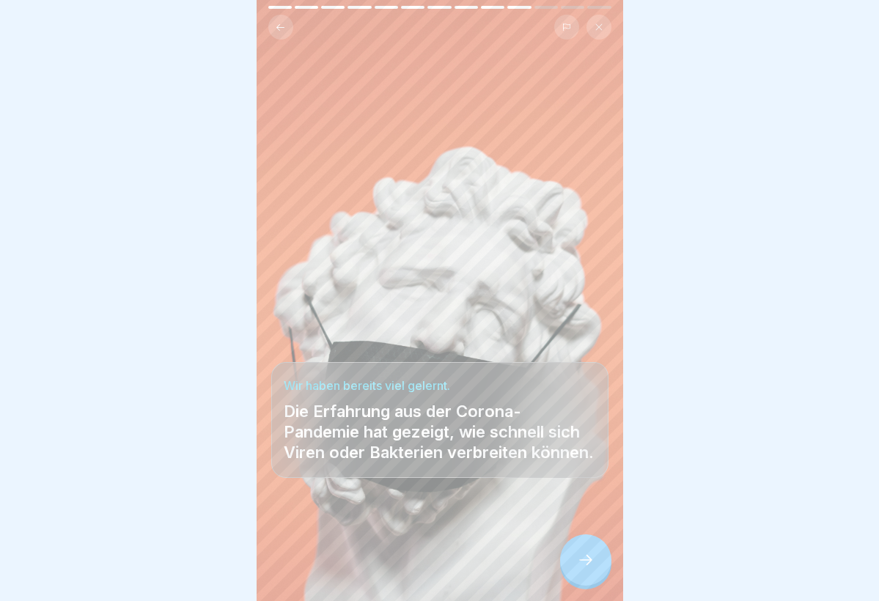
click at [587, 561] on icon at bounding box center [586, 560] width 18 height 18
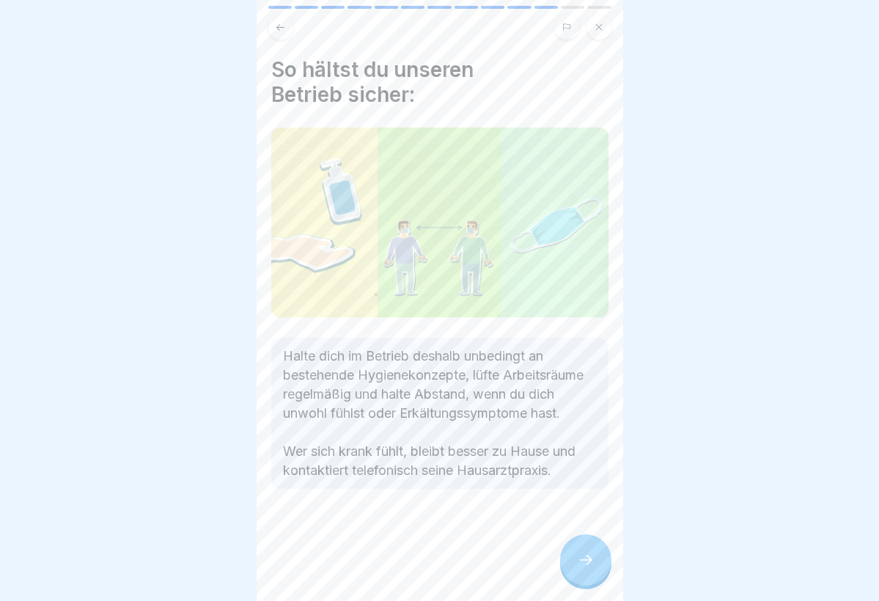
click at [587, 561] on icon at bounding box center [586, 560] width 18 height 18
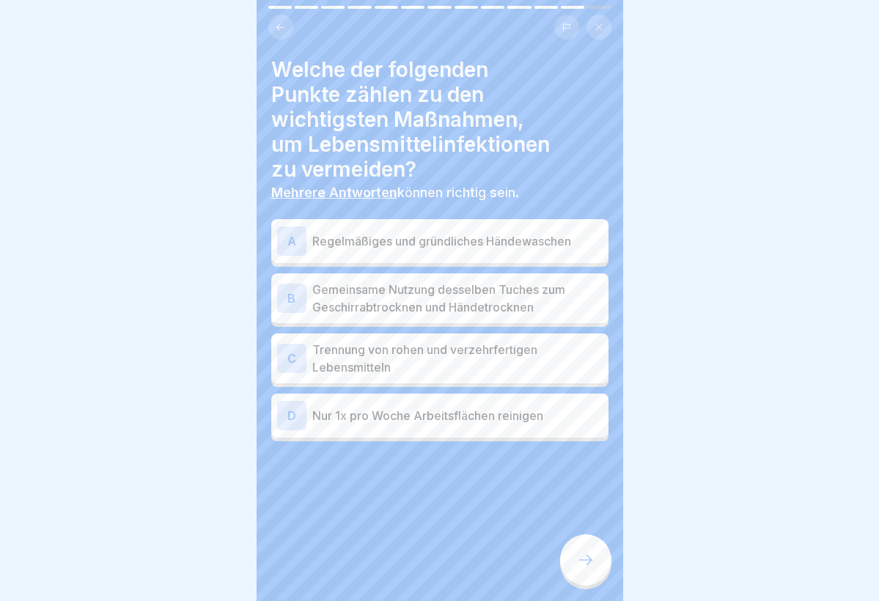
click at [435, 237] on p "Regelmäßiges und gründliches Händewaschen" at bounding box center [457, 241] width 290 height 18
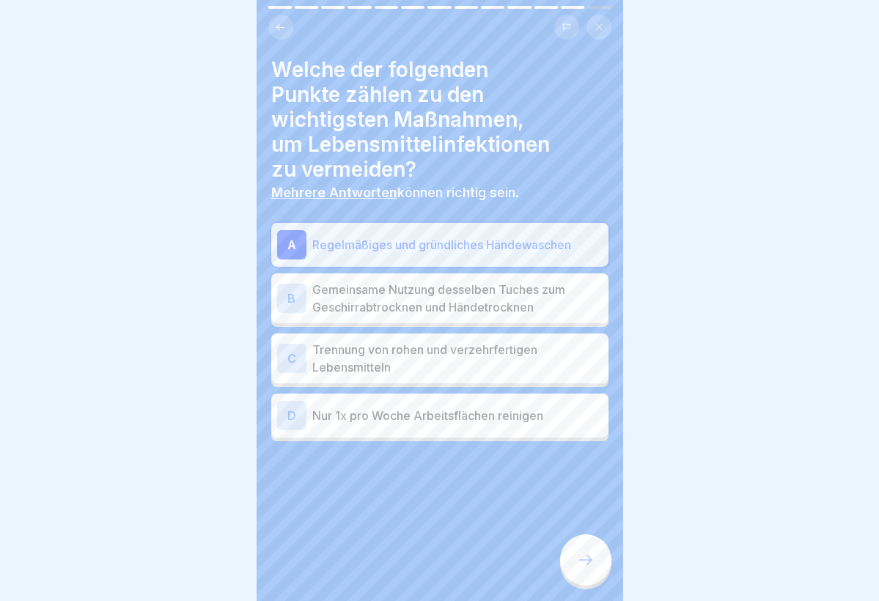
click at [491, 350] on p "Trennung von rohen und verzehrfertigen Lebensmitteln" at bounding box center [457, 358] width 290 height 35
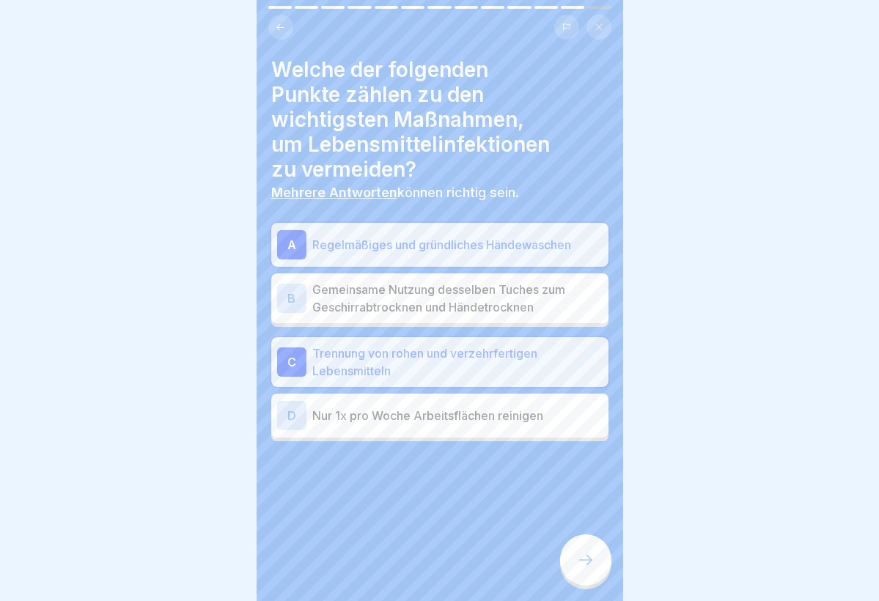
click at [476, 423] on p "Nur 1x pro Woche Arbeitsflächen reinigen" at bounding box center [457, 416] width 290 height 18
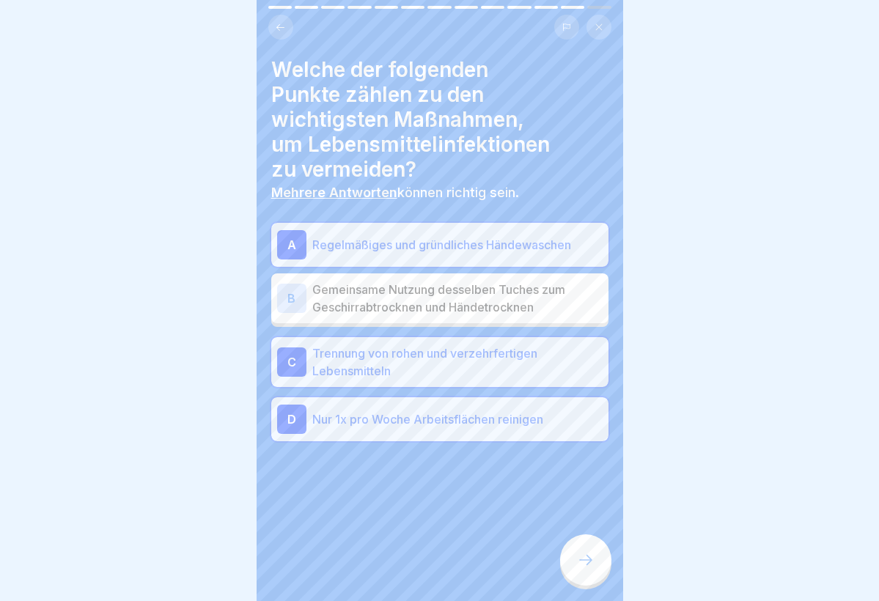
click at [476, 423] on p "Nur 1x pro Woche Arbeitsflächen reinigen" at bounding box center [457, 419] width 290 height 18
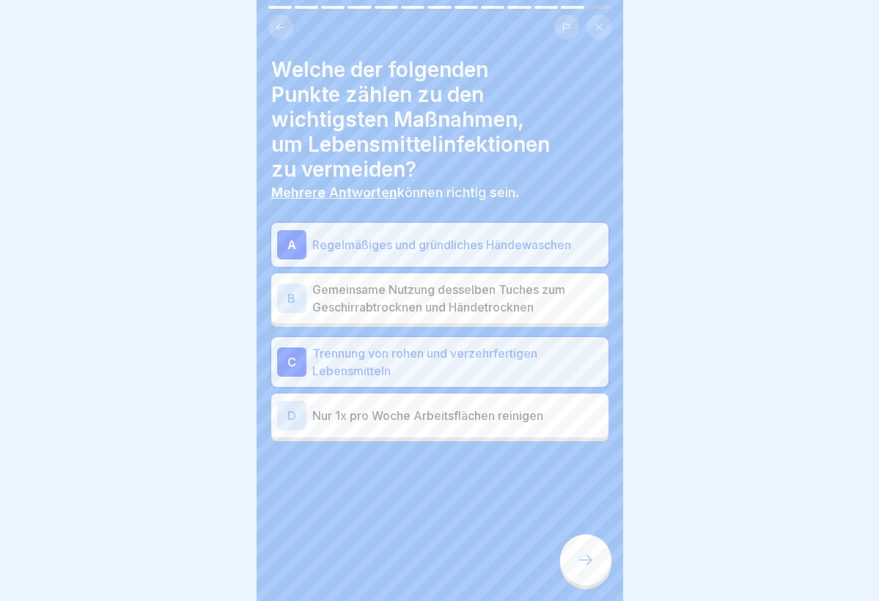
click at [582, 570] on div at bounding box center [585, 559] width 51 height 51
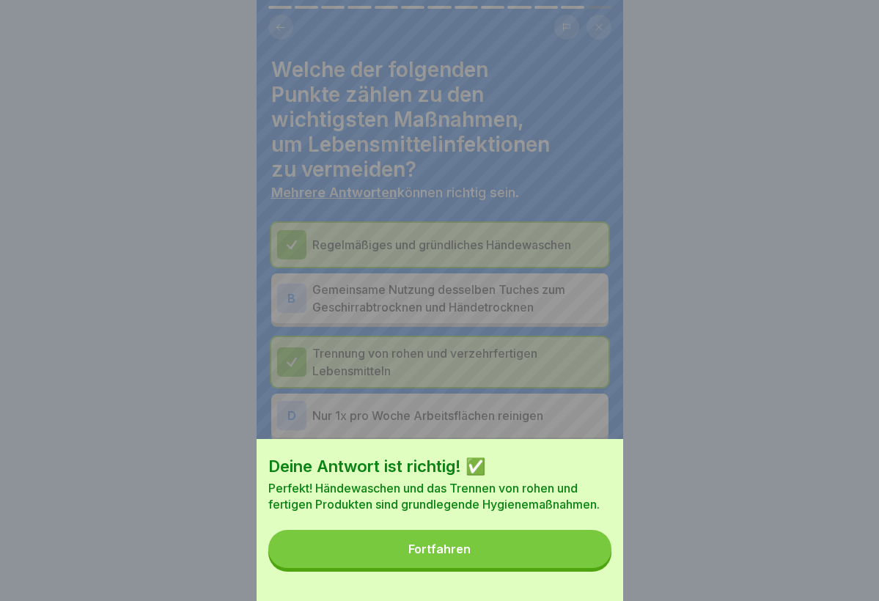
click at [412, 547] on div "Fortfahren" at bounding box center [439, 548] width 62 height 13
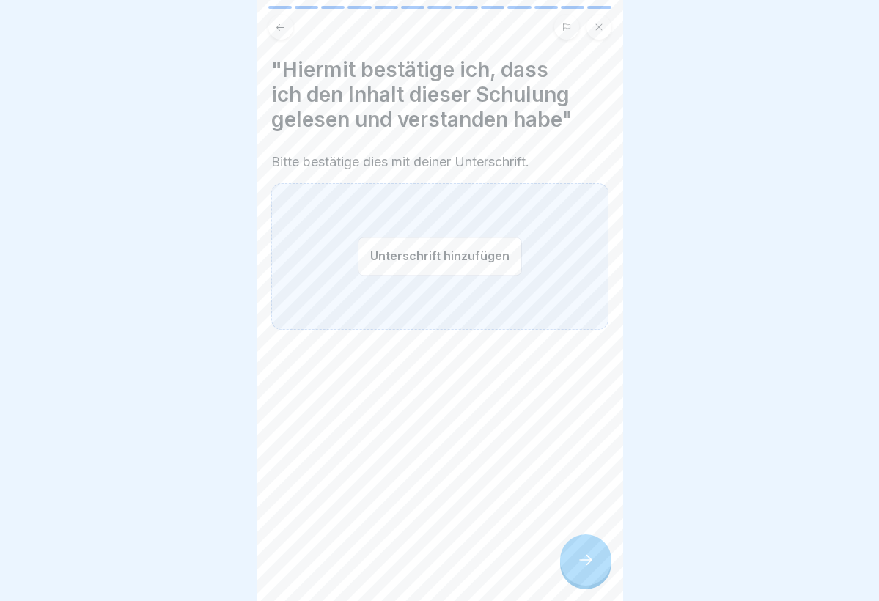
click at [409, 269] on button "Unterschrift hinzufügen" at bounding box center [440, 256] width 164 height 39
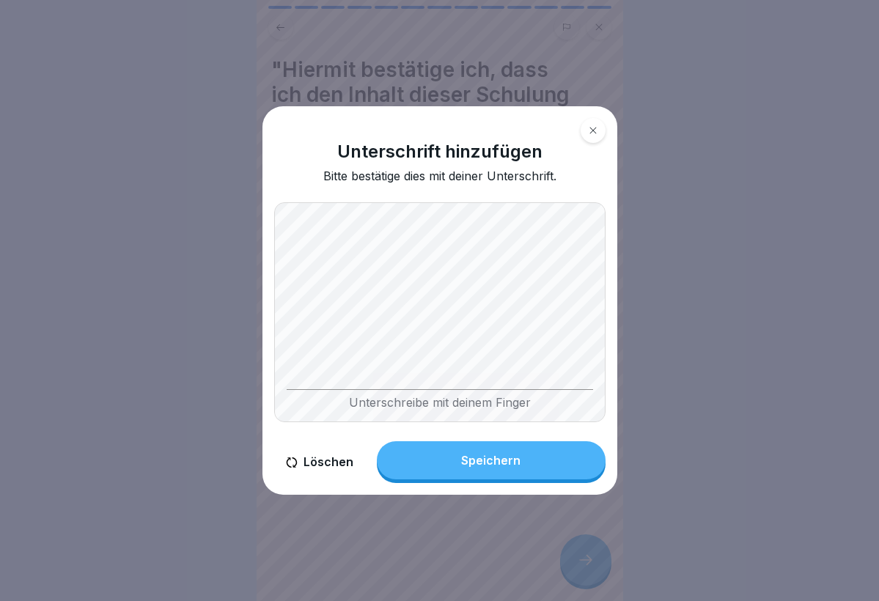
click at [475, 471] on button "Speichern" at bounding box center [491, 460] width 229 height 38
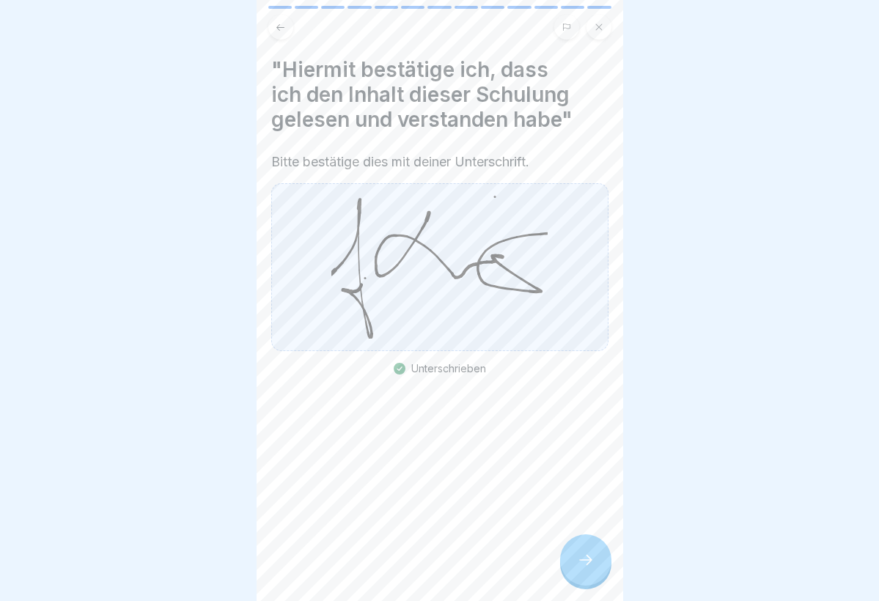
click at [578, 546] on div at bounding box center [585, 559] width 51 height 51
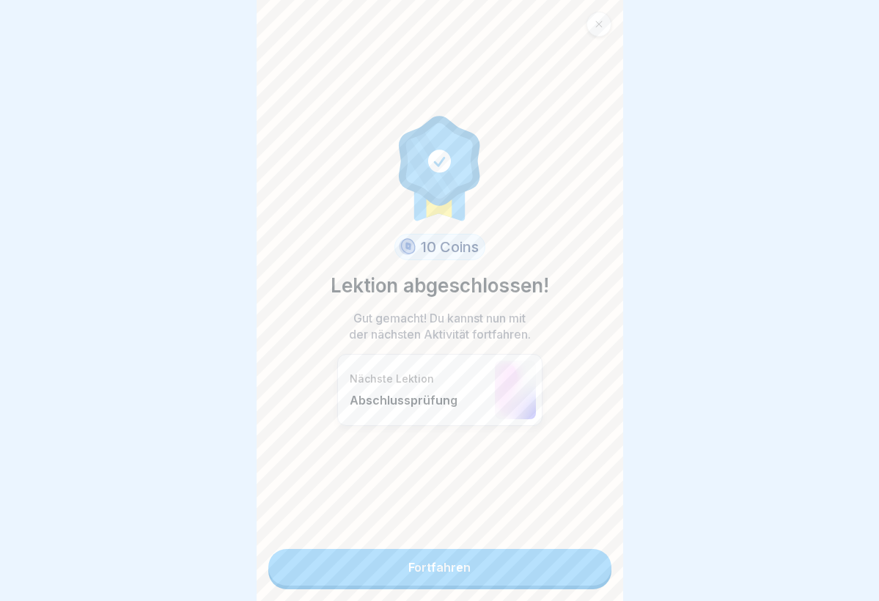
click at [442, 572] on link "Fortfahren" at bounding box center [439, 567] width 343 height 37
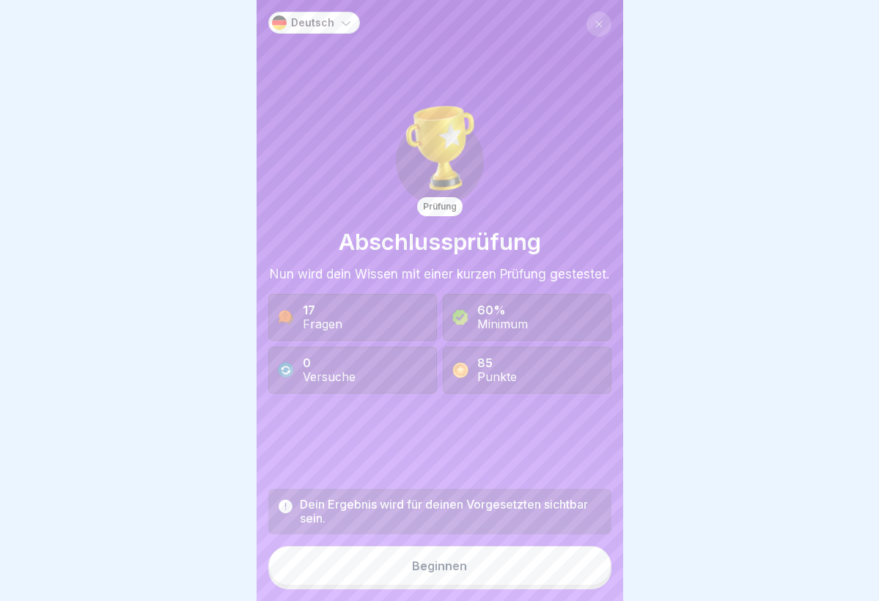
click at [428, 571] on div "Beginnen" at bounding box center [439, 565] width 55 height 13
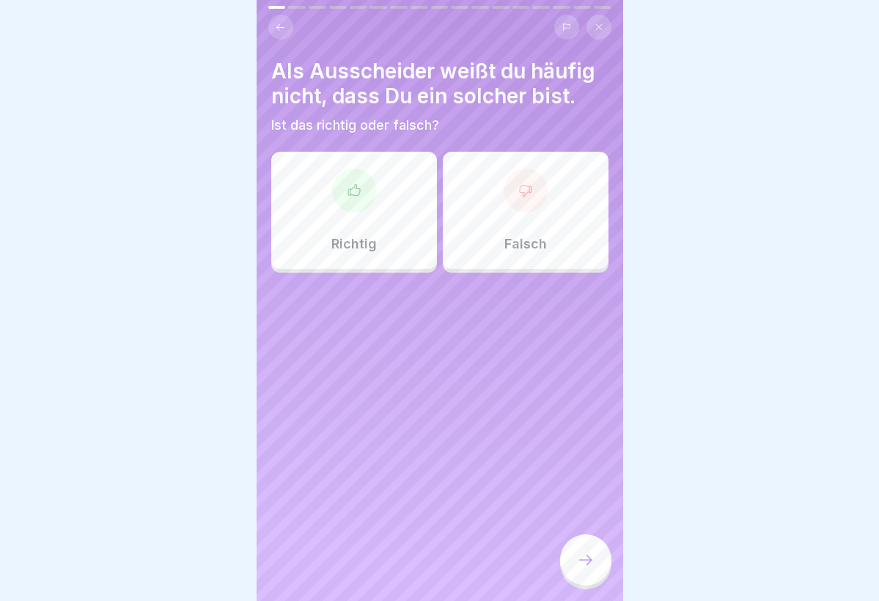
click at [373, 201] on div at bounding box center [354, 191] width 44 height 44
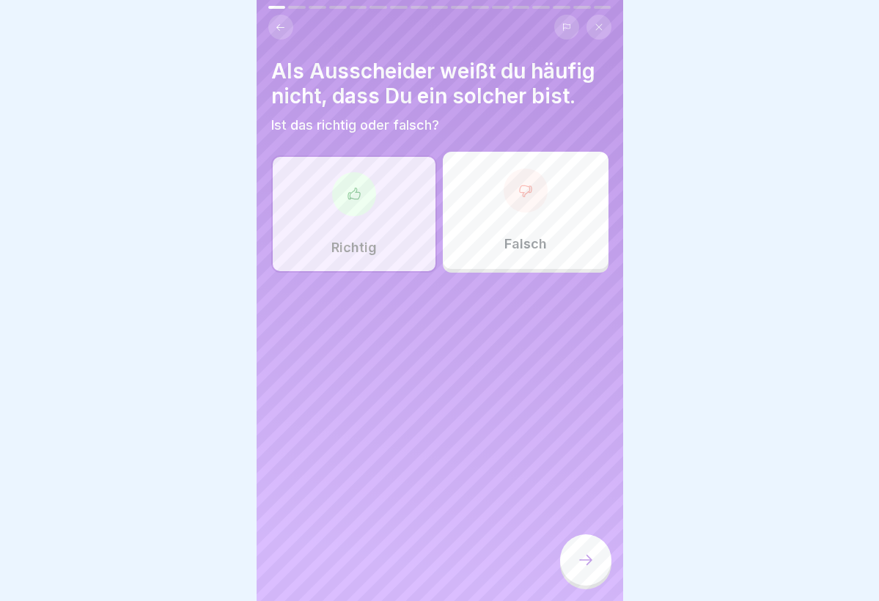
click at [584, 555] on icon at bounding box center [586, 560] width 18 height 18
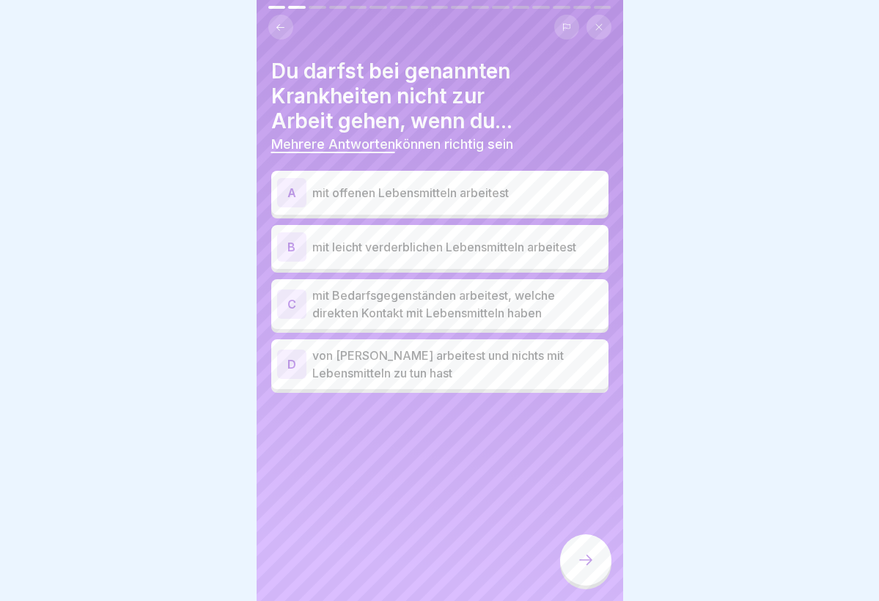
click at [396, 181] on div "A mit offenen Lebensmitteln arbeitest" at bounding box center [439, 192] width 325 height 29
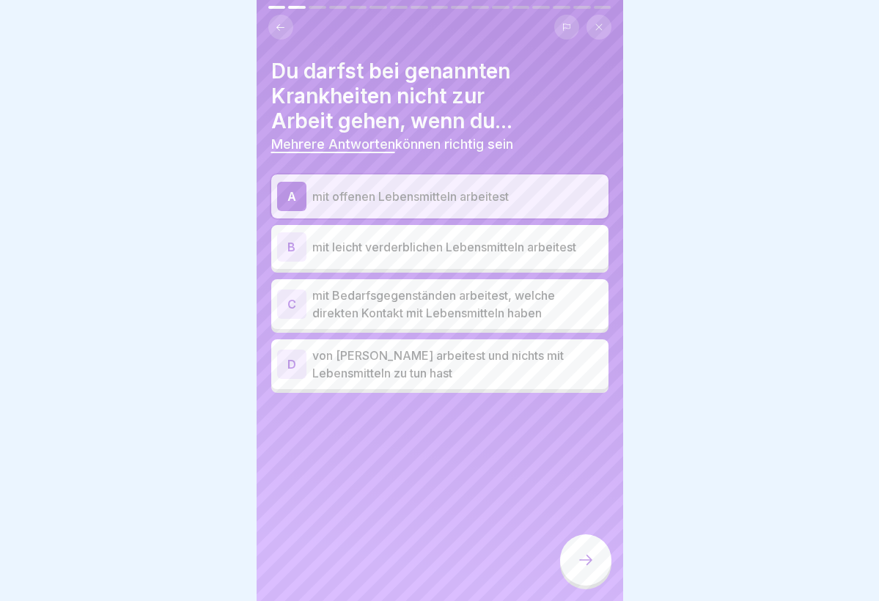
click at [395, 235] on div "B mit leicht verderblichen Lebensmitteln arbeitest" at bounding box center [439, 246] width 325 height 29
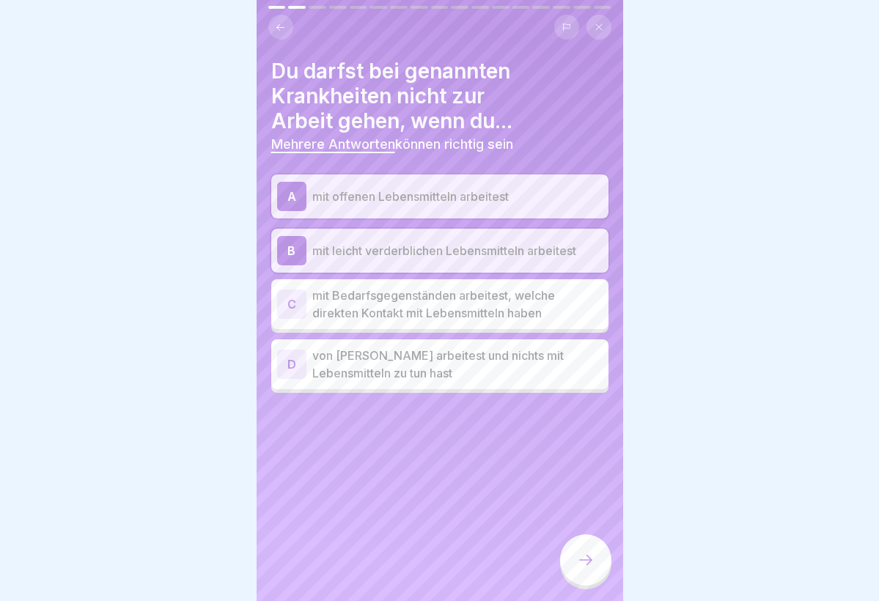
click at [400, 301] on p "mit Bedarfsgegenständen arbeitest, welche direkten Kontakt mit Lebensmitteln ha…" at bounding box center [457, 304] width 290 height 35
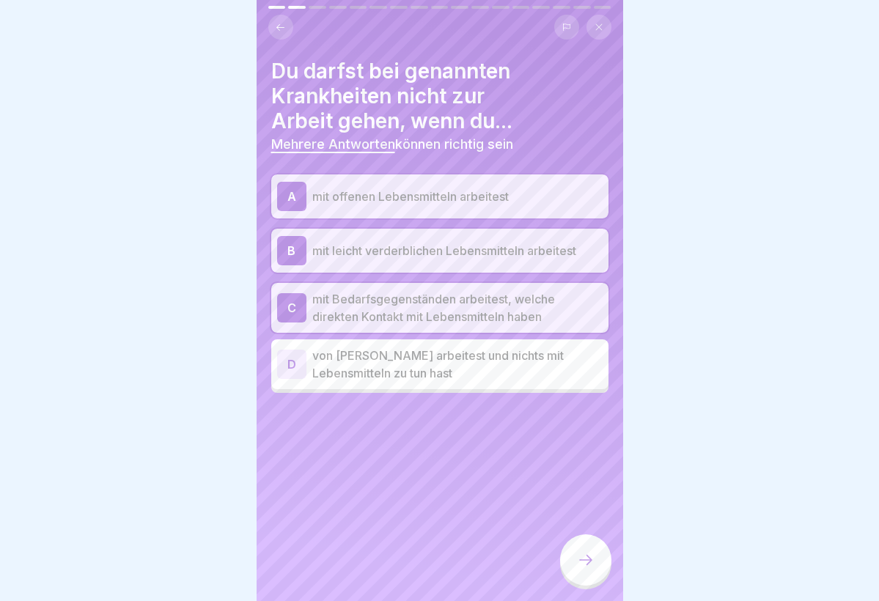
click at [591, 561] on icon at bounding box center [586, 560] width 18 height 18
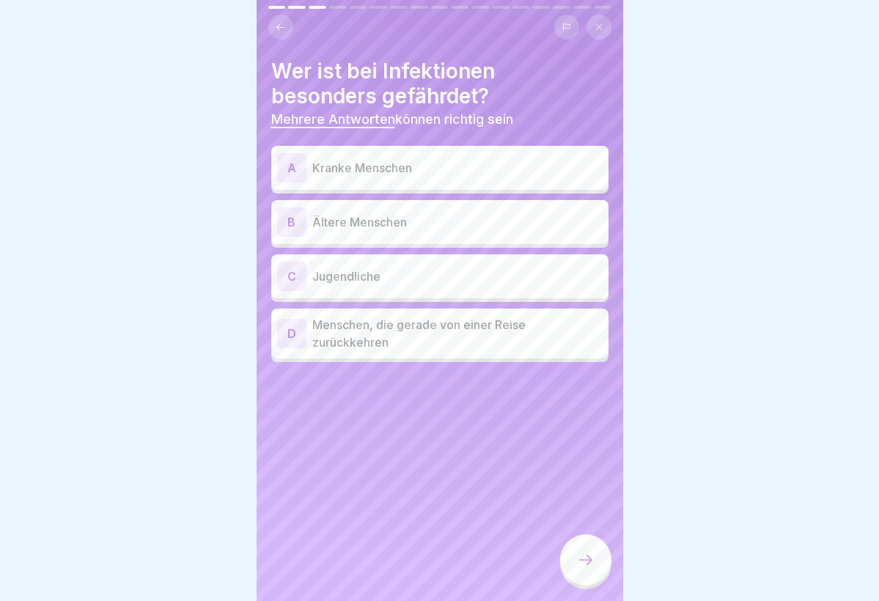
click at [345, 177] on div "A Kranke Menschen" at bounding box center [439, 167] width 325 height 29
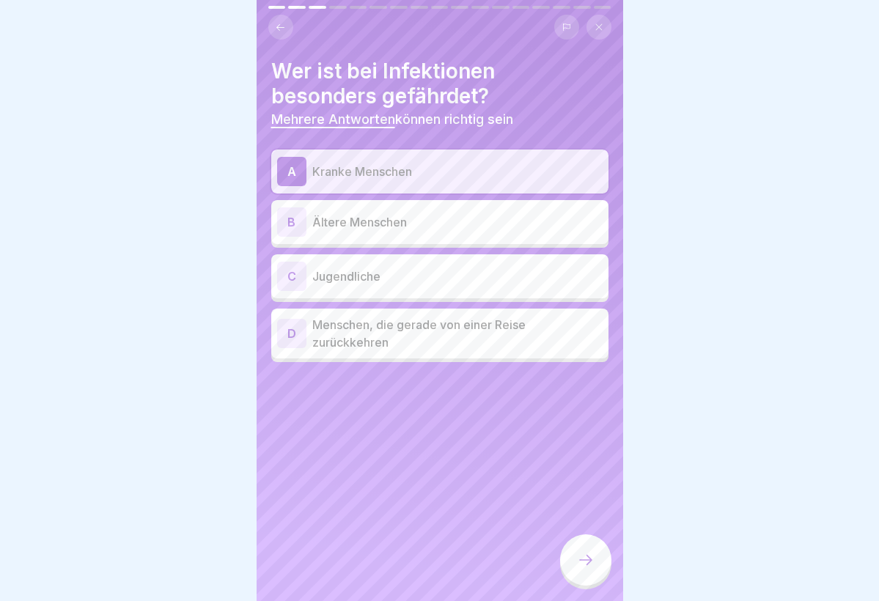
click at [345, 207] on div "B Ältere Menschen" at bounding box center [439, 221] width 325 height 29
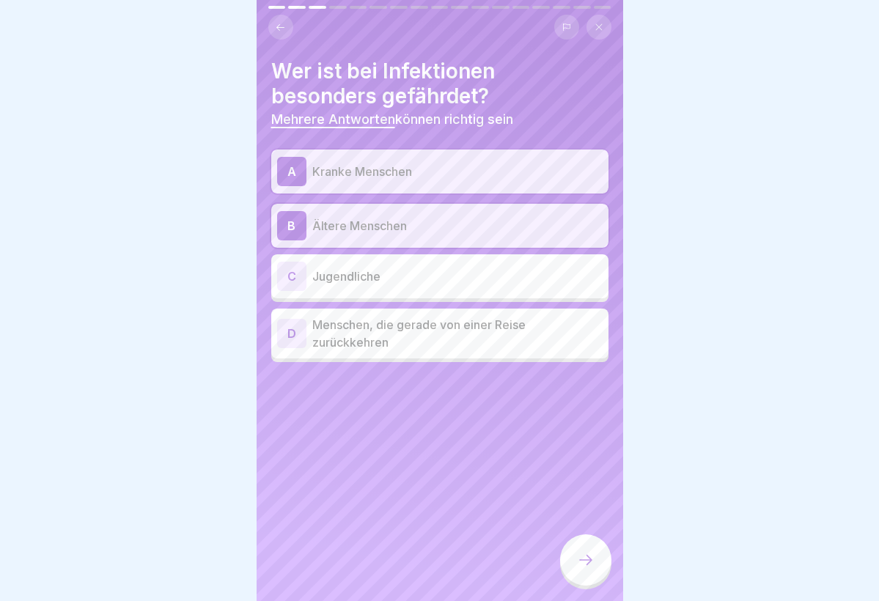
click at [353, 323] on p "Menschen, die gerade von einer Reise zurückkehren" at bounding box center [457, 333] width 290 height 35
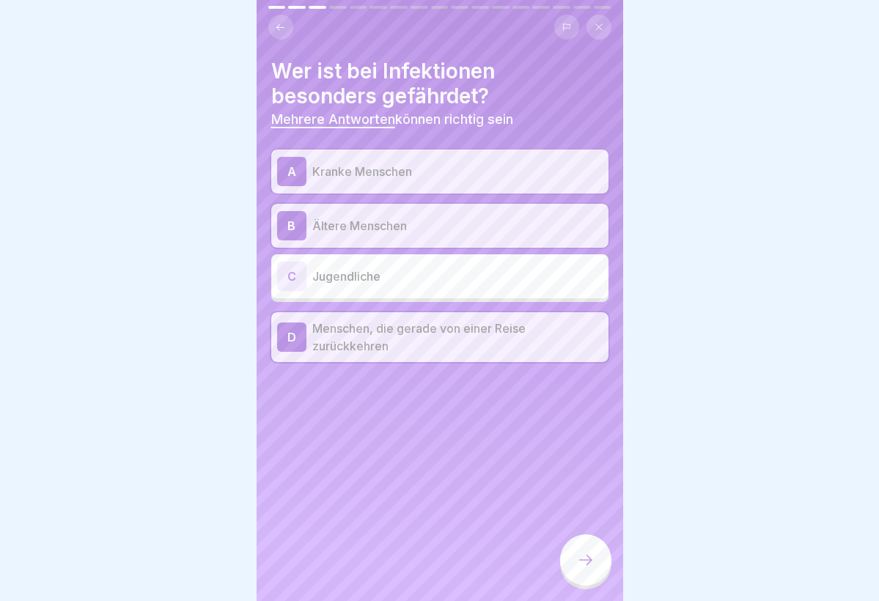
click at [415, 331] on p "Menschen, die gerade von einer Reise zurückkehren" at bounding box center [457, 337] width 290 height 35
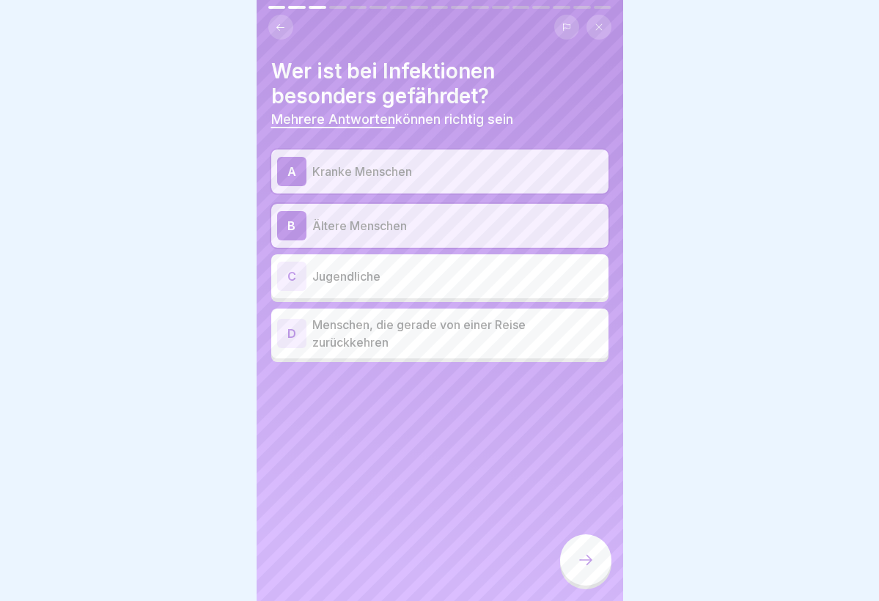
click at [323, 332] on p "Menschen, die gerade von einer Reise zurückkehren" at bounding box center [457, 333] width 290 height 35
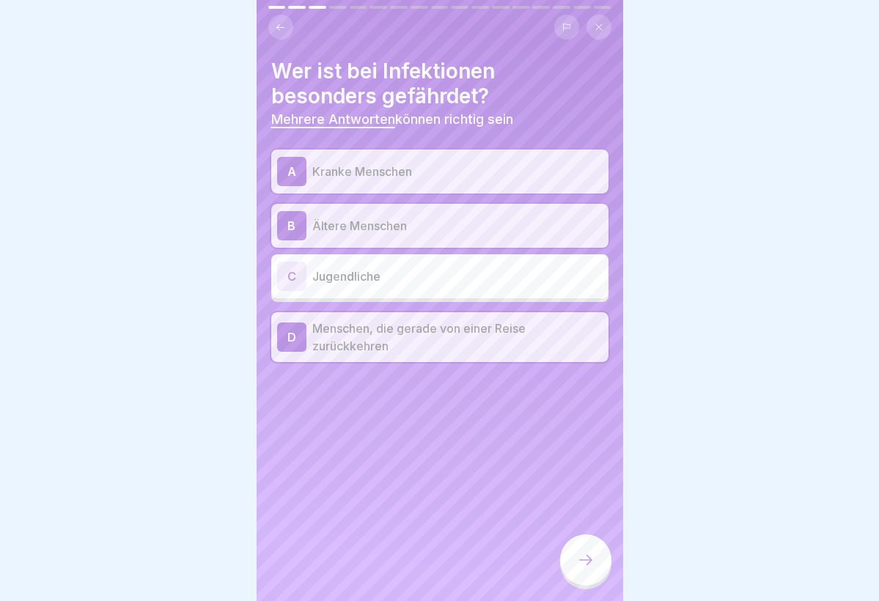
click at [420, 338] on p "Menschen, die gerade von einer Reise zurückkehren" at bounding box center [457, 337] width 290 height 35
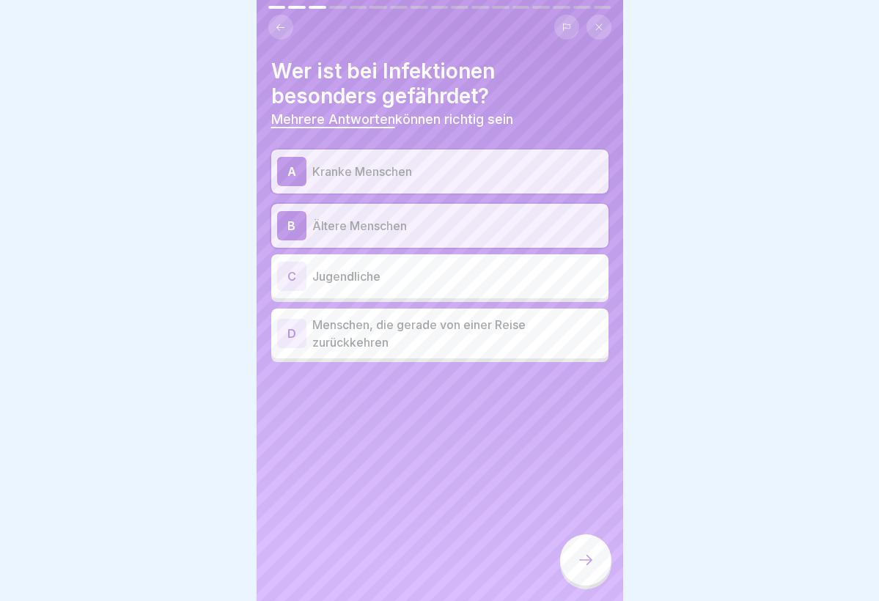
click at [581, 556] on icon at bounding box center [586, 560] width 18 height 18
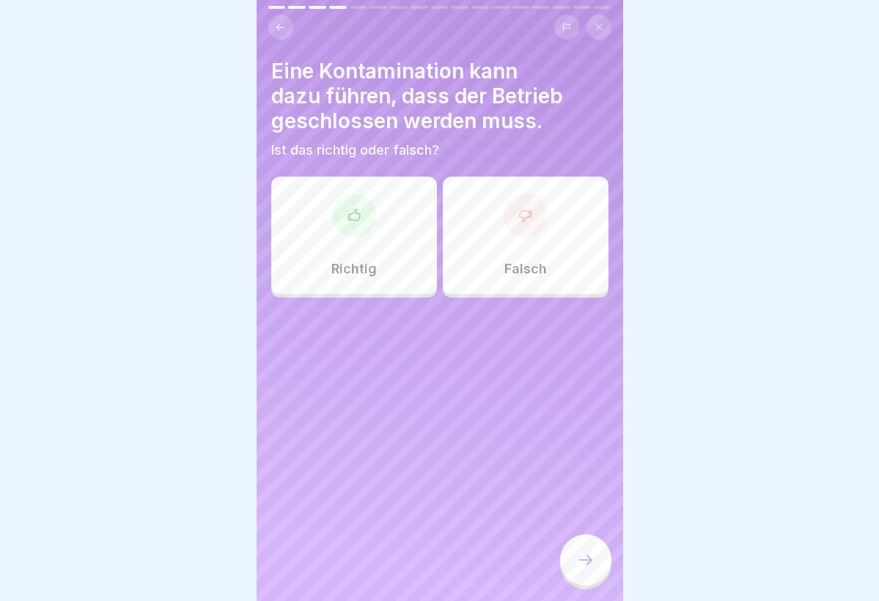
click at [330, 233] on div "Richtig" at bounding box center [354, 235] width 166 height 117
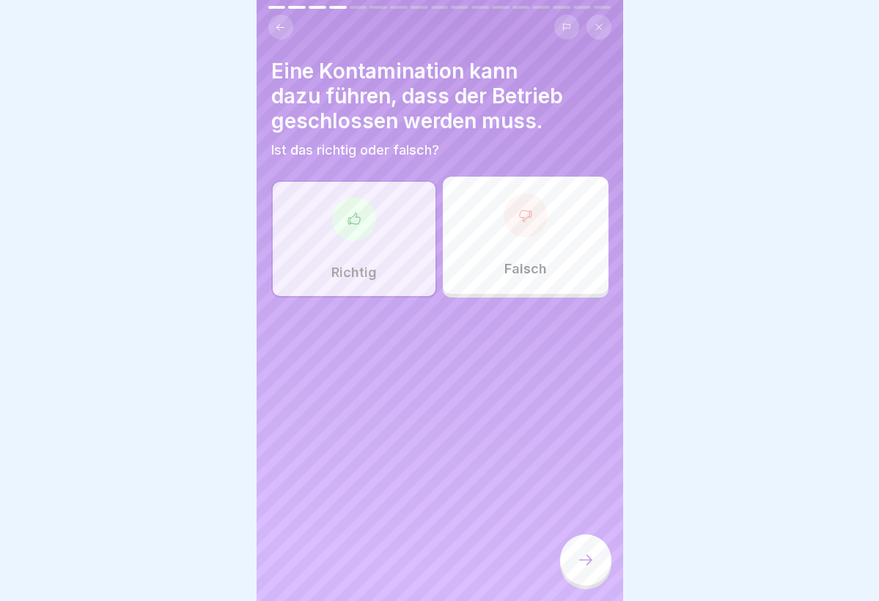
click at [572, 556] on div at bounding box center [585, 559] width 51 height 51
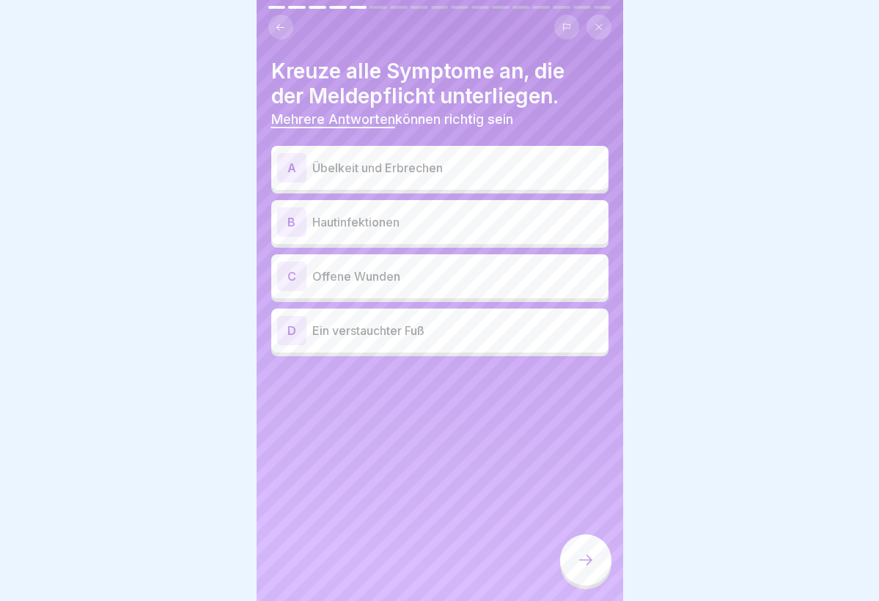
click at [381, 174] on p "Übelkeit und Erbrechen" at bounding box center [457, 168] width 290 height 18
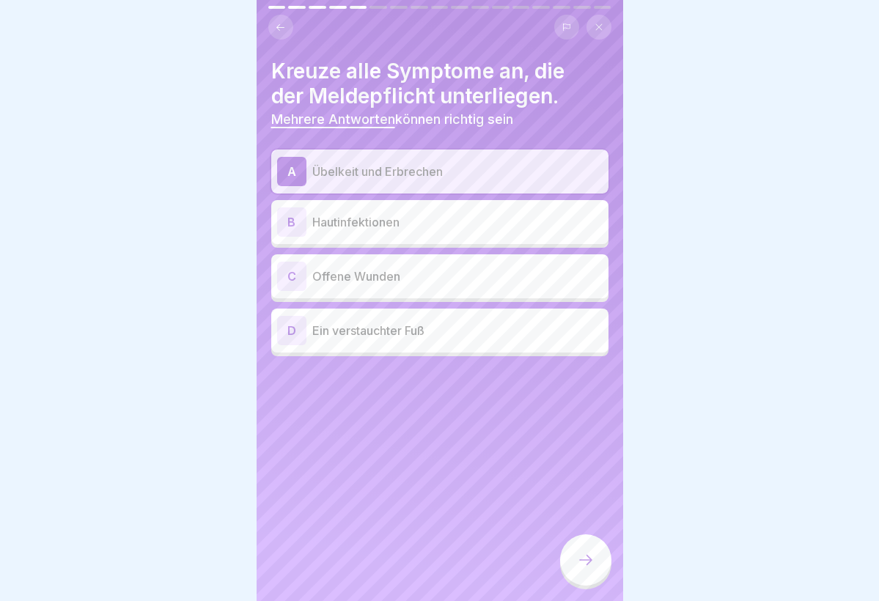
click at [378, 219] on p "Hautinfektionen" at bounding box center [457, 222] width 290 height 18
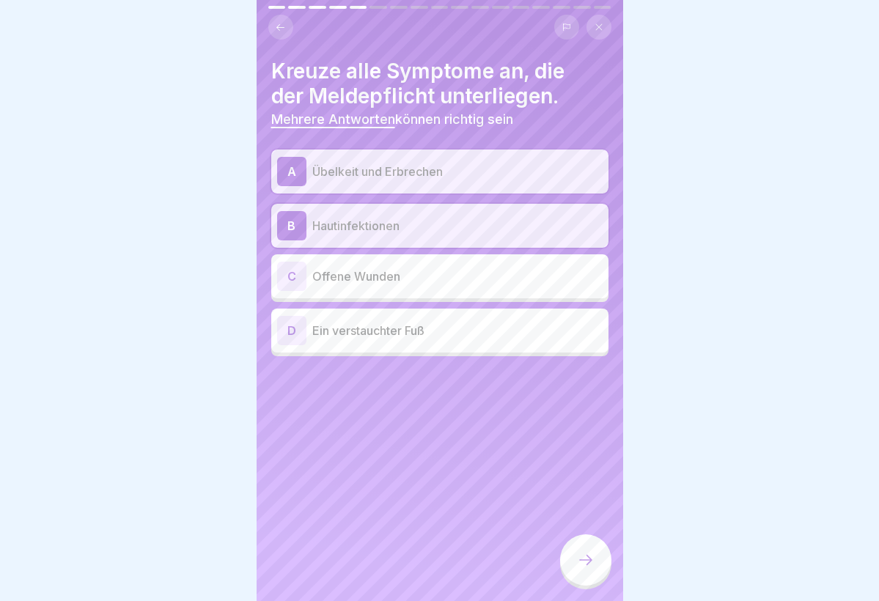
click at [365, 281] on p "Offene Wunden" at bounding box center [457, 277] width 290 height 18
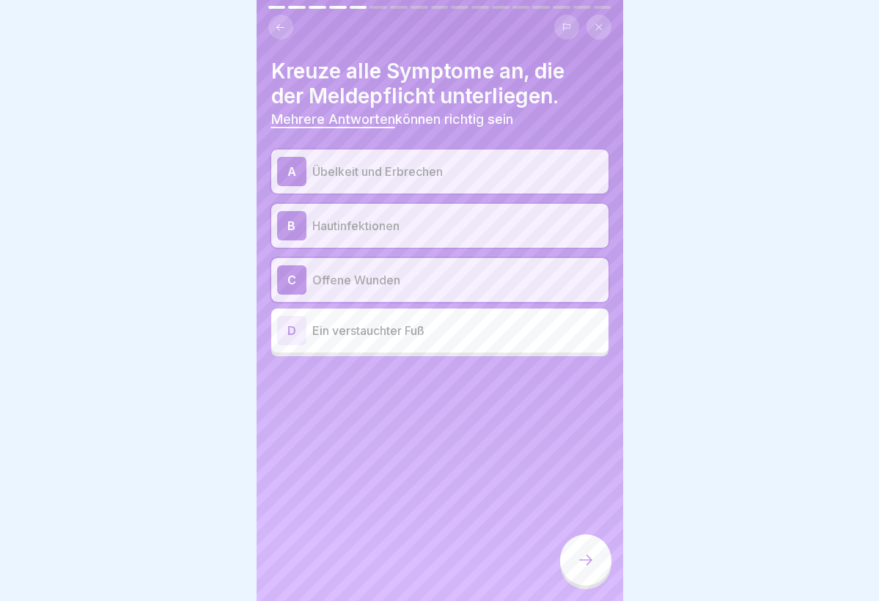
click at [576, 559] on div at bounding box center [585, 559] width 51 height 51
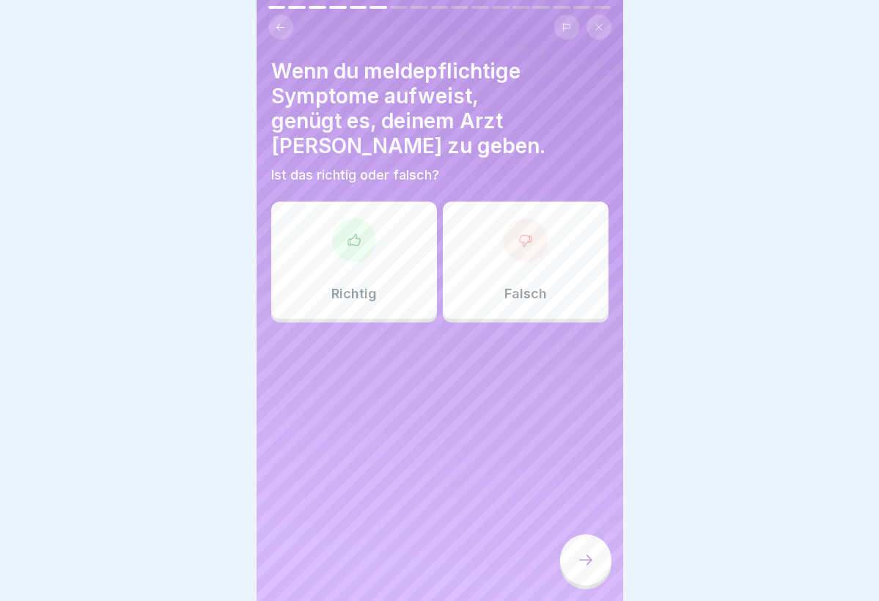
click at [567, 238] on div "Falsch" at bounding box center [526, 260] width 166 height 117
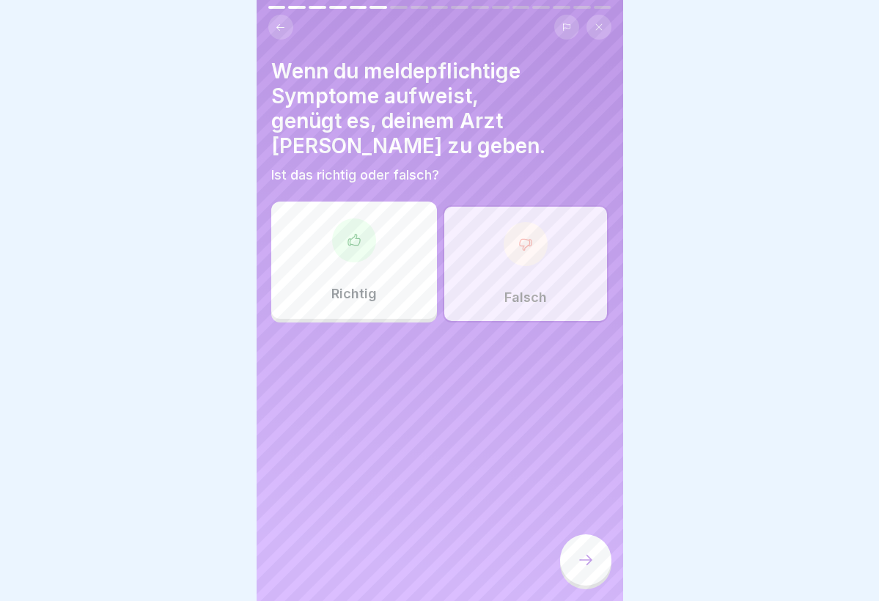
click at [581, 555] on icon at bounding box center [586, 560] width 18 height 18
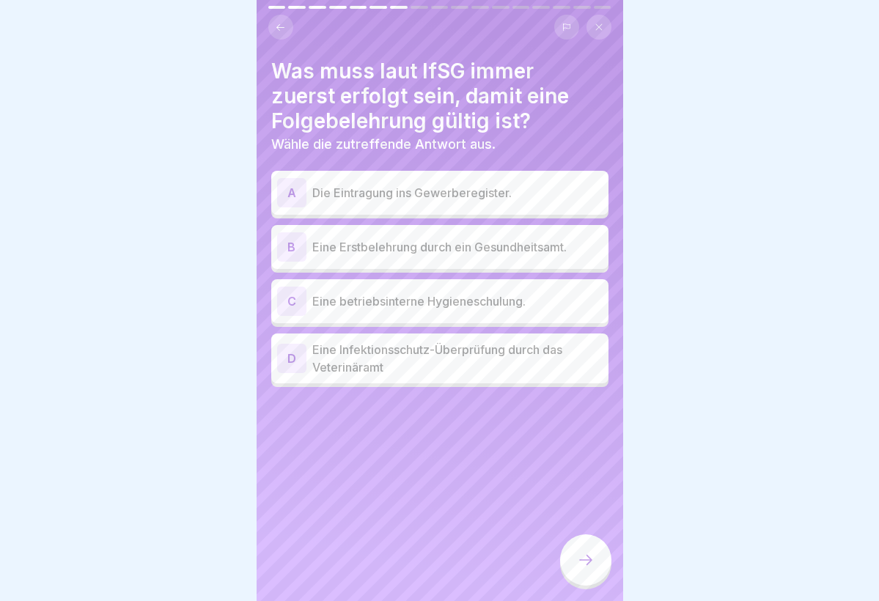
click at [441, 248] on p "Eine Erstbelehrung durch ein Gesundheitsamt." at bounding box center [457, 247] width 290 height 18
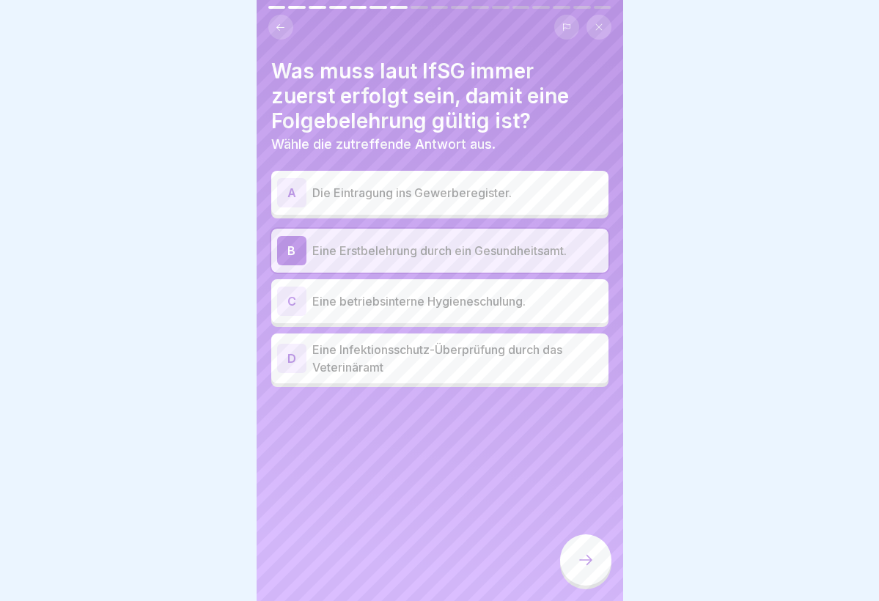
click at [591, 564] on icon at bounding box center [586, 560] width 18 height 18
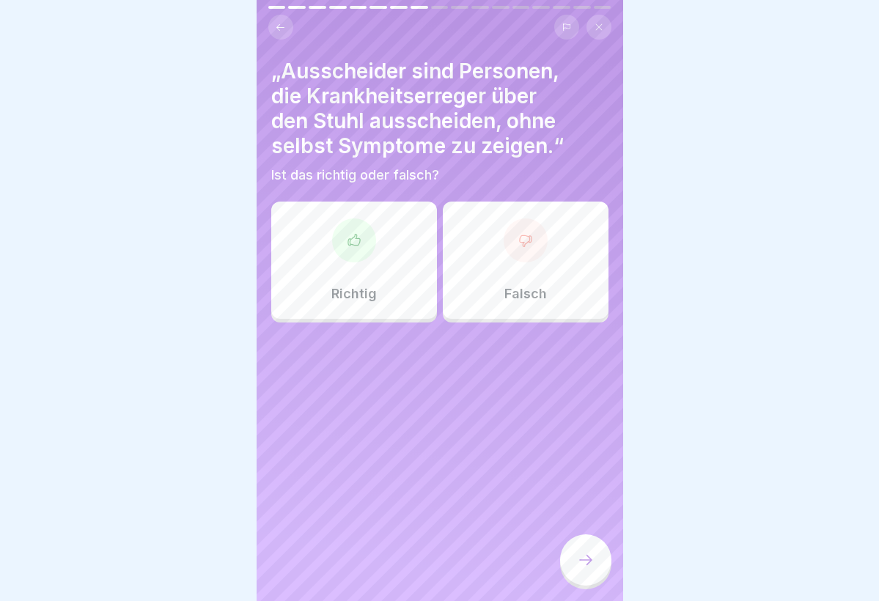
click at [523, 254] on div at bounding box center [526, 240] width 44 height 44
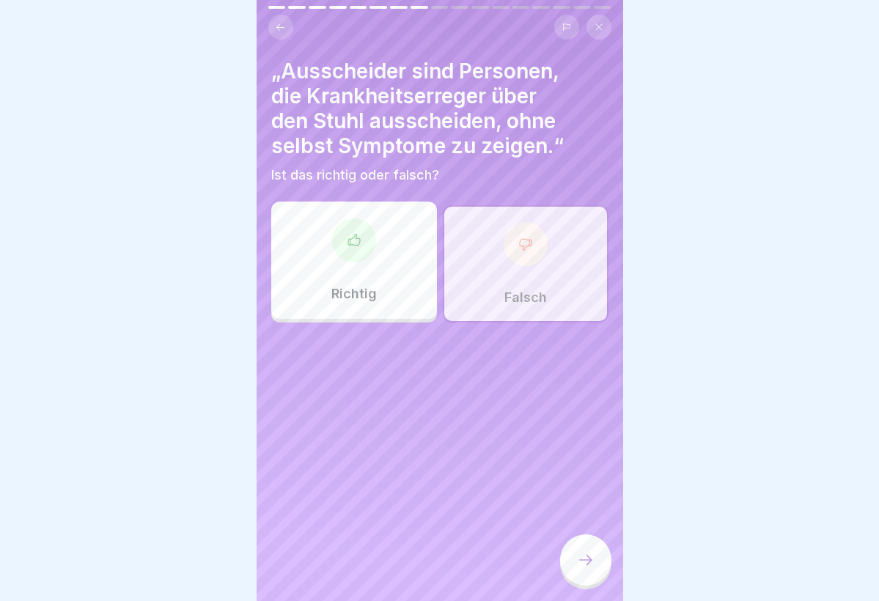
click at [583, 567] on icon at bounding box center [586, 560] width 18 height 18
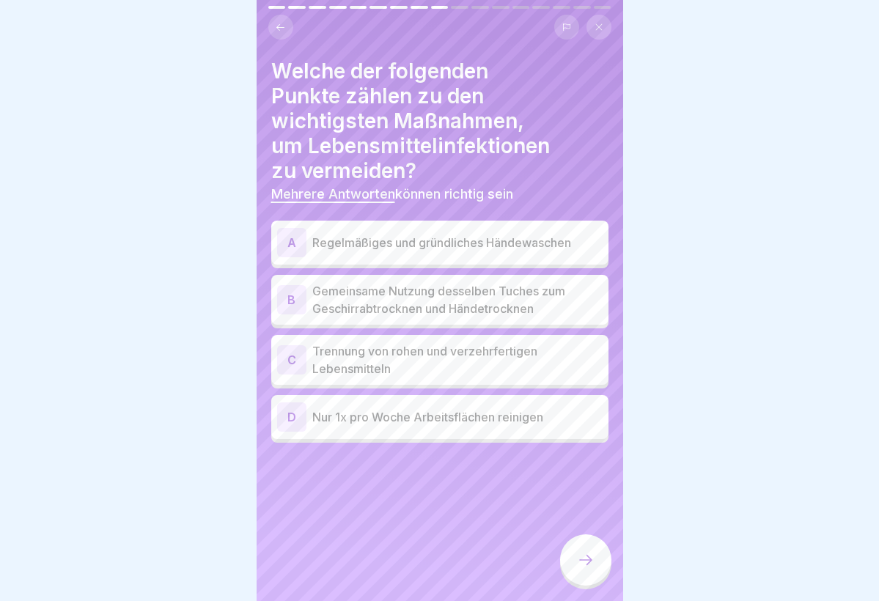
click at [533, 224] on div "A Regelmäßiges und gründliches Händewaschen" at bounding box center [439, 243] width 337 height 44
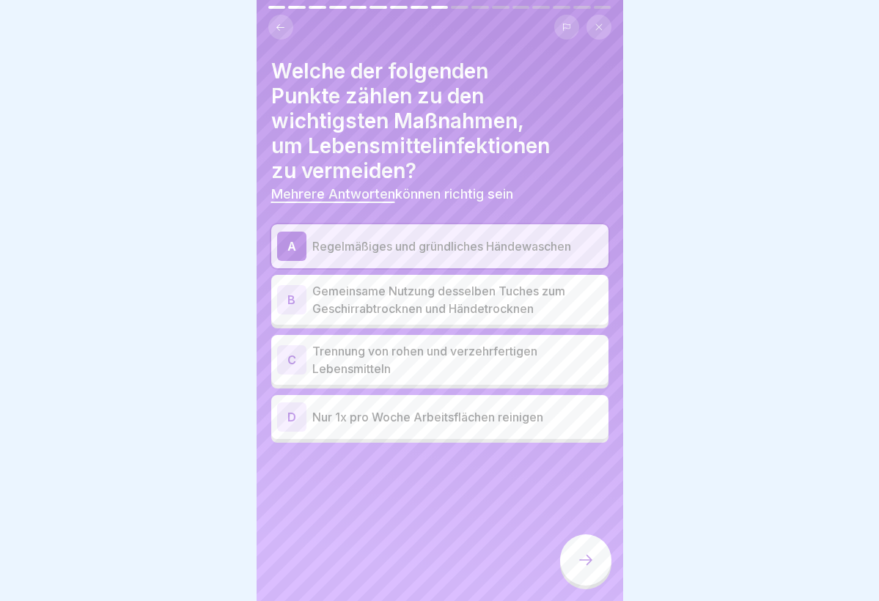
click at [529, 356] on p "Trennung von rohen und verzehrfertigen Lebensmitteln" at bounding box center [457, 359] width 290 height 35
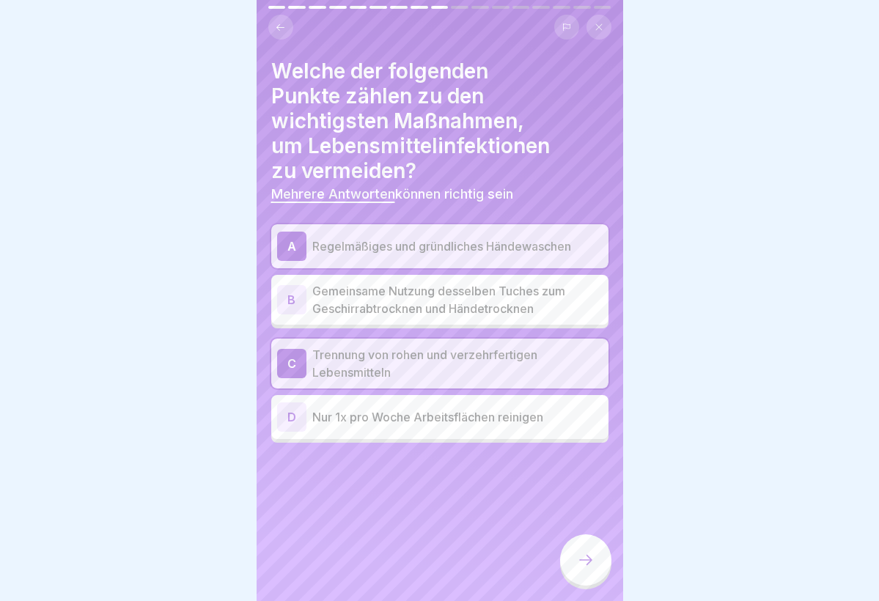
click at [575, 540] on div at bounding box center [585, 559] width 51 height 51
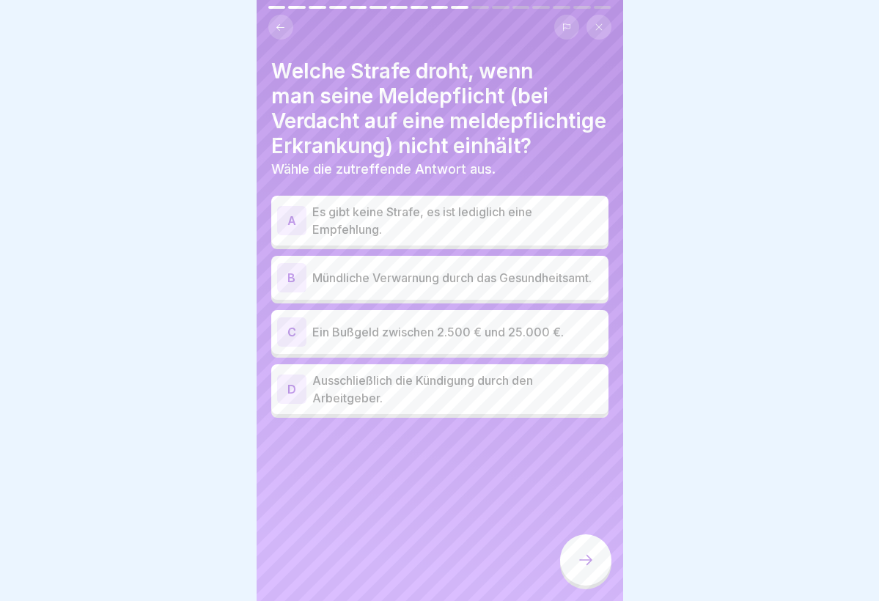
click at [486, 331] on p "Ein Bußgeld zwischen 2.500 € und 25.000 €." at bounding box center [457, 332] width 290 height 18
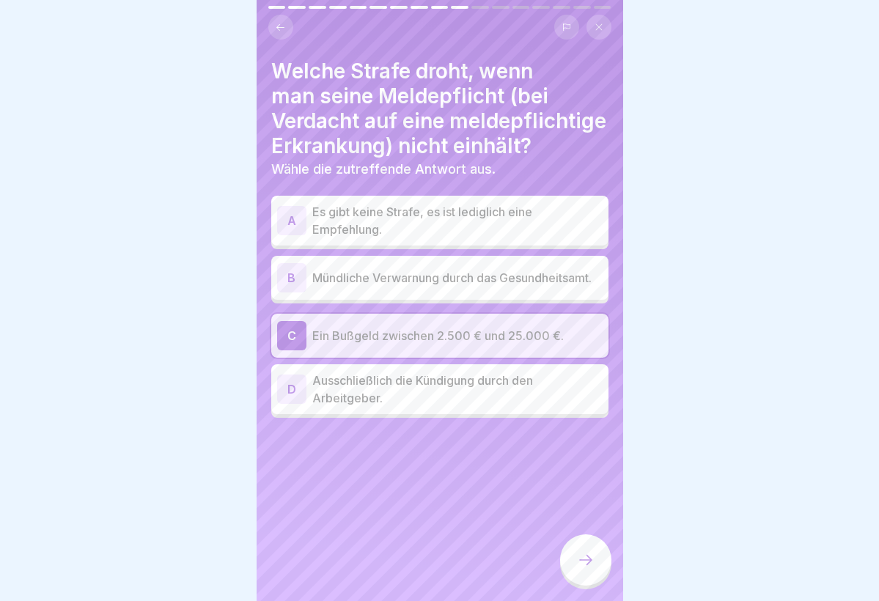
click at [577, 557] on icon at bounding box center [586, 560] width 18 height 18
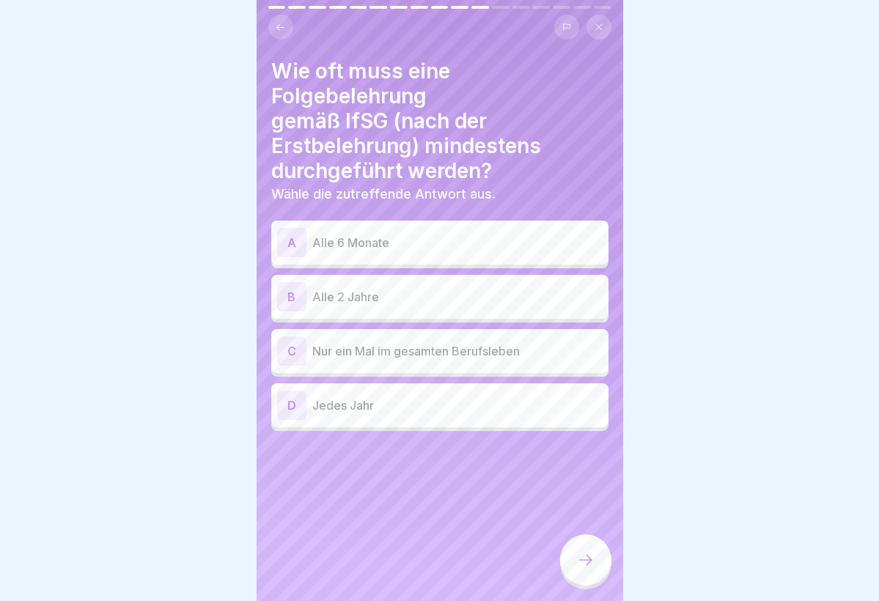
click at [504, 305] on div "B Alle 2 Jahre" at bounding box center [439, 296] width 325 height 29
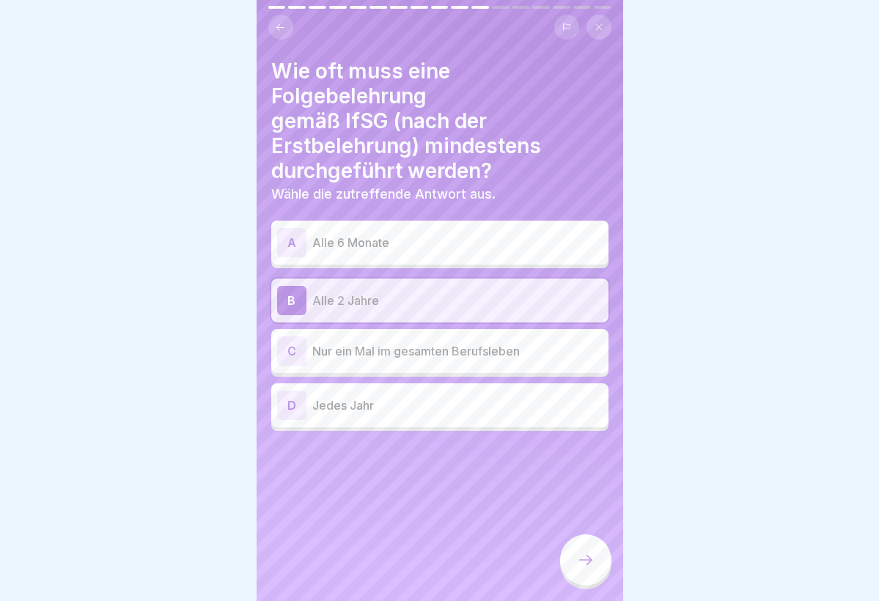
click at [578, 541] on div at bounding box center [585, 559] width 51 height 51
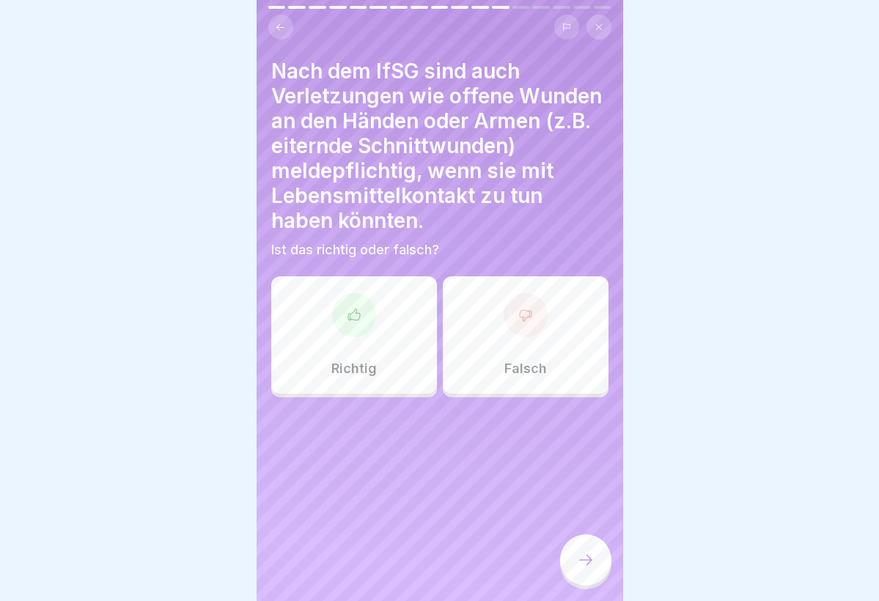
click at [323, 314] on div "Richtig" at bounding box center [354, 334] width 166 height 117
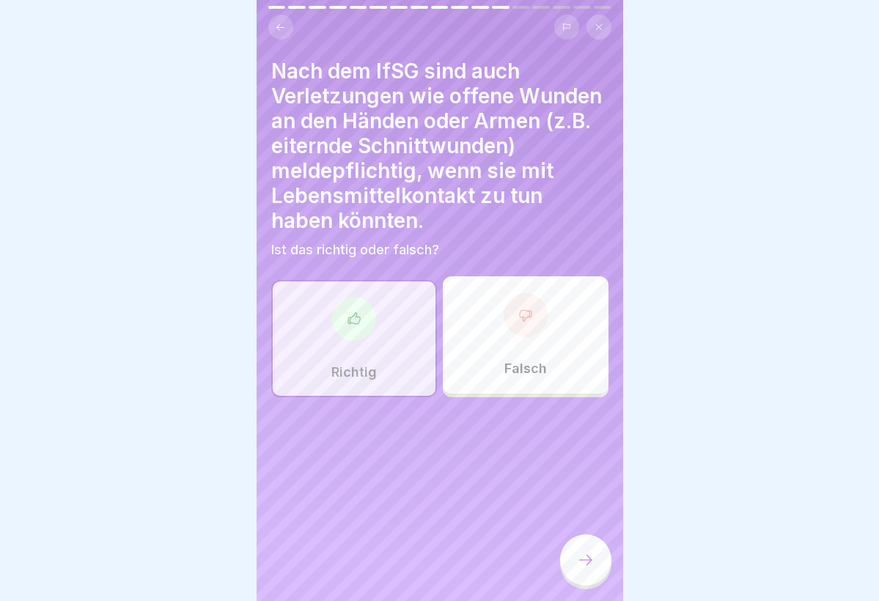
click at [581, 564] on icon at bounding box center [586, 560] width 18 height 18
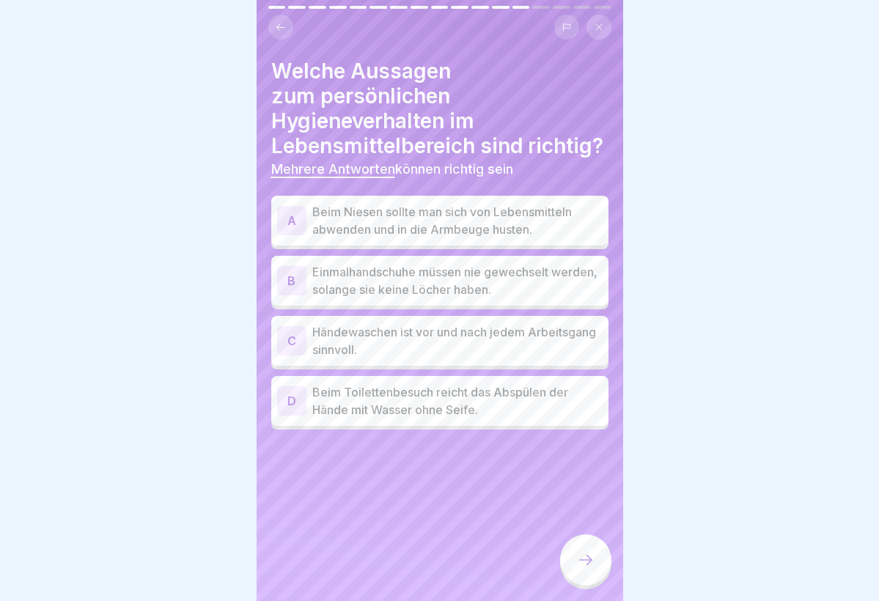
click at [372, 196] on div "A Beim Niesen sollte man sich von Lebensmitteln abwenden und in die Armbeuge hu…" at bounding box center [439, 221] width 337 height 50
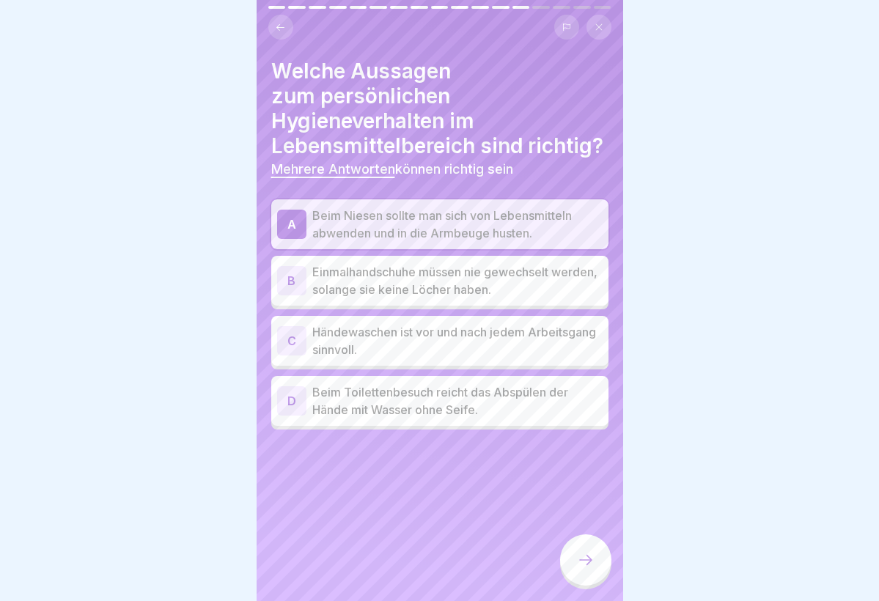
click at [387, 352] on p "Händewaschen ist vor und nach jedem Arbeitsgang sinnvoll." at bounding box center [457, 340] width 290 height 35
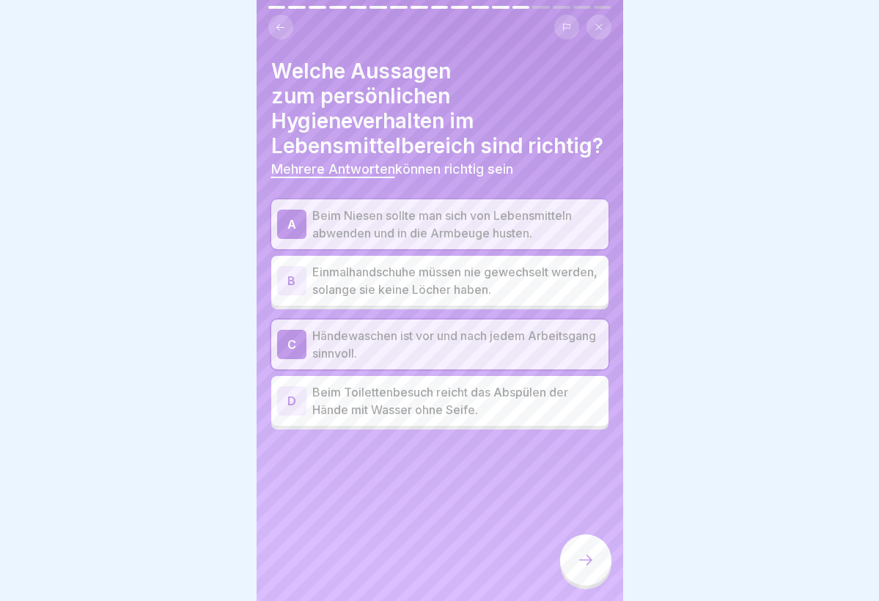
click at [585, 557] on icon at bounding box center [586, 560] width 18 height 18
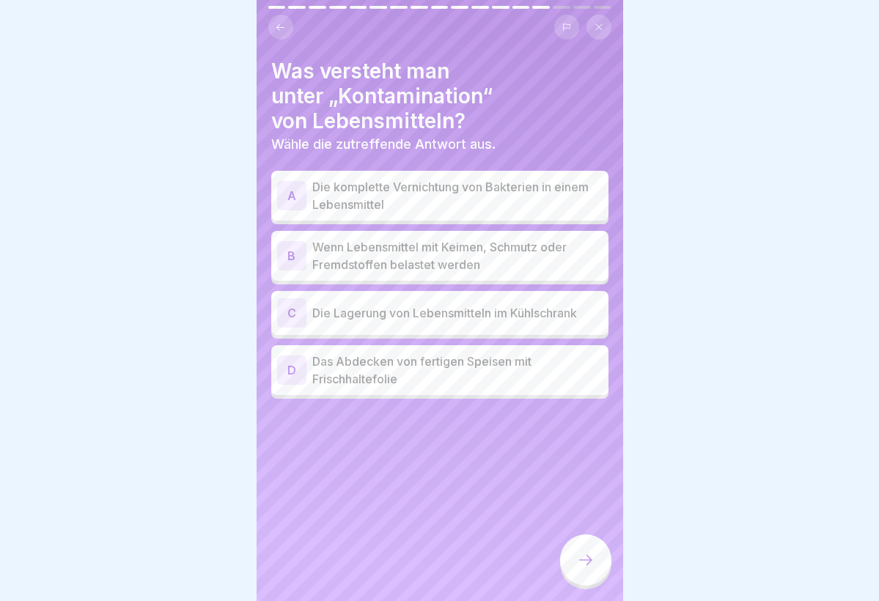
click at [474, 271] on p "Wenn Lebensmittel mit Keimen, Schmutz oder Fremdstoffen belastet werden" at bounding box center [457, 255] width 290 height 35
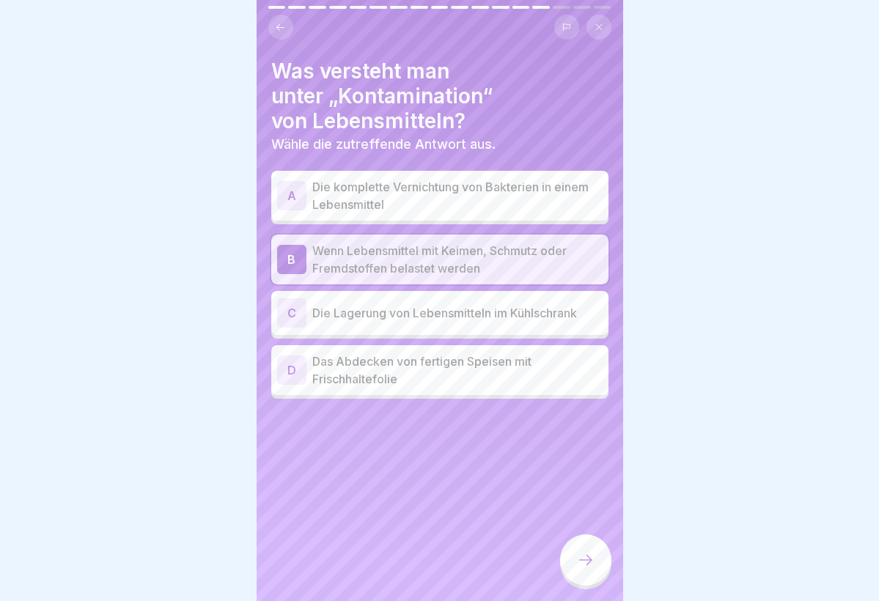
click at [473, 205] on p "Die komplette Vernichtung von Bakterien in einem Lebensmittel" at bounding box center [457, 195] width 290 height 35
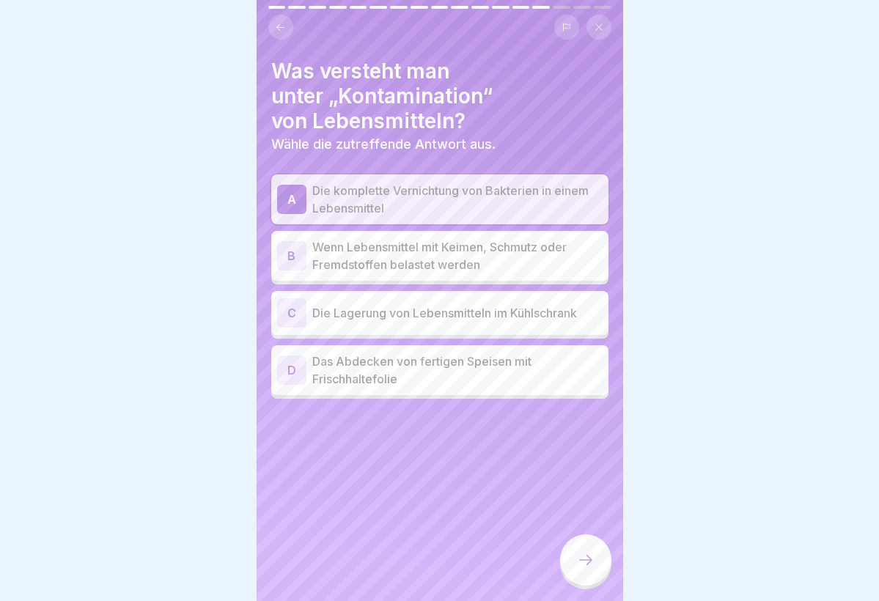
click at [479, 261] on p "Wenn Lebensmittel mit Keimen, Schmutz oder Fremdstoffen belastet werden" at bounding box center [457, 255] width 290 height 35
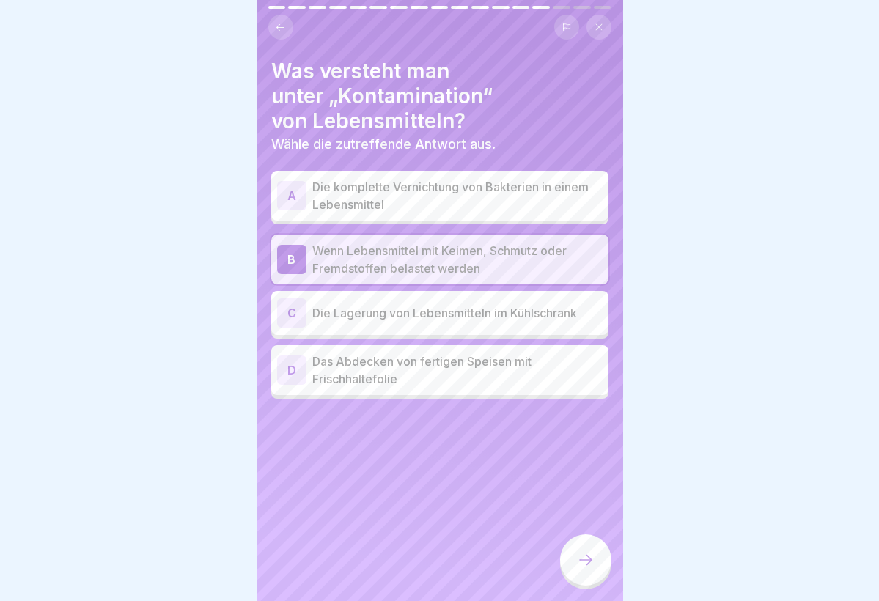
click at [584, 558] on icon at bounding box center [586, 560] width 18 height 18
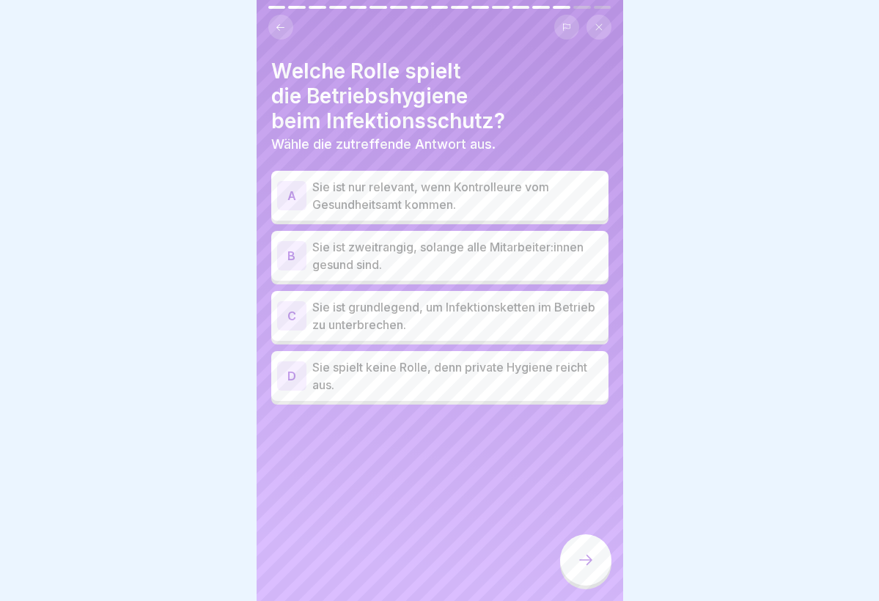
click at [464, 324] on p "Sie ist grundlegend, um Infektionsketten im Betrieb zu unterbrechen." at bounding box center [457, 315] width 290 height 35
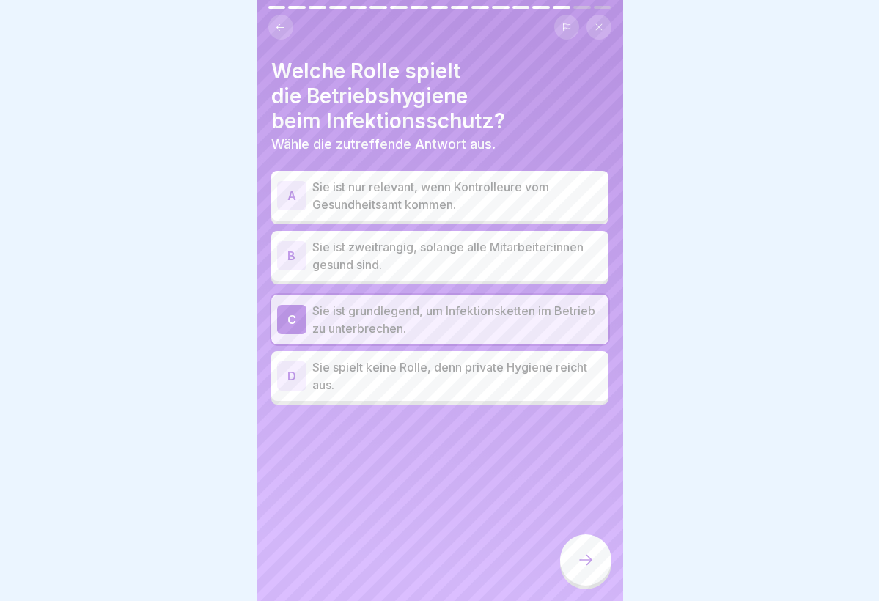
click at [573, 557] on div at bounding box center [585, 559] width 51 height 51
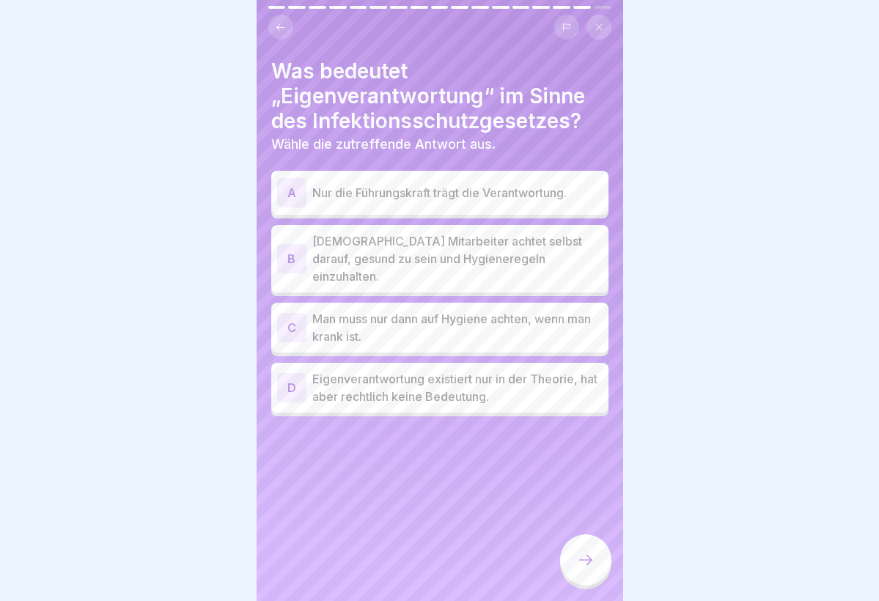
click at [520, 248] on p "[DEMOGRAPHIC_DATA] Mitarbeiter achtet selbst darauf, gesund zu sein und Hygiene…" at bounding box center [457, 258] width 290 height 53
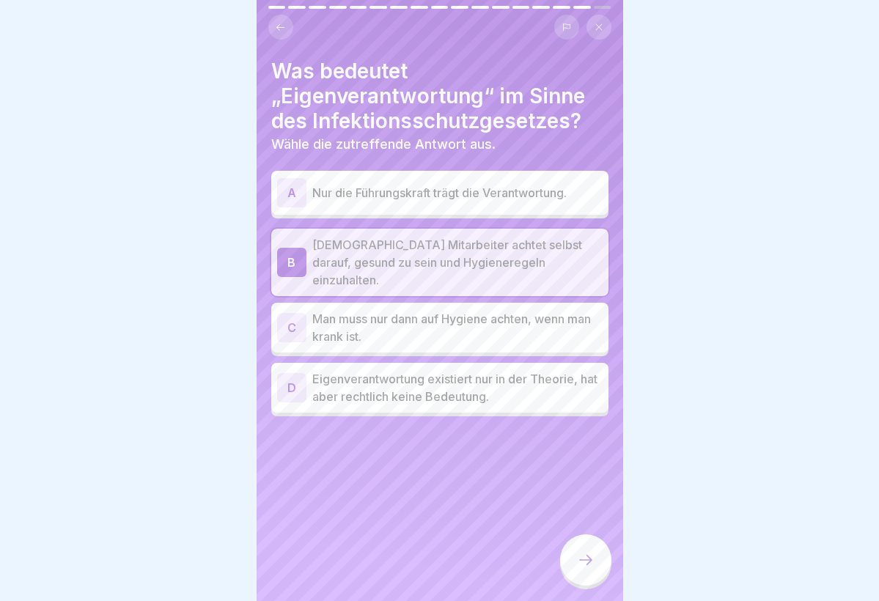
click at [579, 568] on icon at bounding box center [586, 560] width 18 height 18
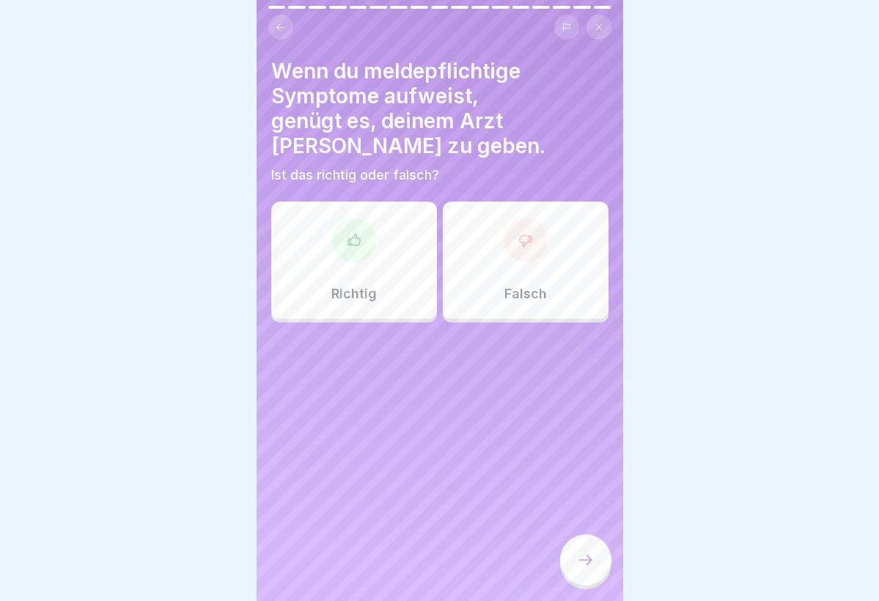
click at [495, 223] on div "Falsch" at bounding box center [526, 260] width 166 height 117
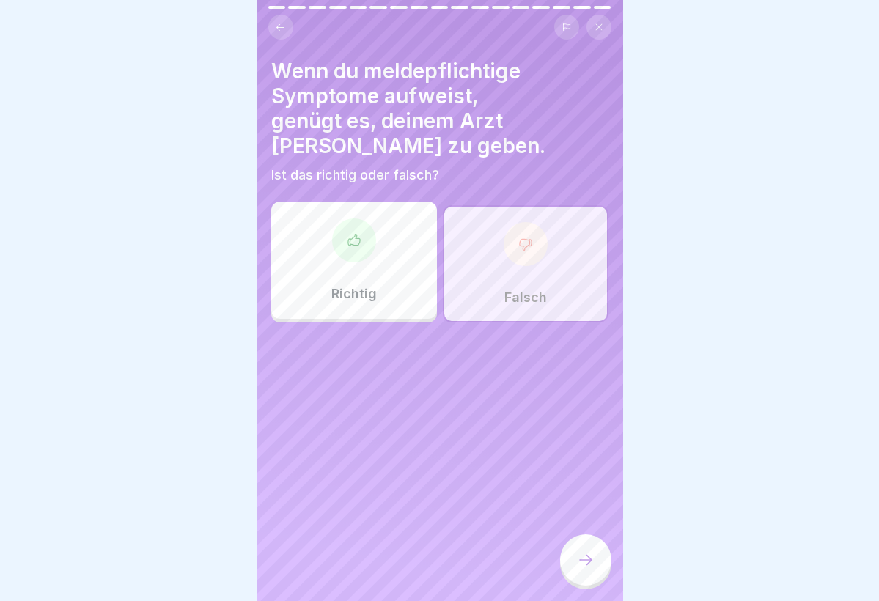
click at [582, 558] on icon at bounding box center [586, 560] width 18 height 18
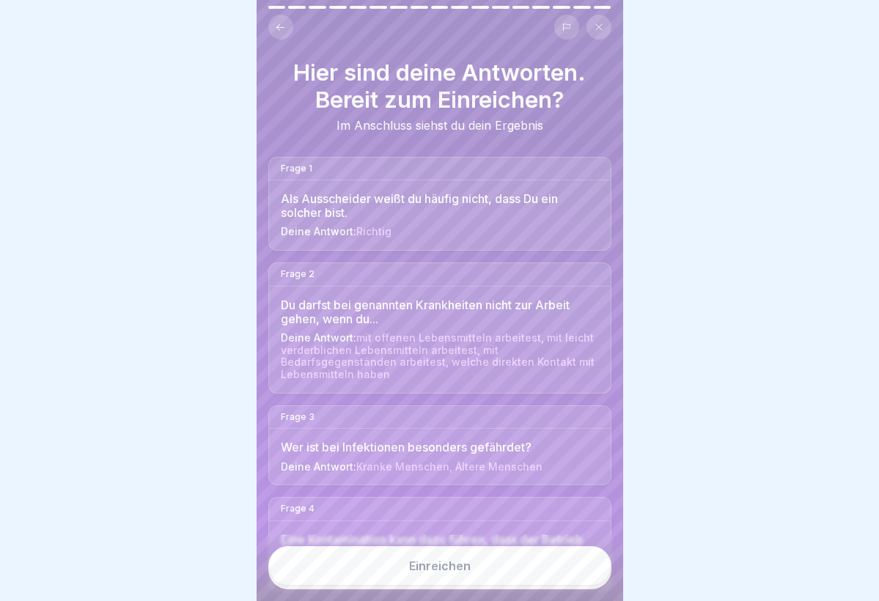
click at [456, 565] on div "Einreichen" at bounding box center [440, 565] width 62 height 13
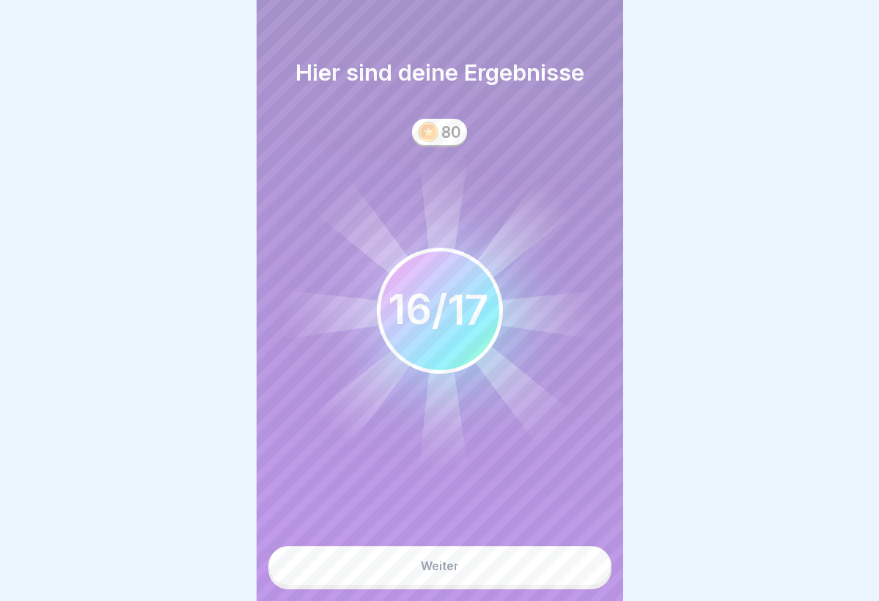
click at [456, 565] on div "Weiter" at bounding box center [440, 565] width 38 height 13
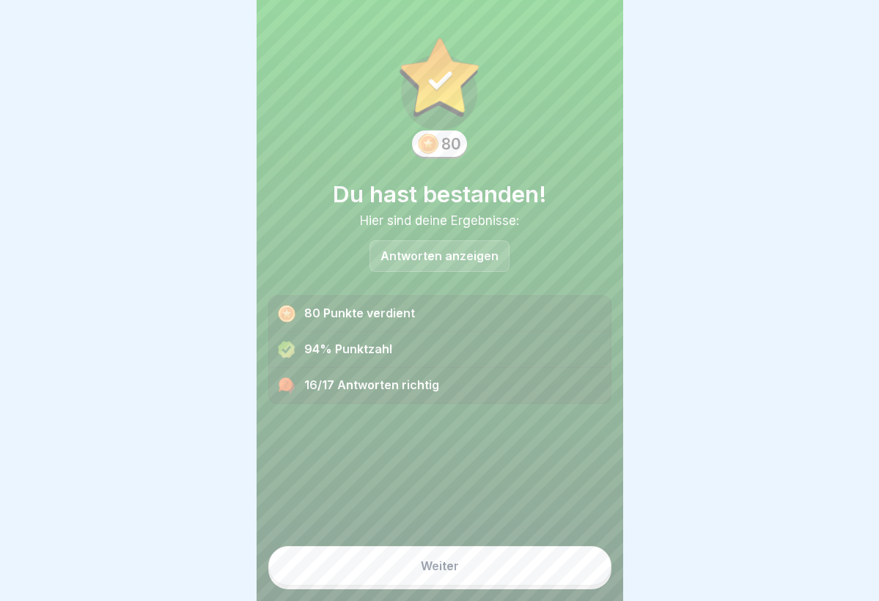
click at [456, 565] on div "Weiter" at bounding box center [440, 565] width 38 height 13
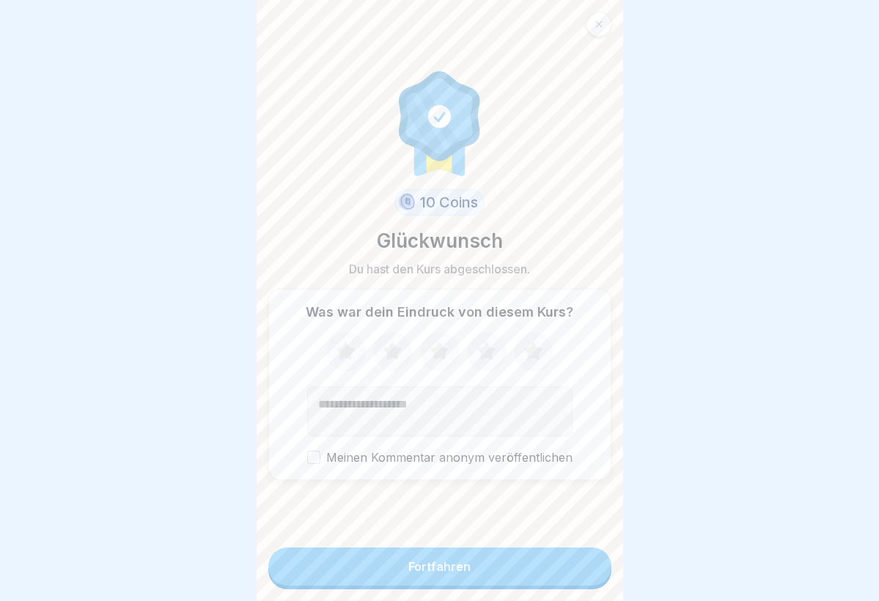
click at [545, 359] on icon at bounding box center [533, 352] width 39 height 38
click at [419, 585] on button "Fortfahren" at bounding box center [439, 567] width 343 height 38
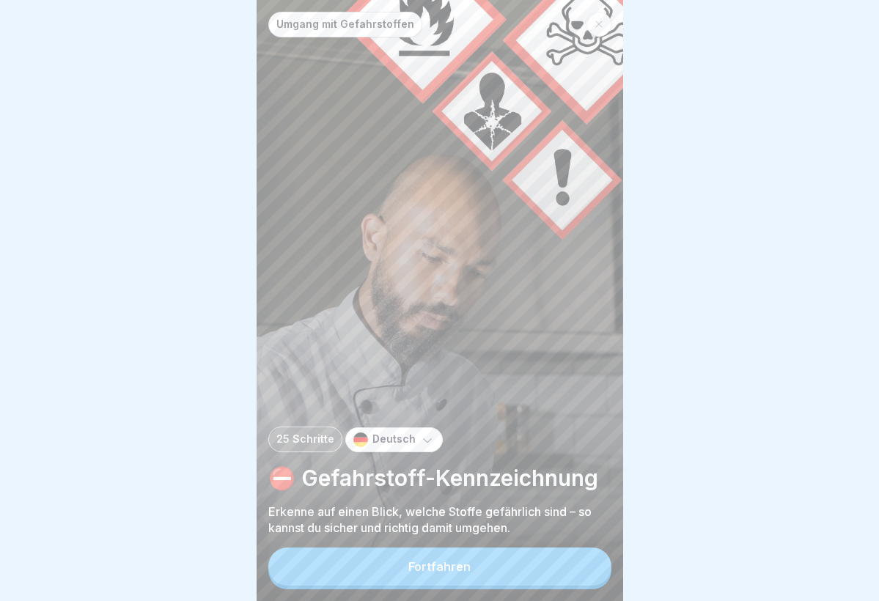
click at [455, 573] on div "Fortfahren" at bounding box center [439, 566] width 62 height 13
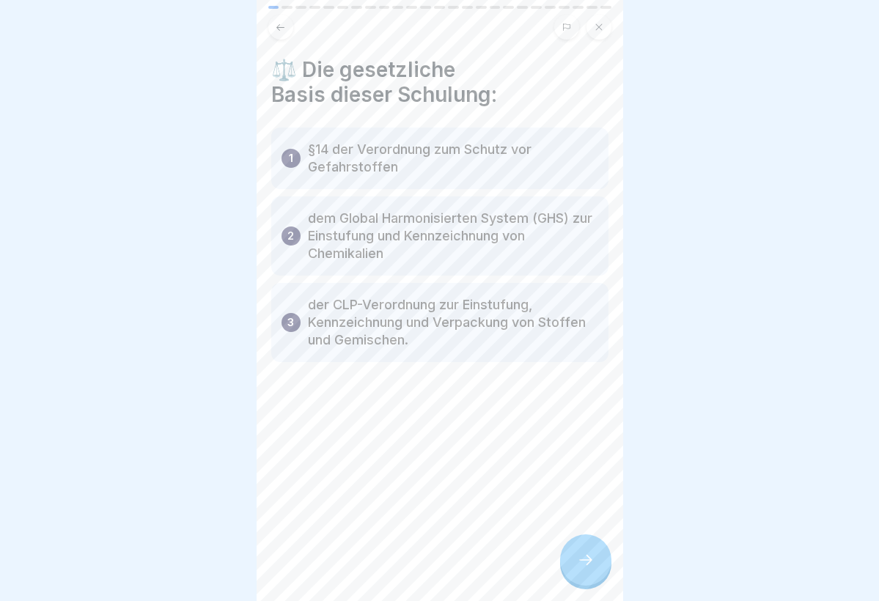
click at [575, 546] on div at bounding box center [585, 559] width 51 height 51
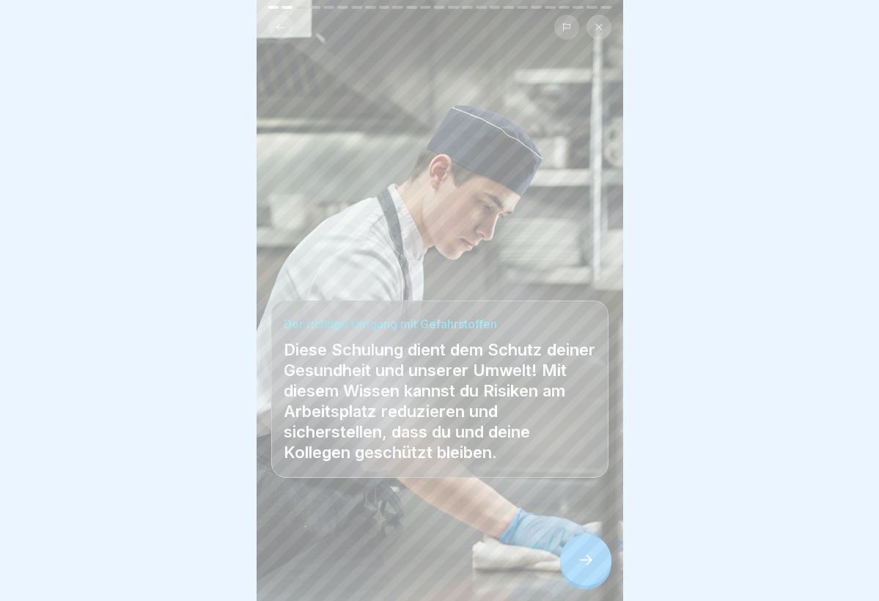
click at [575, 546] on div at bounding box center [585, 559] width 51 height 51
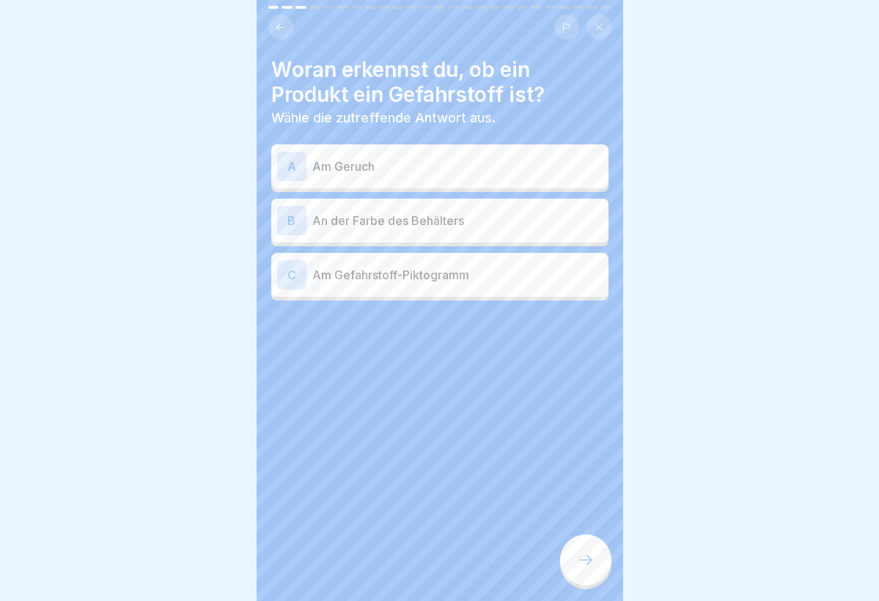
click at [377, 161] on p "Am Geruch" at bounding box center [457, 167] width 290 height 18
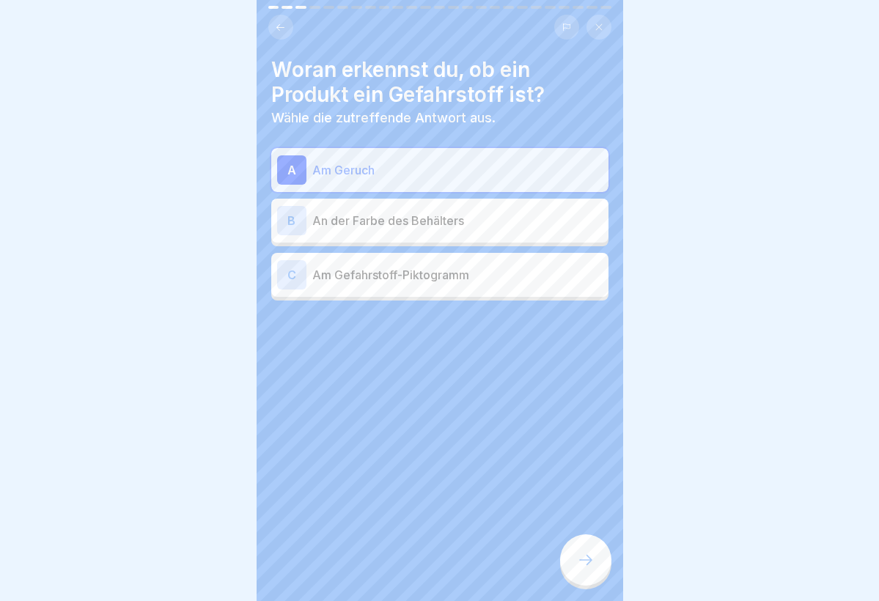
click at [377, 227] on p "An der Farbe des Behälters" at bounding box center [457, 221] width 290 height 18
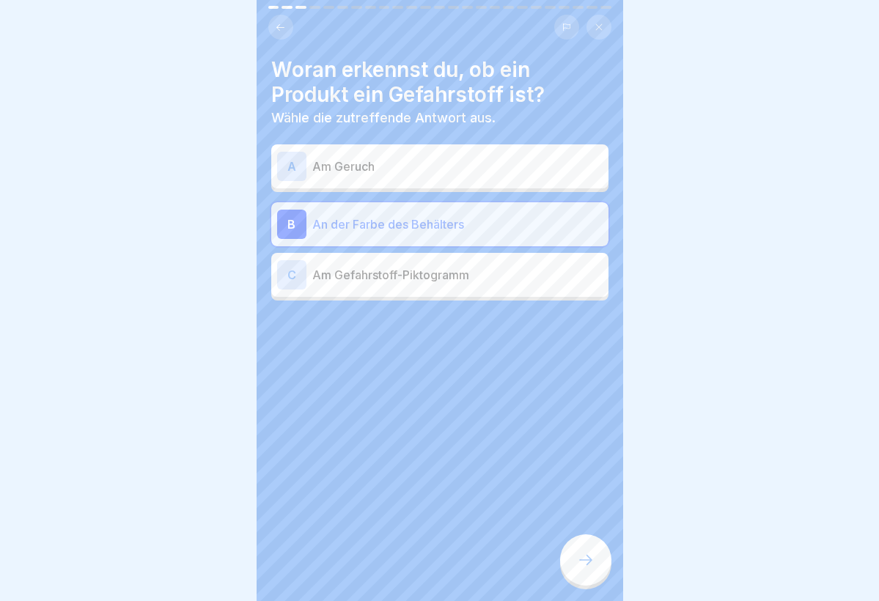
click at [375, 283] on div "C Am Gefahrstoff-Piktogramm" at bounding box center [439, 274] width 325 height 29
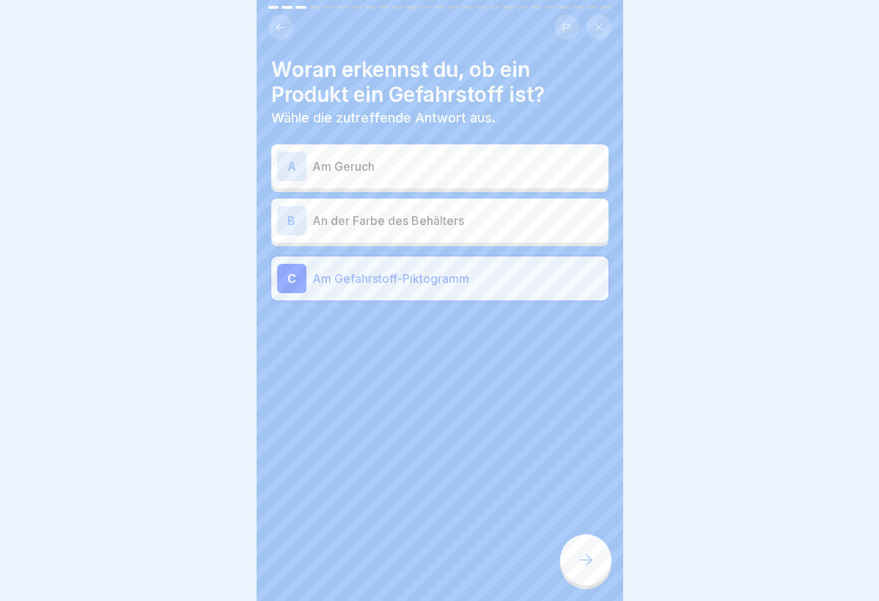
click at [589, 563] on icon at bounding box center [586, 560] width 18 height 18
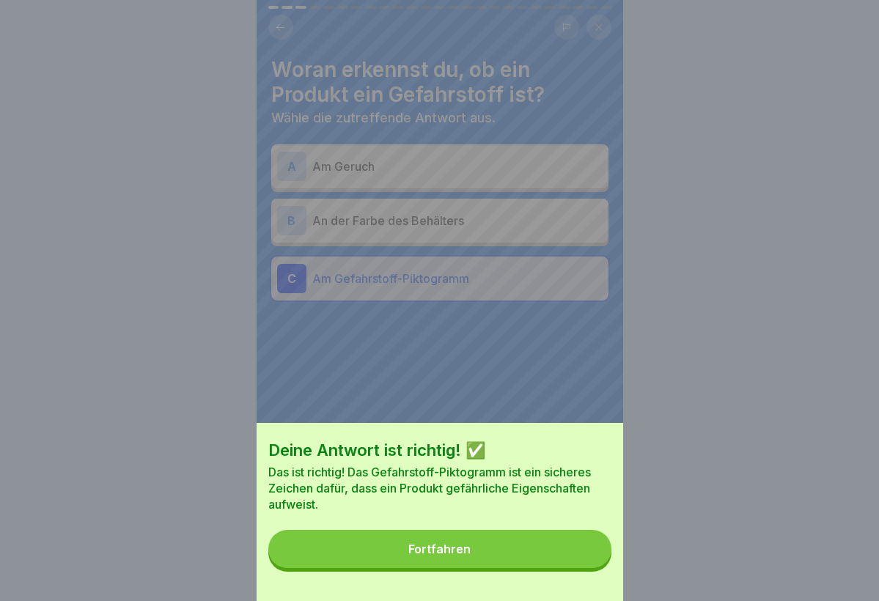
click at [542, 564] on button "Fortfahren" at bounding box center [439, 549] width 343 height 38
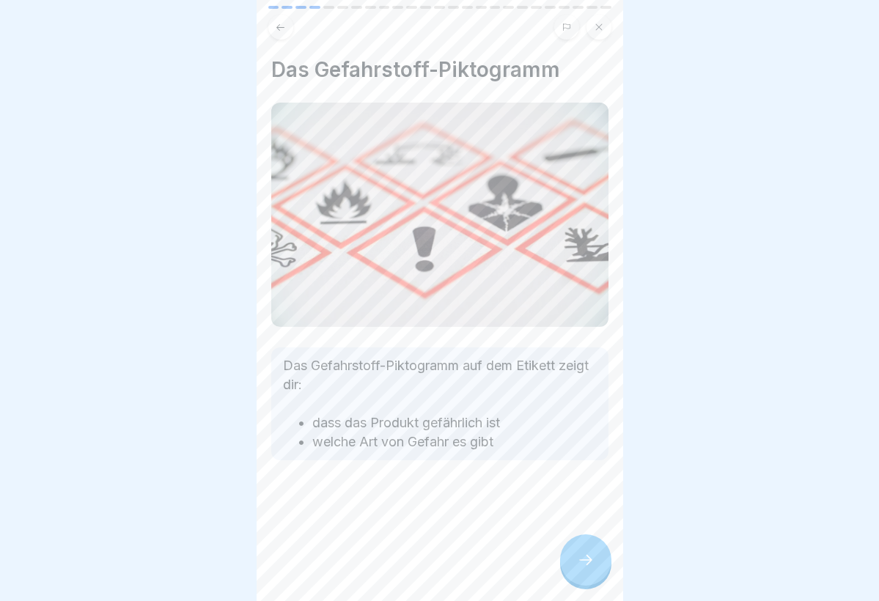
click at [592, 32] on button at bounding box center [598, 27] width 25 height 25
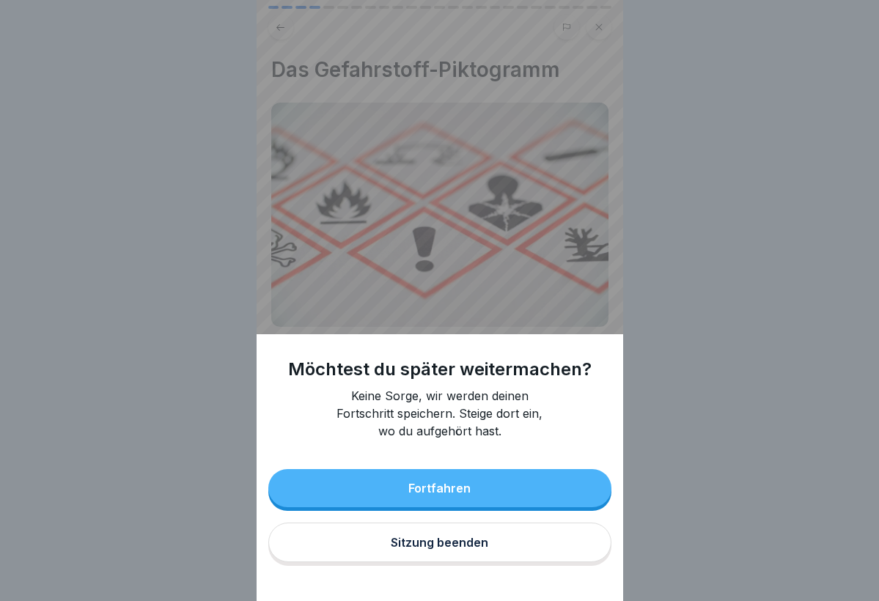
click at [415, 550] on button "Sitzung beenden" at bounding box center [439, 543] width 343 height 40
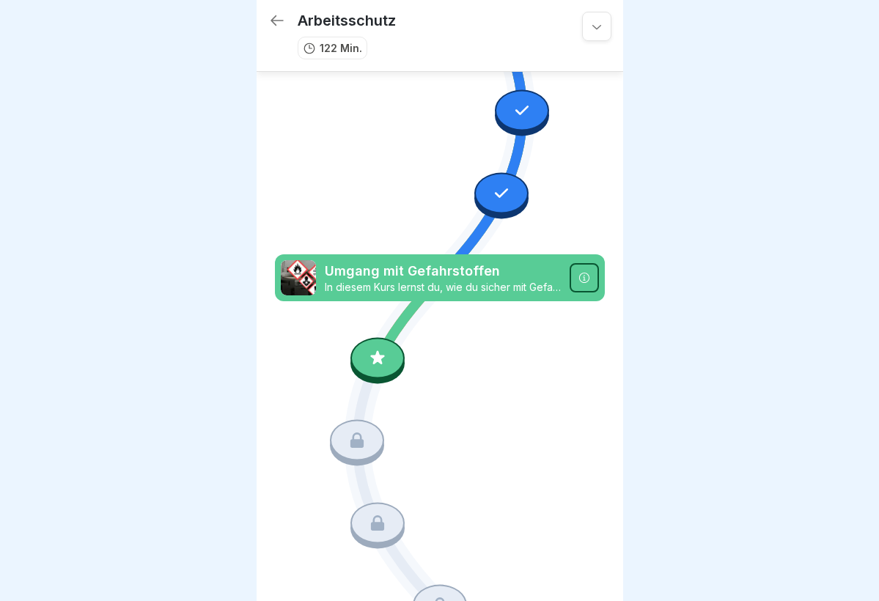
scroll to position [778, 0]
